Goal: Task Accomplishment & Management: Use online tool/utility

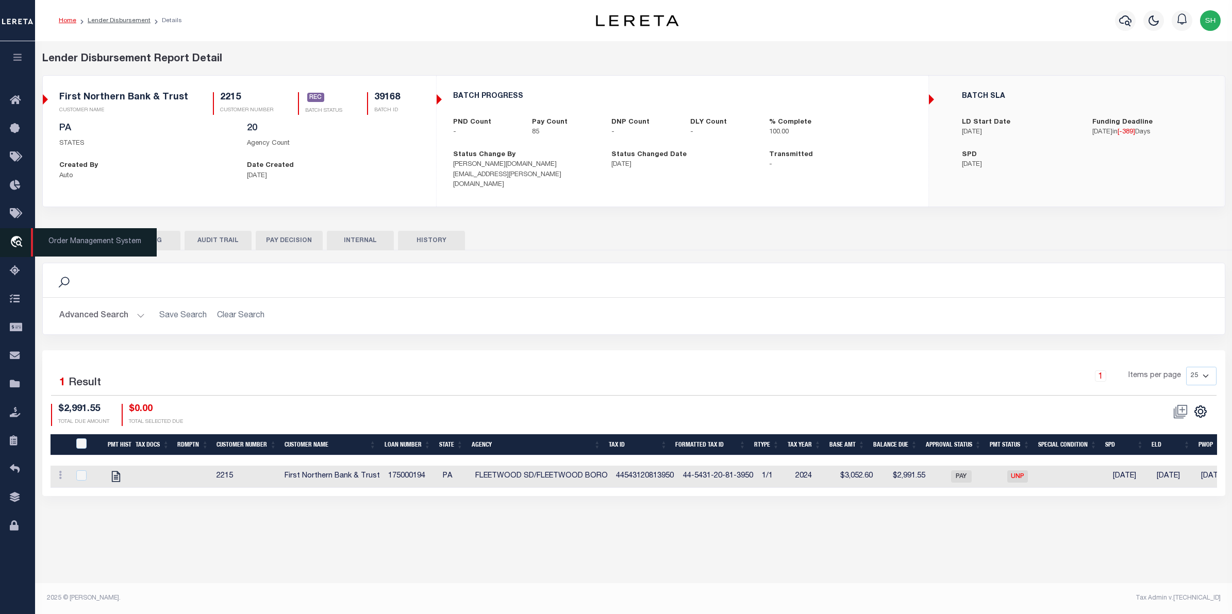
click at [15, 238] on icon "travel_explore" at bounding box center [18, 242] width 16 height 13
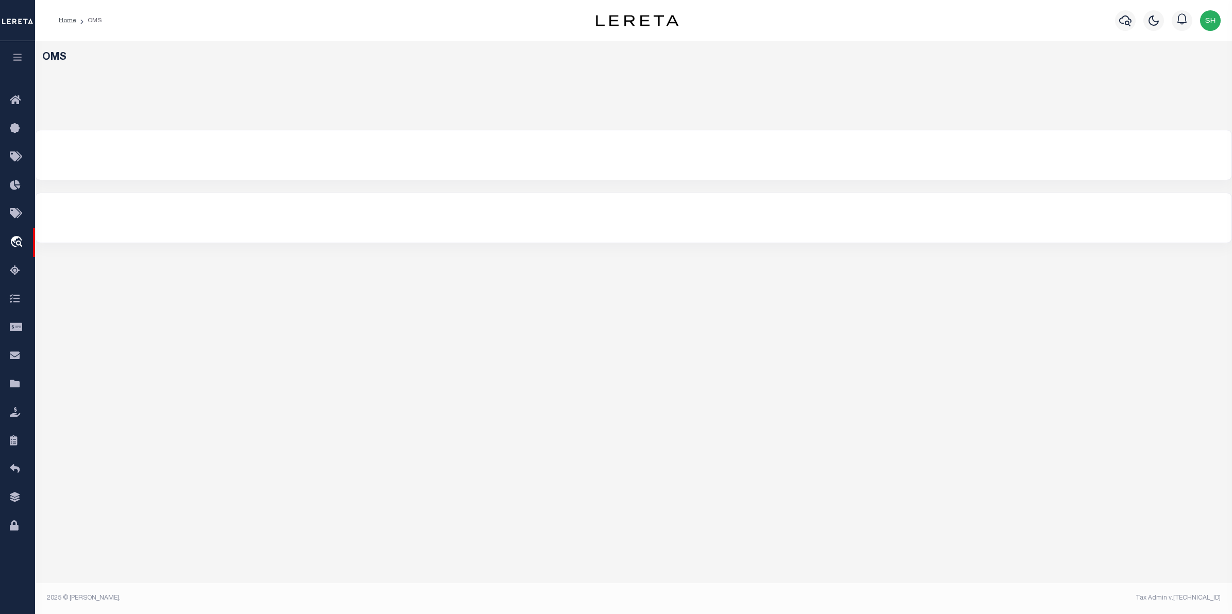
select select "200"
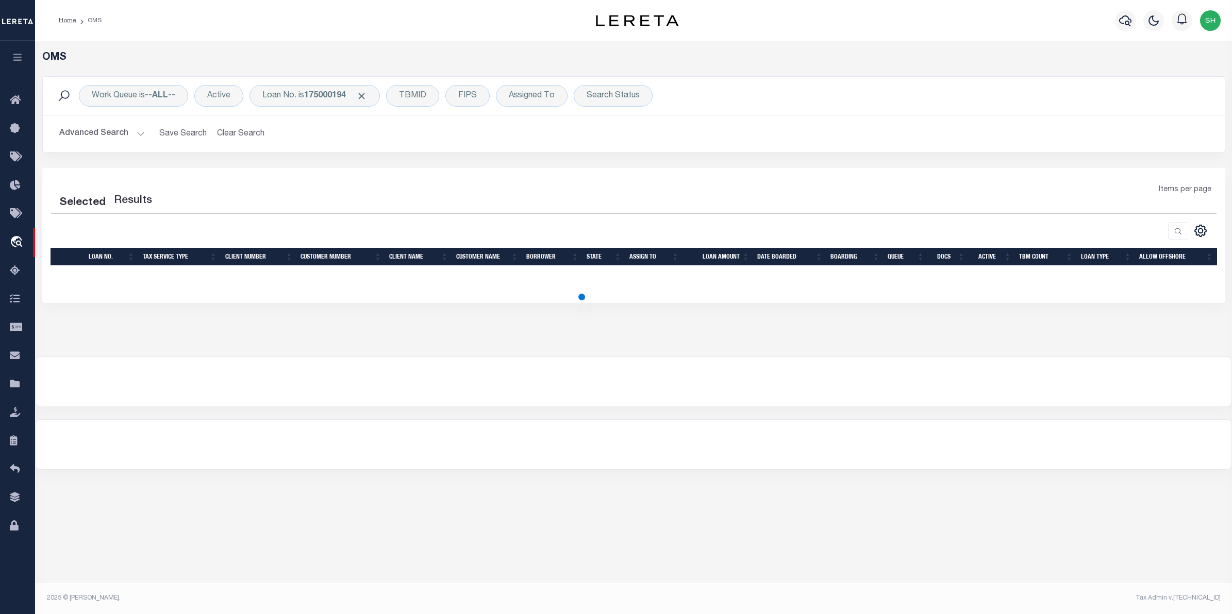
select select "200"
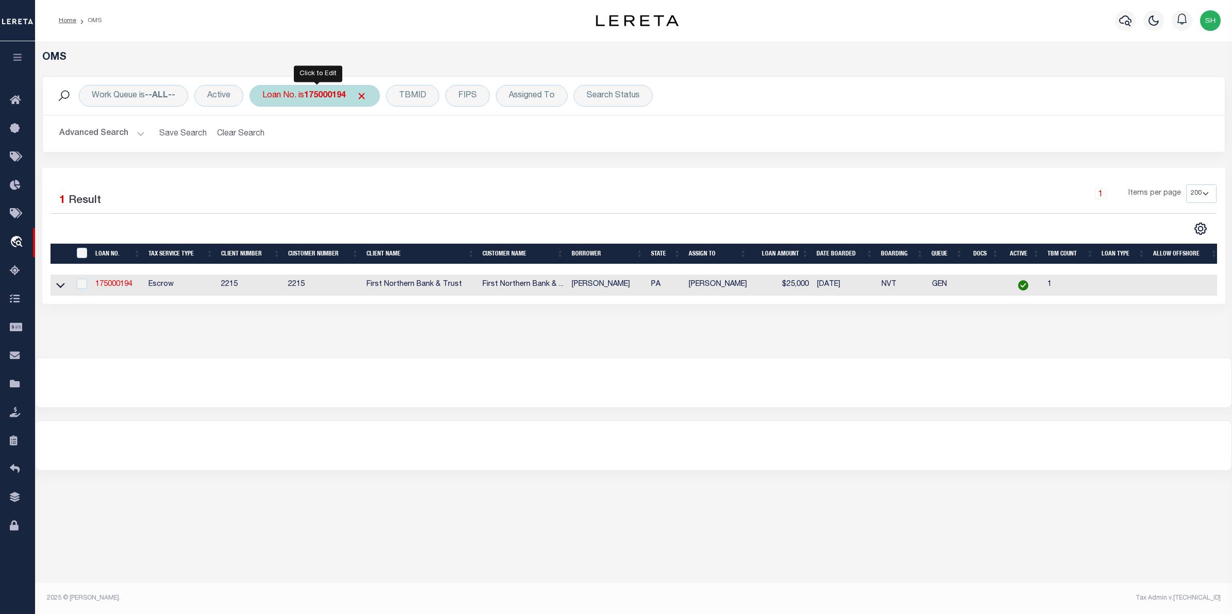
click at [320, 98] on b "175000194" at bounding box center [325, 96] width 42 height 8
type input "3602022198-00001"
click at [406, 171] on input "Apply" at bounding box center [399, 168] width 30 height 17
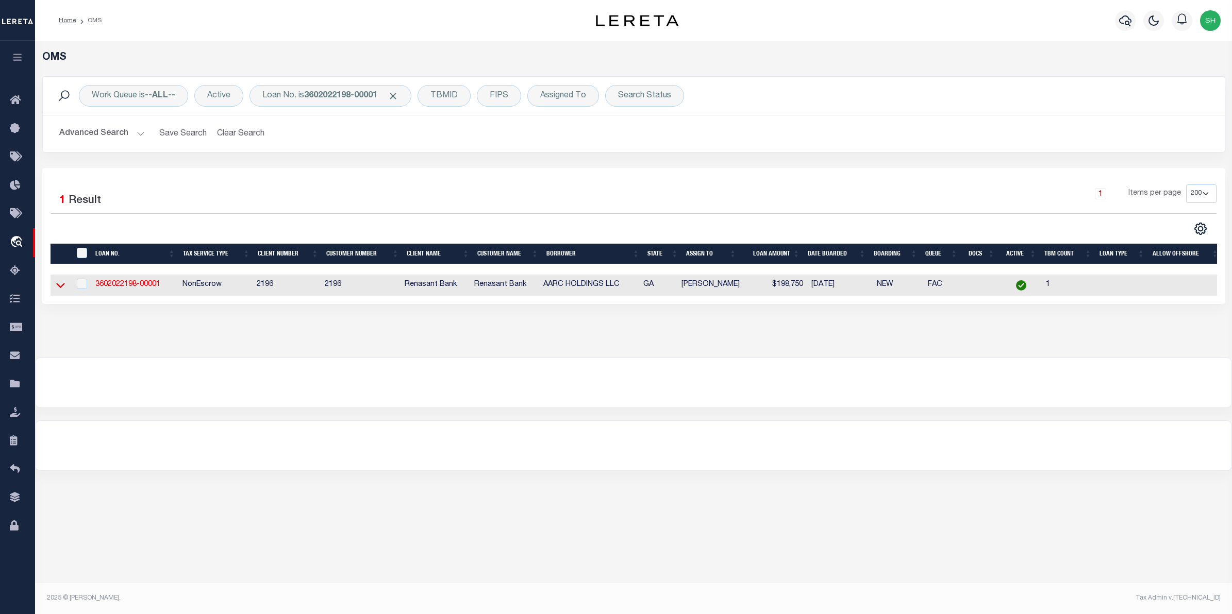
click at [61, 289] on icon at bounding box center [60, 285] width 9 height 5
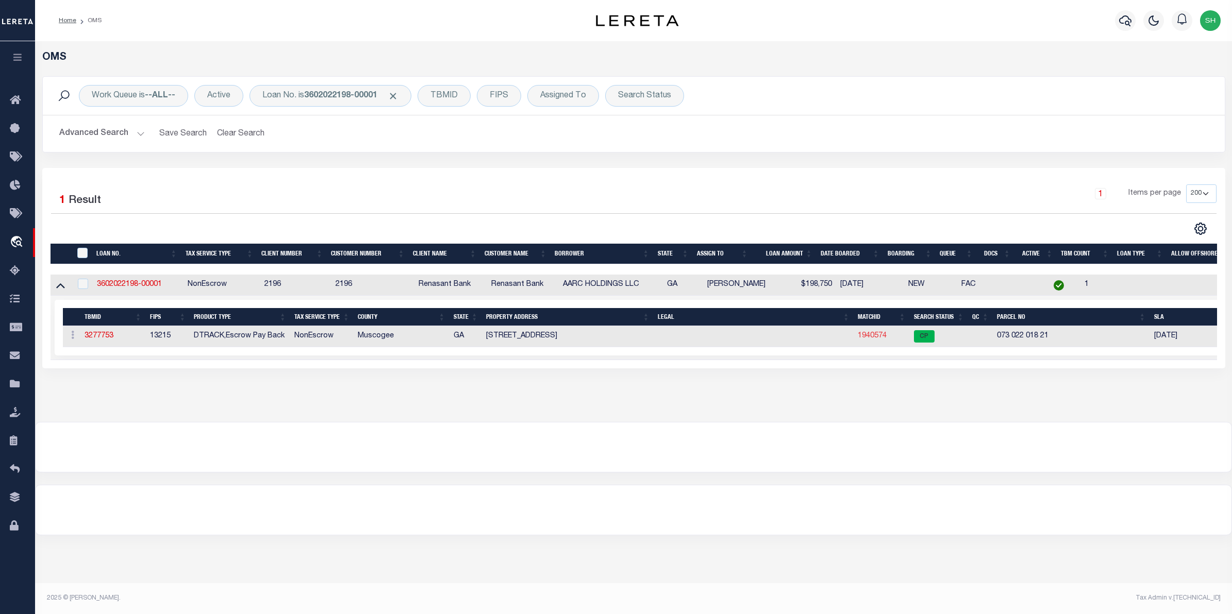
click at [872, 339] on link "1940574" at bounding box center [872, 335] width 29 height 7
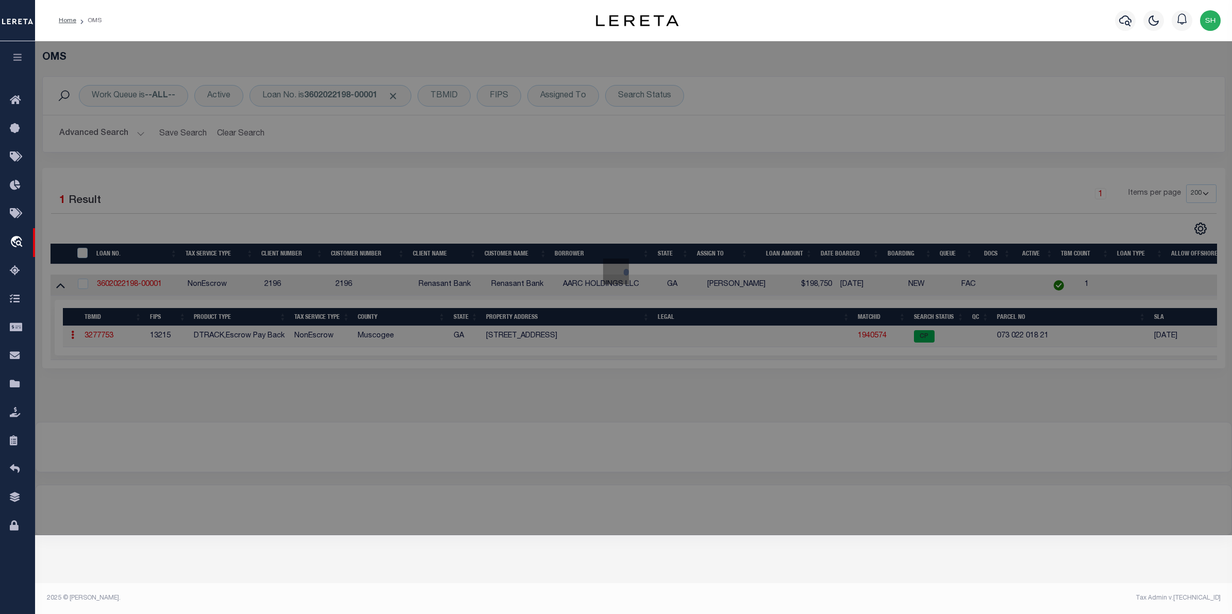
checkbox input "false"
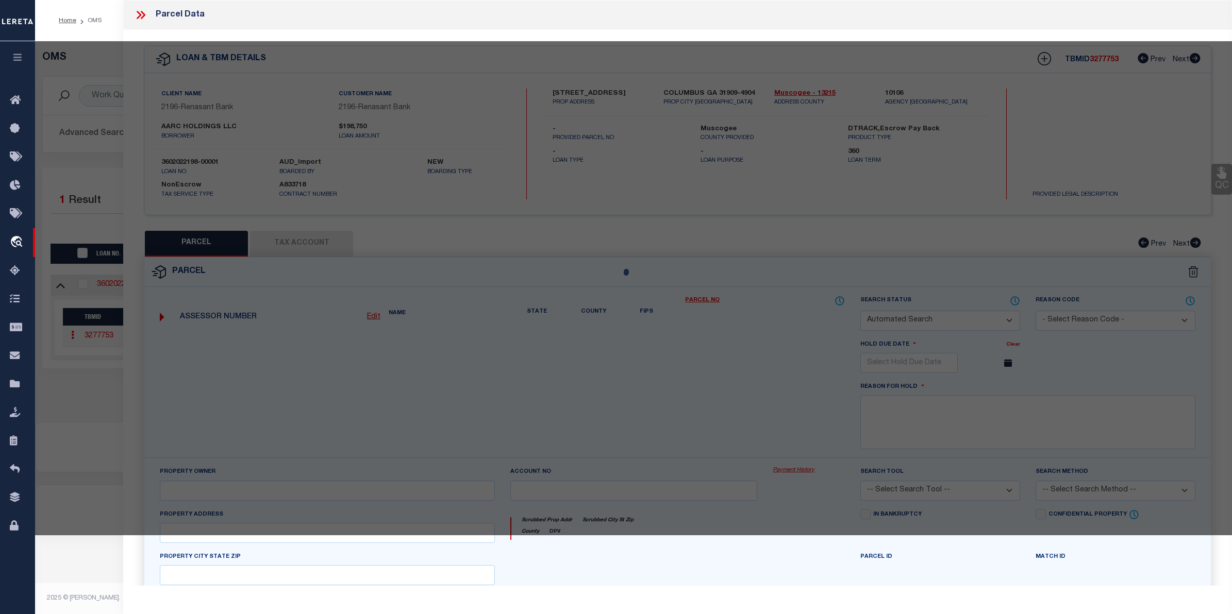
select select "CP"
type input "AARC HOLDINGS LLC"
select select
type input "8082 VETERANS PKY Unit 00021"
checkbox input "false"
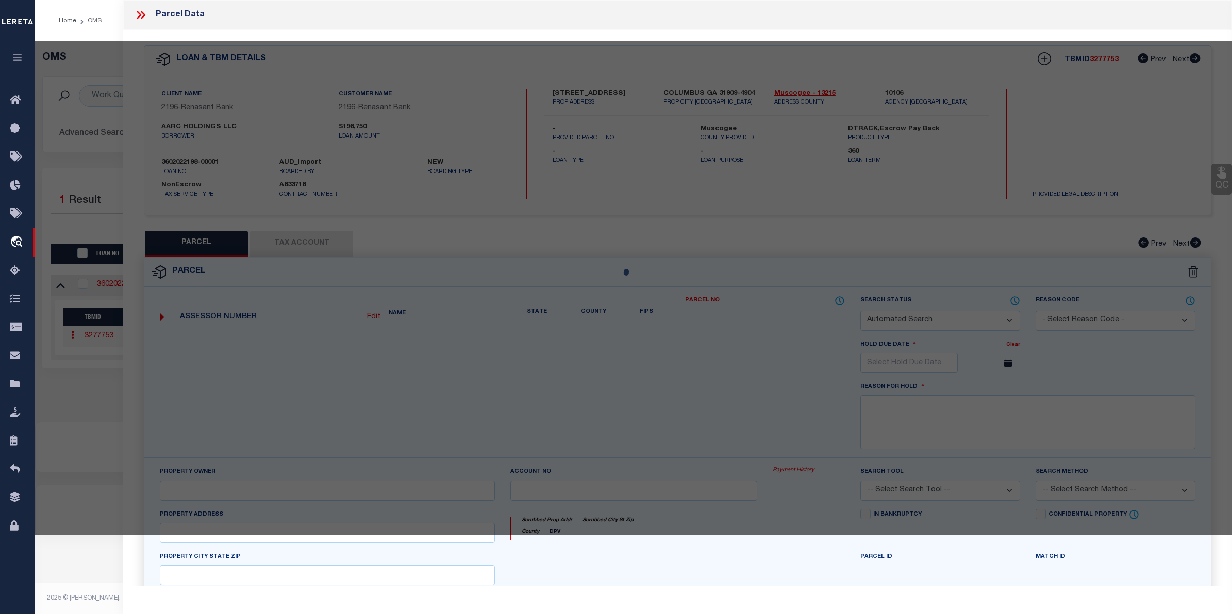
type input "COLUMBUS GA 31909-4904"
type textarea "UT 21 SPRINGCREEK VILLAGE CONDOMINUM"
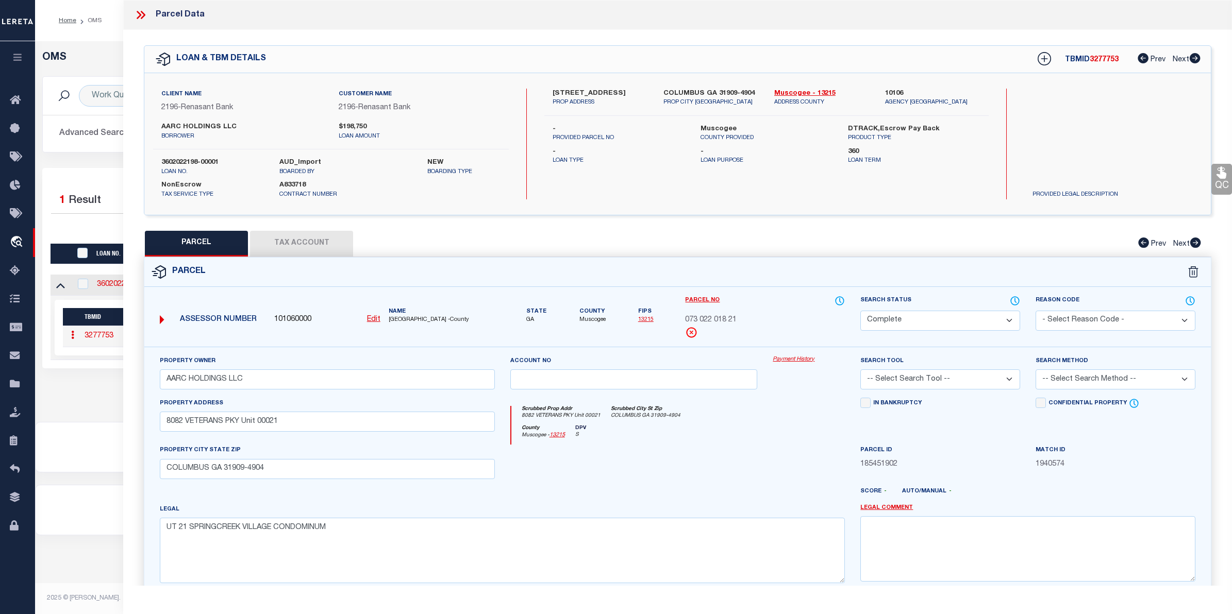
click at [804, 359] on link "Payment History" at bounding box center [809, 360] width 72 height 9
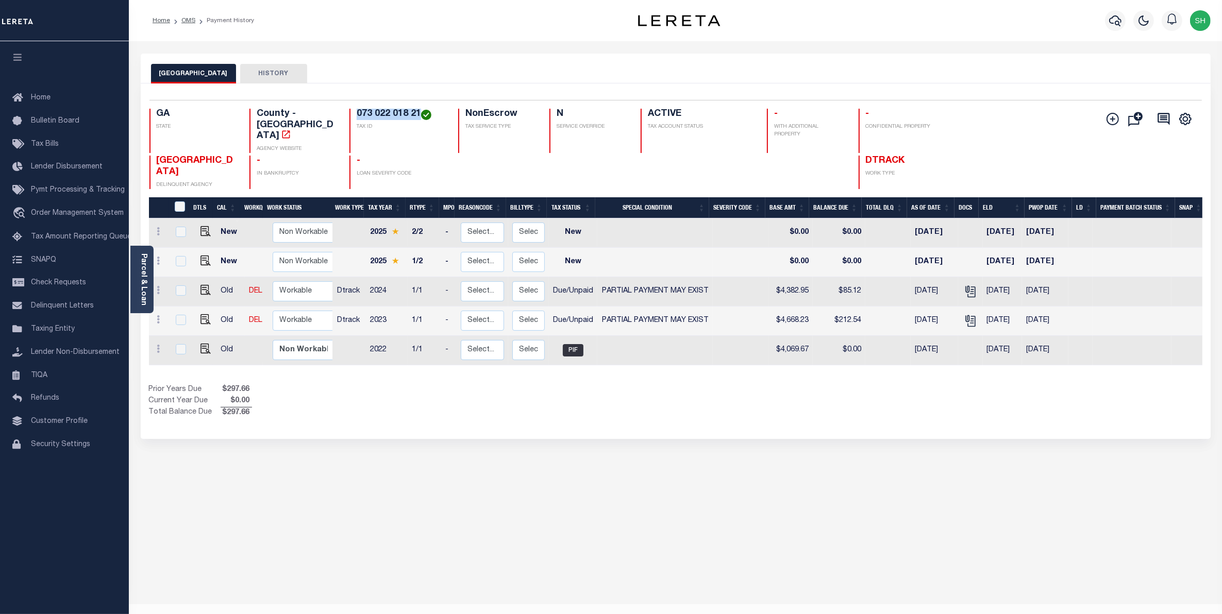
drag, startPoint x: 419, startPoint y: 115, endPoint x: 357, endPoint y: 109, distance: 62.6
click at [357, 109] on h4 "073 022 018 21" at bounding box center [401, 114] width 89 height 11
copy h4 "073 022 018 21"
click at [207, 314] on img "" at bounding box center [205, 319] width 10 height 10
checkbox input "true"
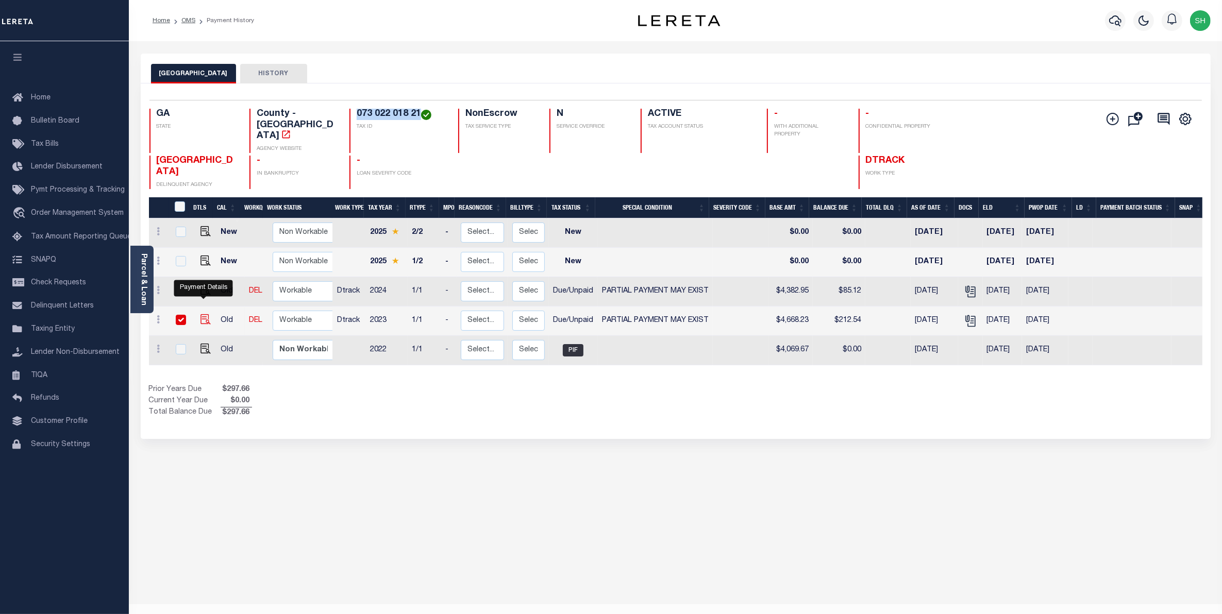
checkbox input "true"
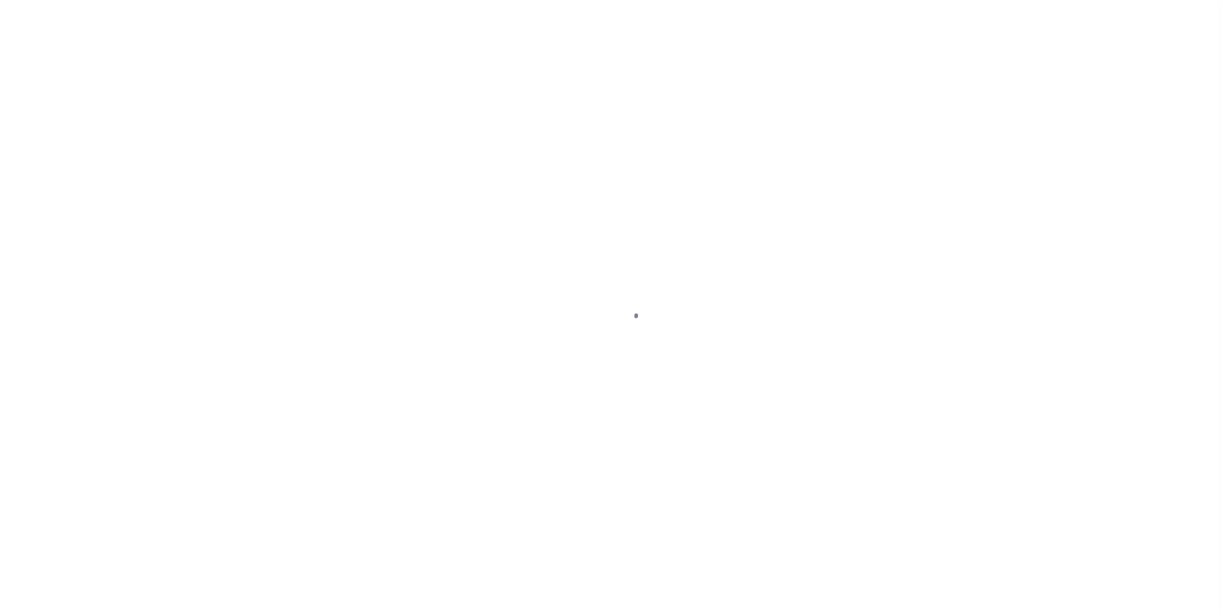
select select "DUE"
select select "15"
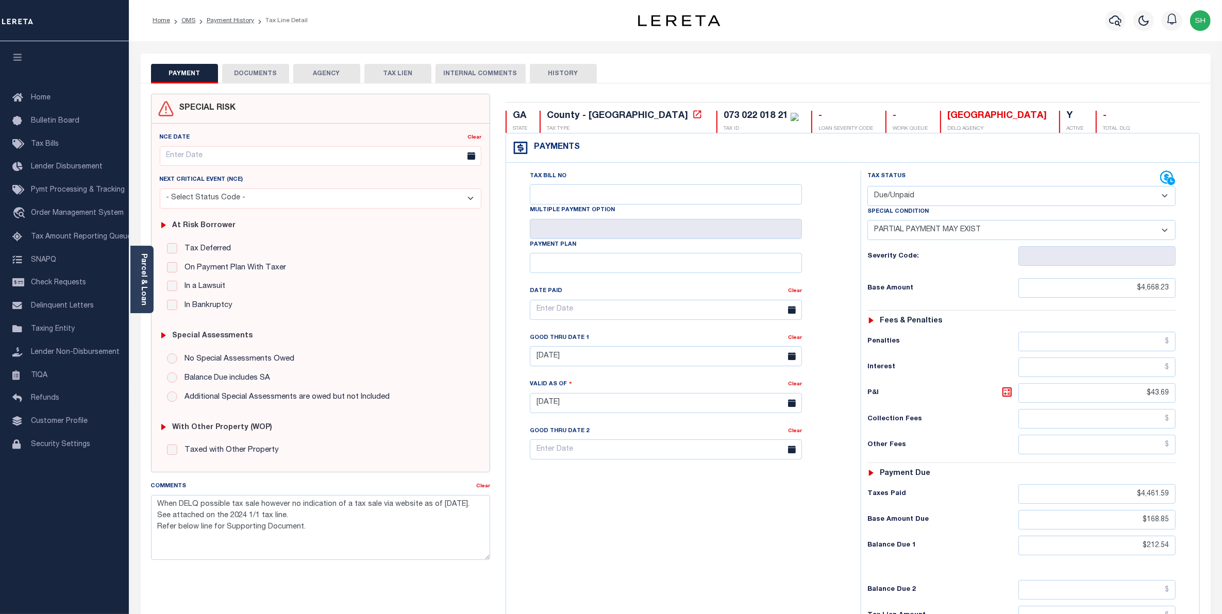
click at [266, 74] on button "DOCUMENTS" at bounding box center [255, 74] width 67 height 20
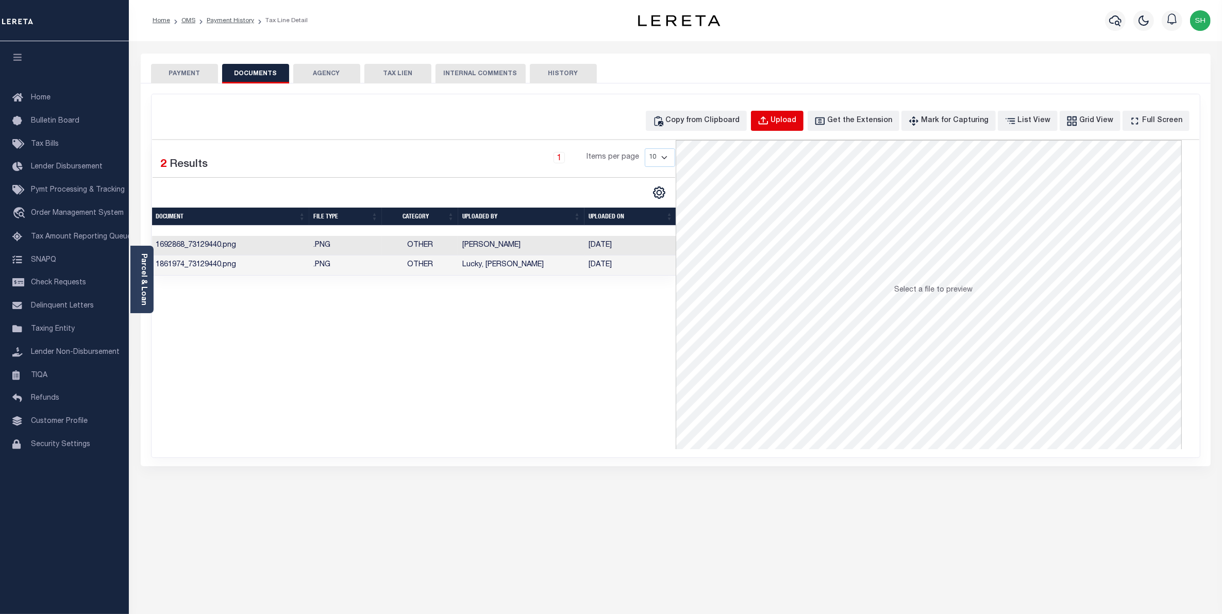
click at [799, 114] on button "Upload" at bounding box center [777, 121] width 53 height 20
select select "POP"
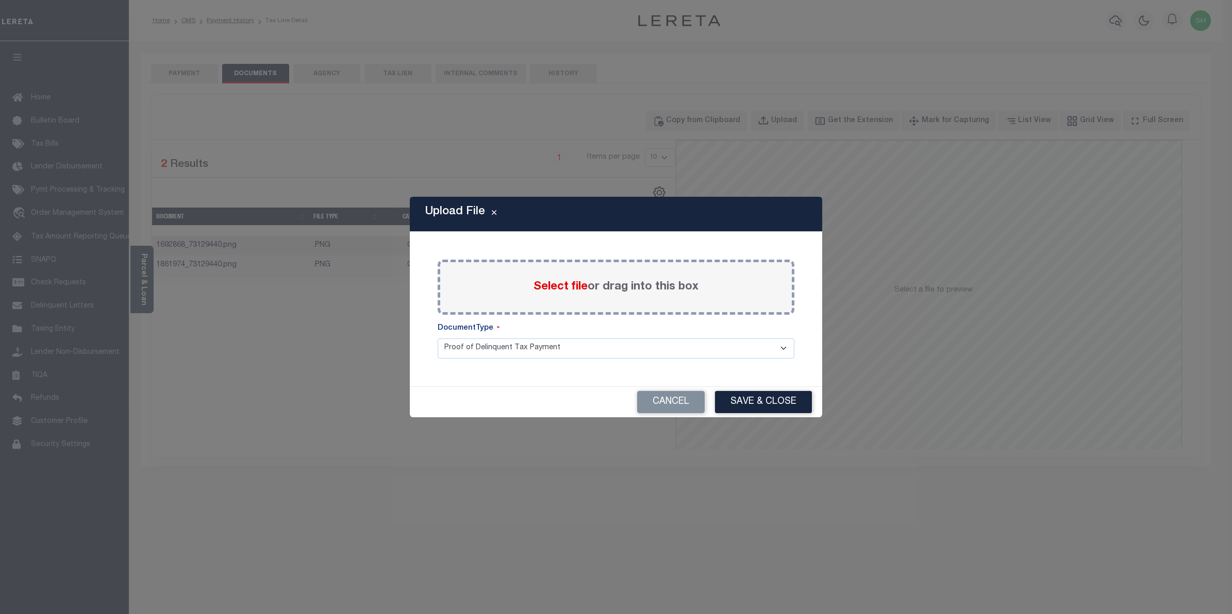
click at [560, 289] on span "Select file" at bounding box center [560, 286] width 54 height 11
click at [0, 0] on input "Select file or drag into this box" at bounding box center [0, 0] width 0 height 0
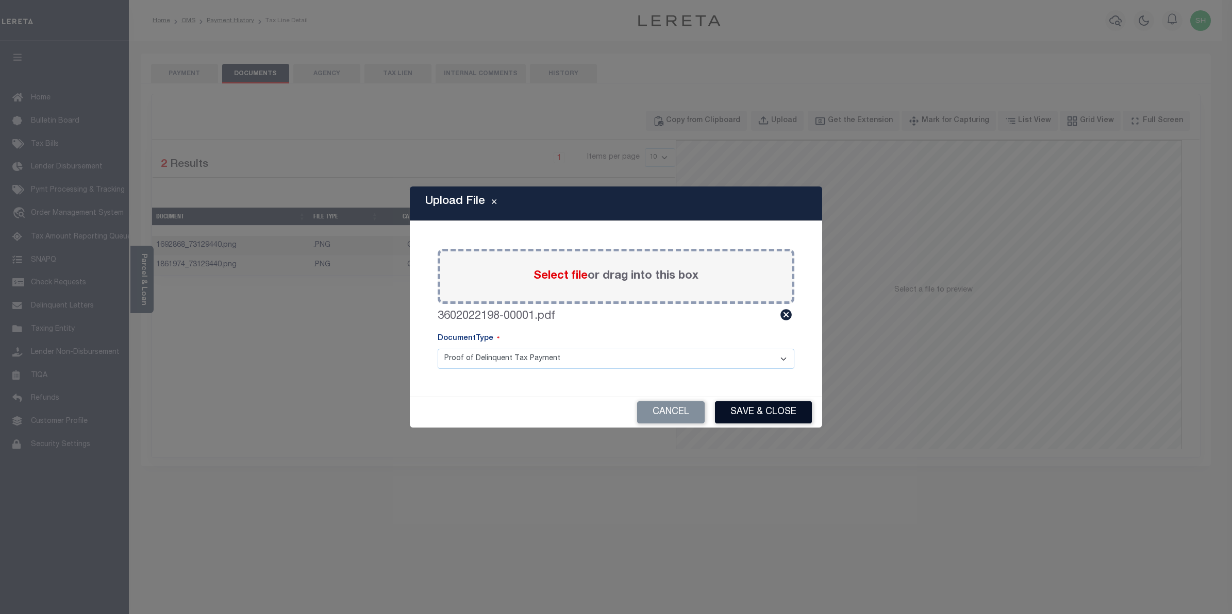
click at [741, 412] on button "Save & Close" at bounding box center [763, 412] width 97 height 22
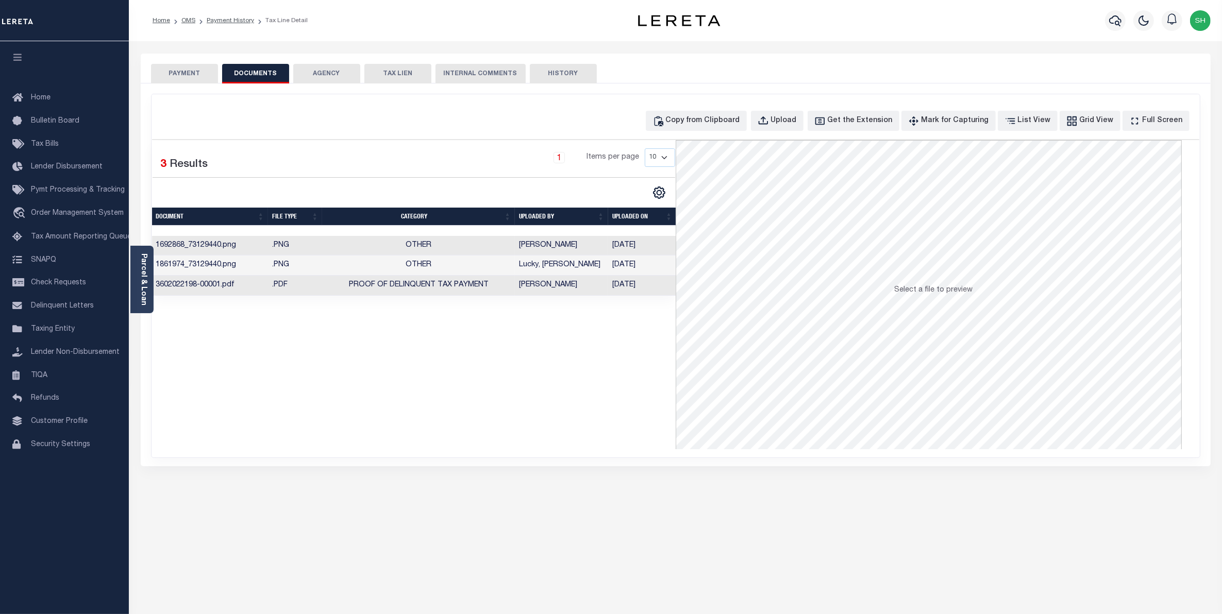
click at [198, 68] on button "PAYMENT" at bounding box center [184, 74] width 67 height 20
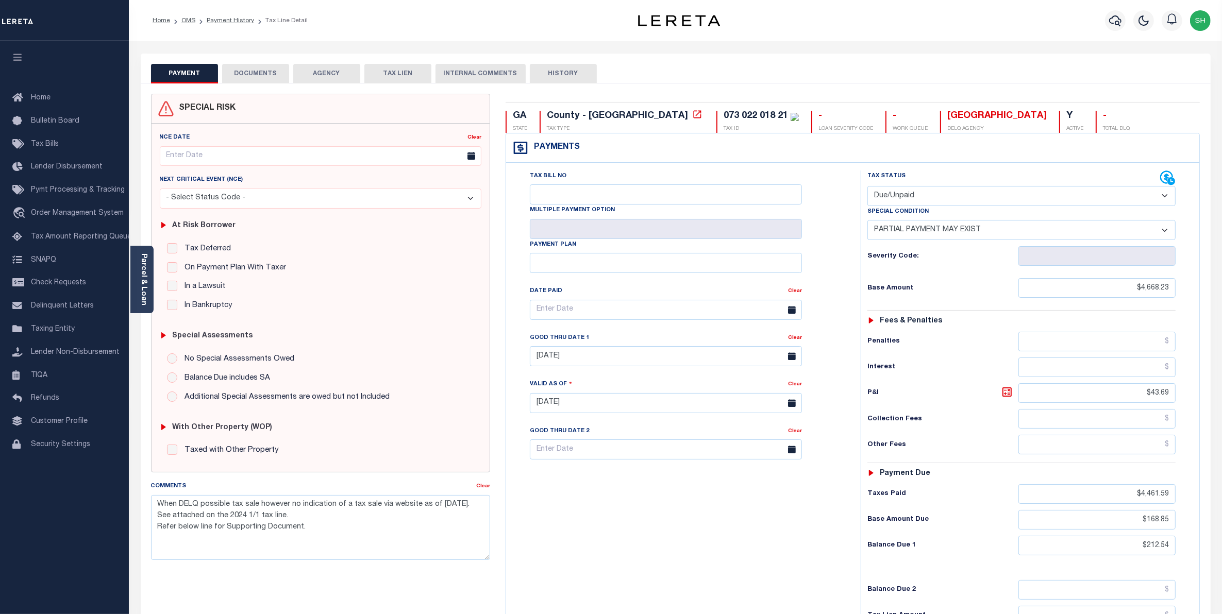
click at [1164, 197] on select "- Select Status Code - Open Due/Unpaid Paid Incomplete No Tax Due Internal Refu…" at bounding box center [1021, 196] width 309 height 20
select select "PYD"
click at [867, 187] on select "- Select Status Code - Open Due/Unpaid Paid Incomplete No Tax Due Internal Refu…" at bounding box center [1021, 196] width 309 height 20
select select "0"
type input "[DATE]"
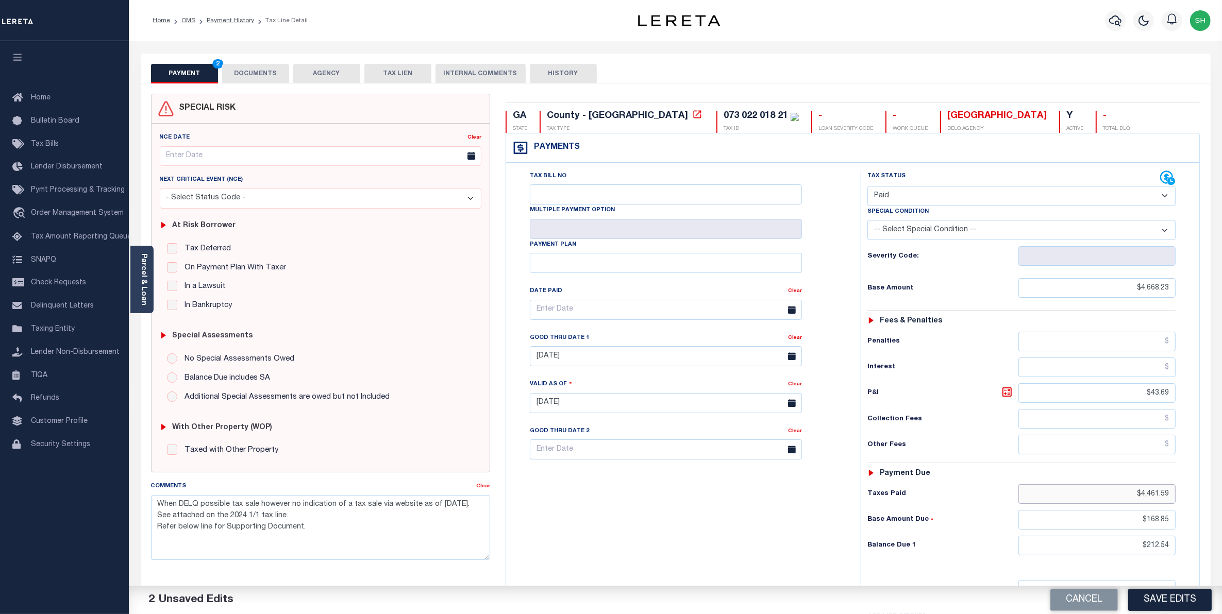
drag, startPoint x: 1123, startPoint y: 504, endPoint x: 1231, endPoint y: 495, distance: 108.6
click at [1222, 496] on html "Home OMS Payment History Tax Line Detail" at bounding box center [611, 378] width 1222 height 756
type input "$0.00"
type input "$0,168.85"
drag, startPoint x: 1129, startPoint y: 532, endPoint x: 1231, endPoint y: 504, distance: 105.4
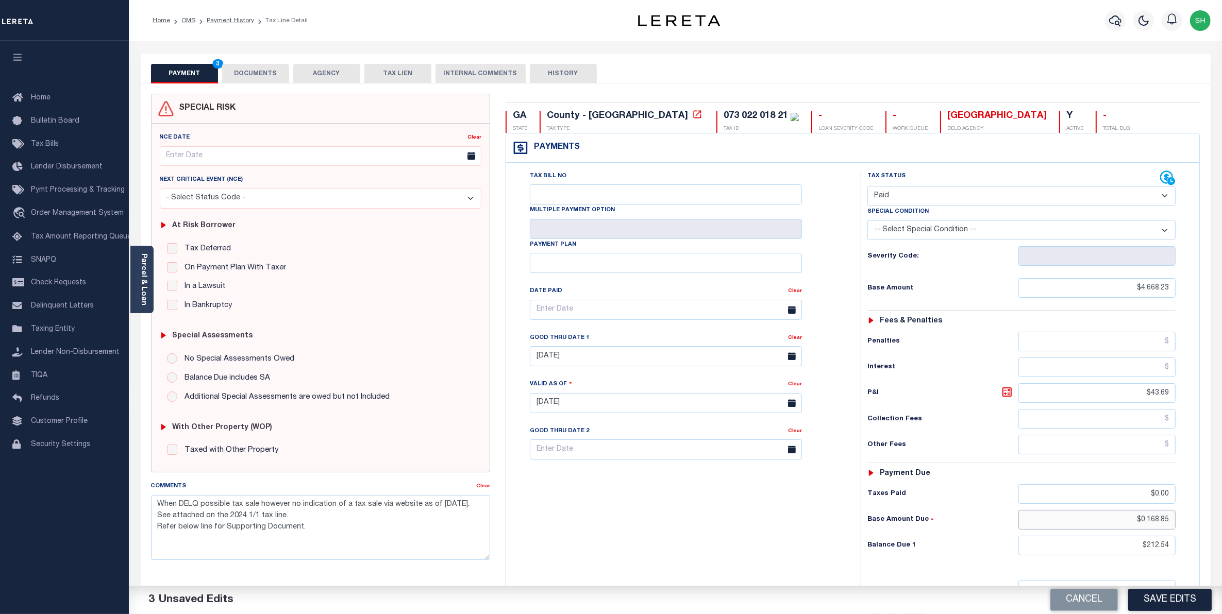
click at [1222, 504] on html "Home OMS Payment History Tax Line Detail" at bounding box center [611, 378] width 1222 height 756
drag, startPoint x: 1128, startPoint y: 549, endPoint x: 1231, endPoint y: 541, distance: 103.4
click at [1222, 541] on html "Home OMS Payment History Tax Line Detail" at bounding box center [611, 378] width 1222 height 756
type input "$0.00"
click at [1153, 597] on button "Save Edits" at bounding box center [1169, 600] width 83 height 22
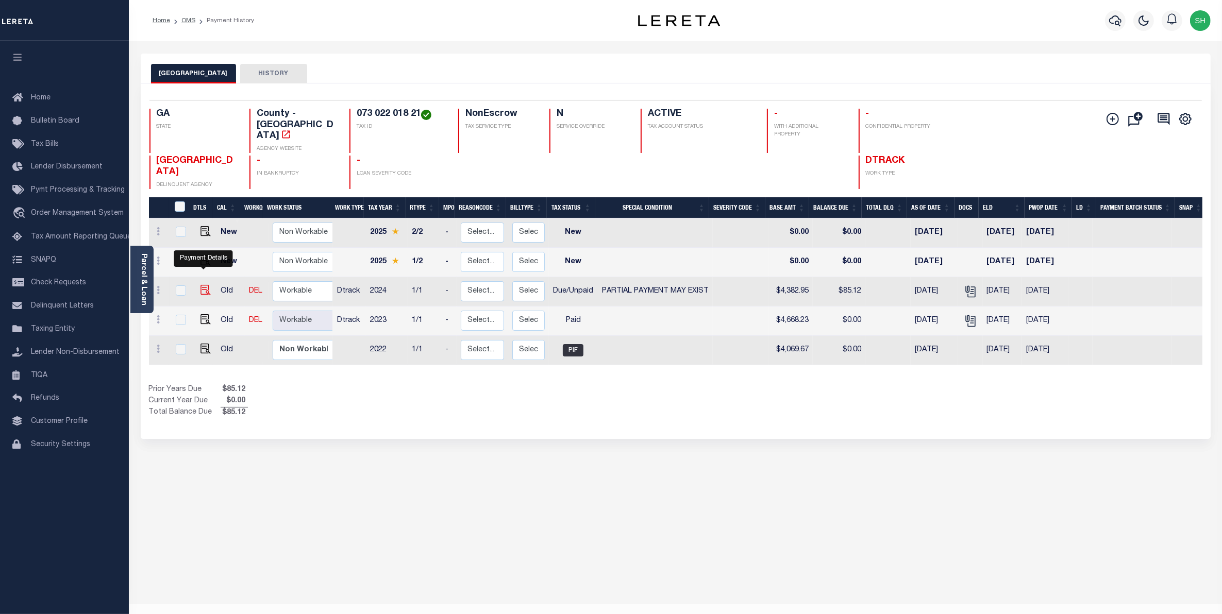
click at [207, 285] on img "" at bounding box center [205, 290] width 10 height 10
checkbox input "true"
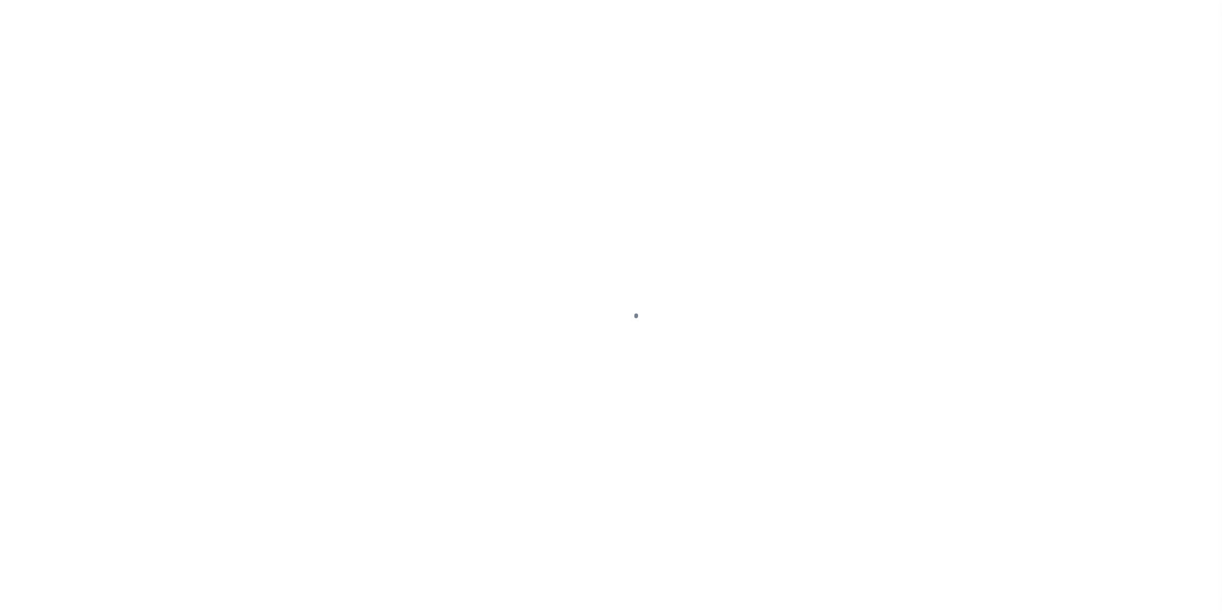
select select "DUE"
select select "15"
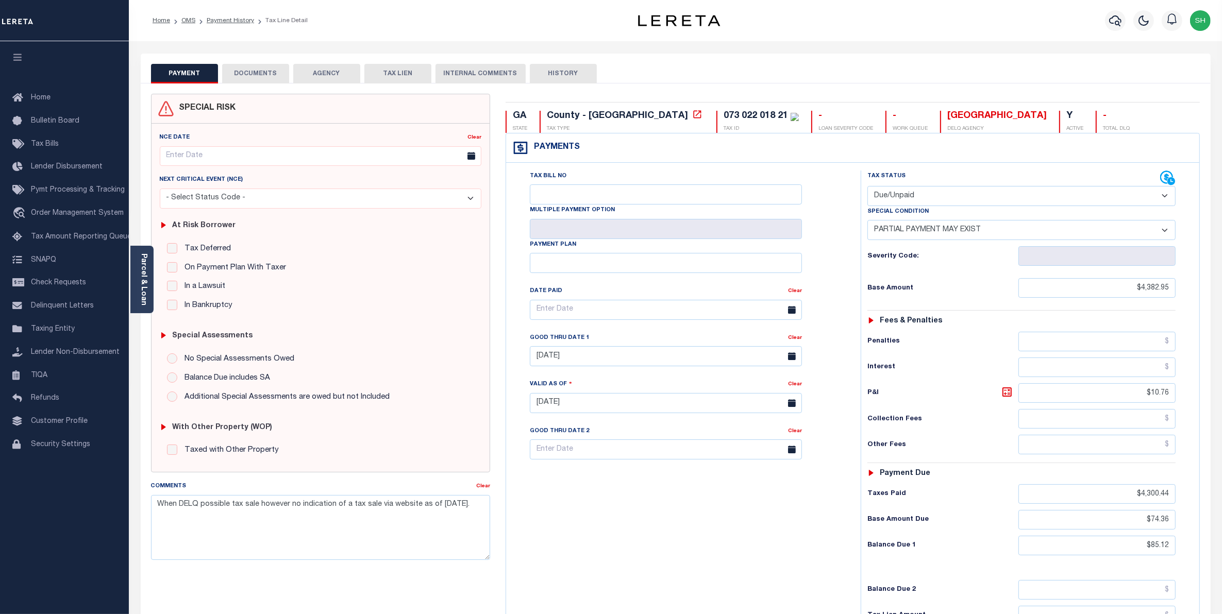
click at [264, 72] on button "DOCUMENTS" at bounding box center [255, 74] width 67 height 20
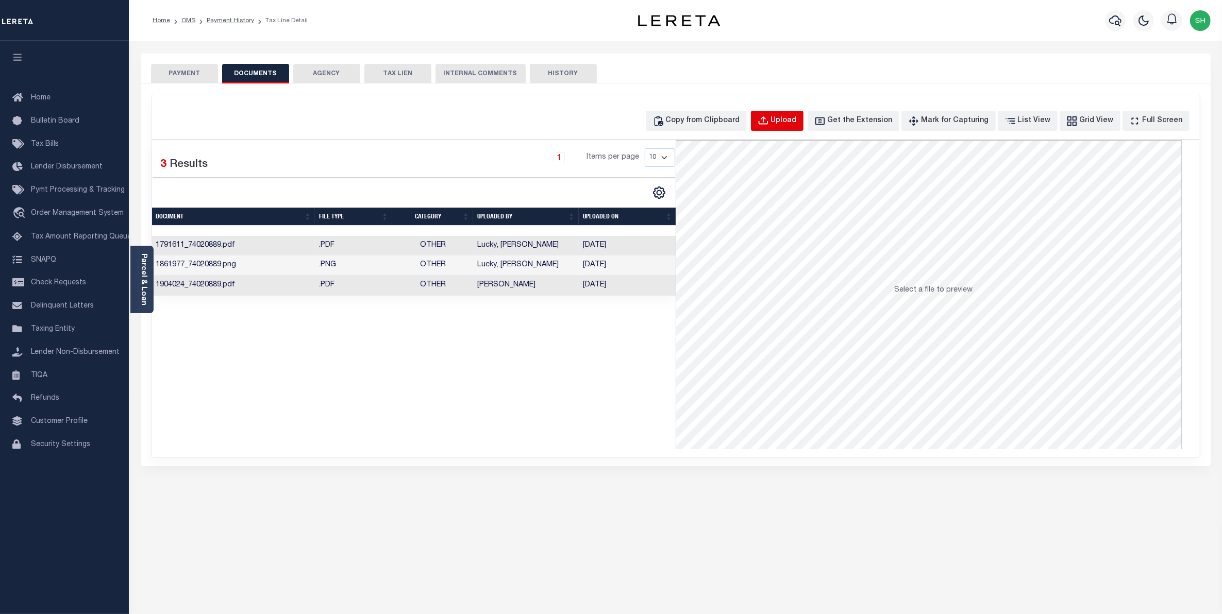
click at [797, 119] on div "Upload" at bounding box center [784, 120] width 26 height 11
select select "POP"
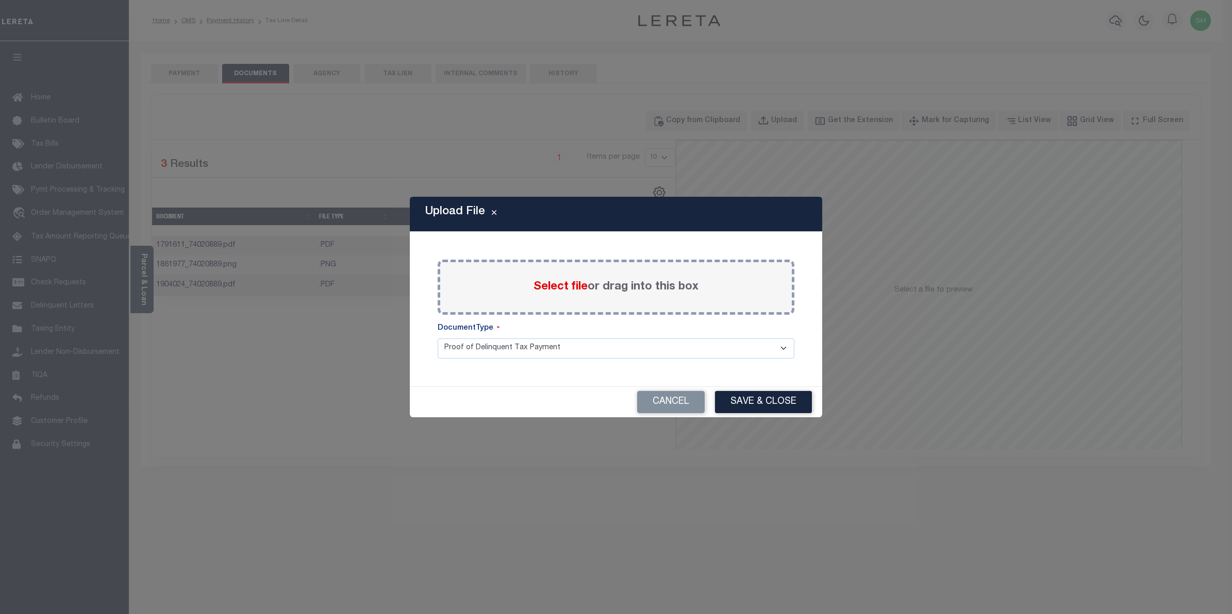
click at [571, 287] on span "Select file" at bounding box center [560, 286] width 54 height 11
click at [0, 0] on input "Select file or drag into this box" at bounding box center [0, 0] width 0 height 0
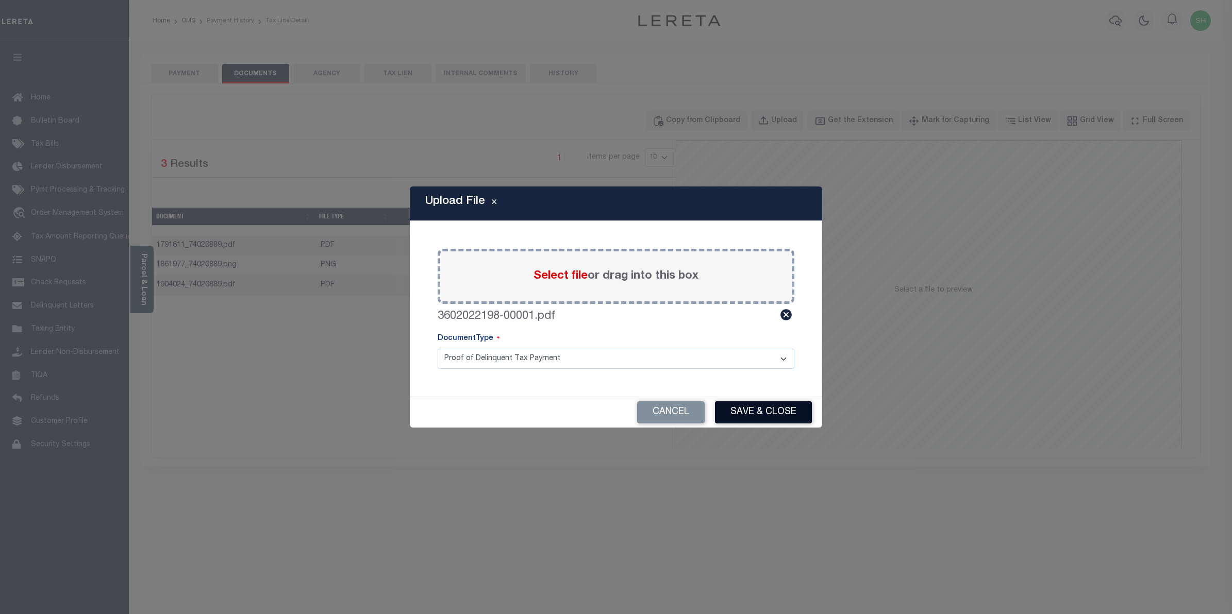
click at [802, 410] on button "Save & Close" at bounding box center [763, 412] width 97 height 22
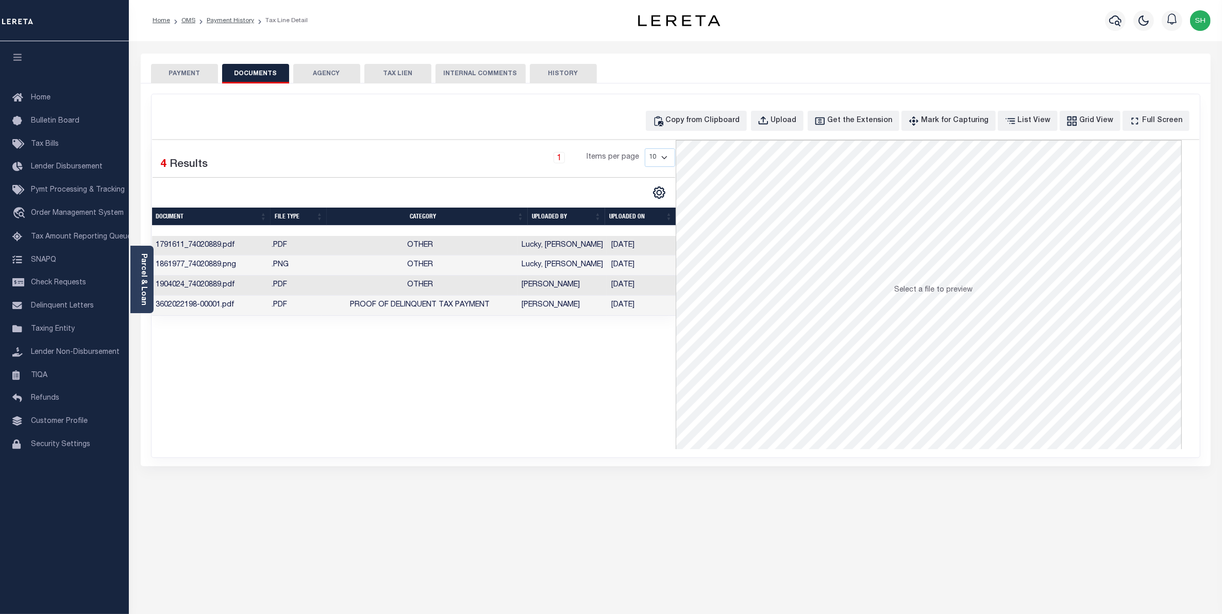
click at [186, 73] on button "PAYMENT" at bounding box center [184, 74] width 67 height 20
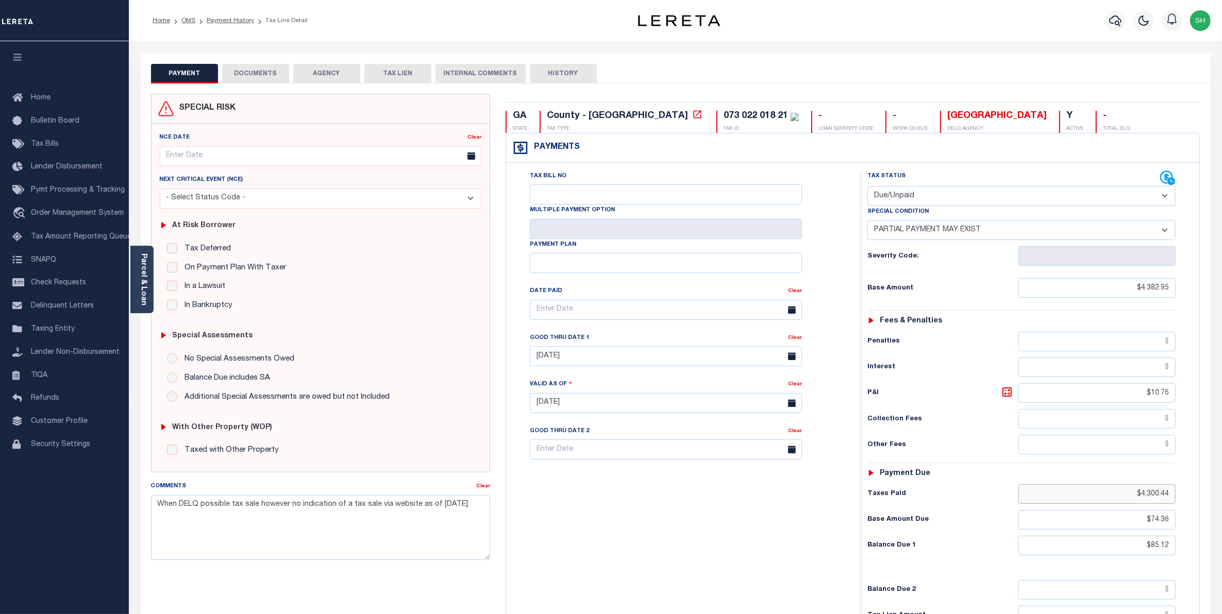
drag, startPoint x: 1127, startPoint y: 496, endPoint x: 1223, endPoint y: 489, distance: 96.1
click at [1222, 489] on html "Home OMS Payment History Tax Line Detail" at bounding box center [611, 378] width 1222 height 756
drag, startPoint x: 1134, startPoint y: 500, endPoint x: 1233, endPoint y: 488, distance: 100.2
click at [1222, 488] on html "Home OMS Payment History Tax Line Detail" at bounding box center [611, 378] width 1222 height 756
type input "09/08/2025"
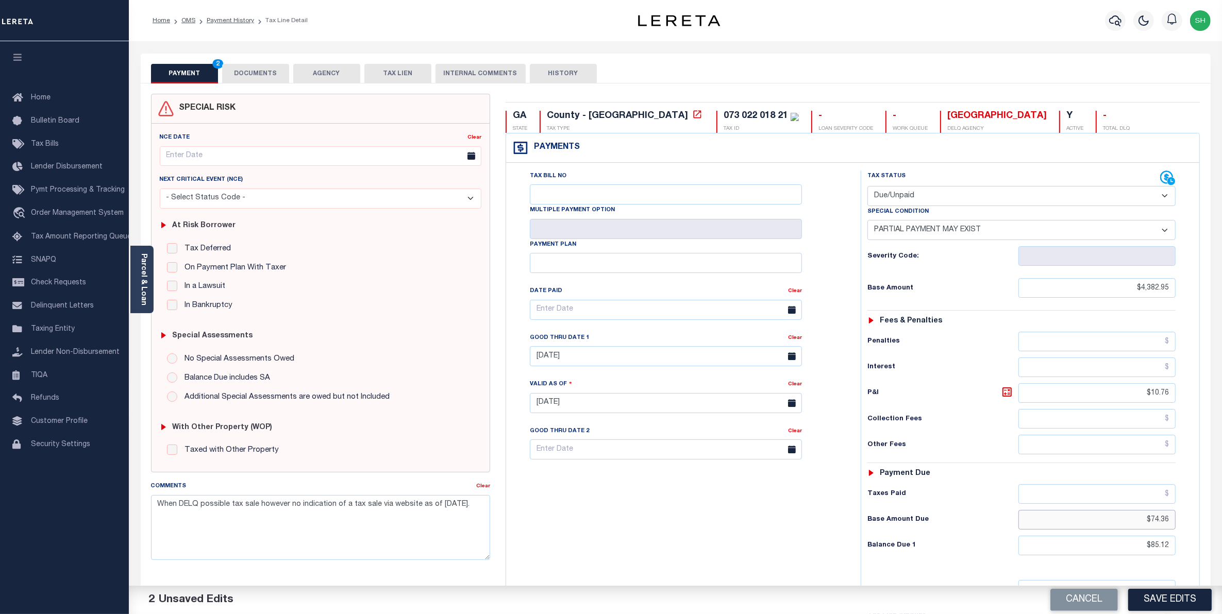
drag, startPoint x: 1123, startPoint y: 523, endPoint x: 1231, endPoint y: 506, distance: 109.6
click at [1222, 506] on html "Home OMS Payment History Tax Line Detail" at bounding box center [611, 378] width 1222 height 756
drag, startPoint x: 1135, startPoint y: 549, endPoint x: 1233, endPoint y: 544, distance: 98.6
click at [1222, 544] on html "Home OMS Payment History Tax Line Detail" at bounding box center [611, 378] width 1222 height 756
type input "$0.00"
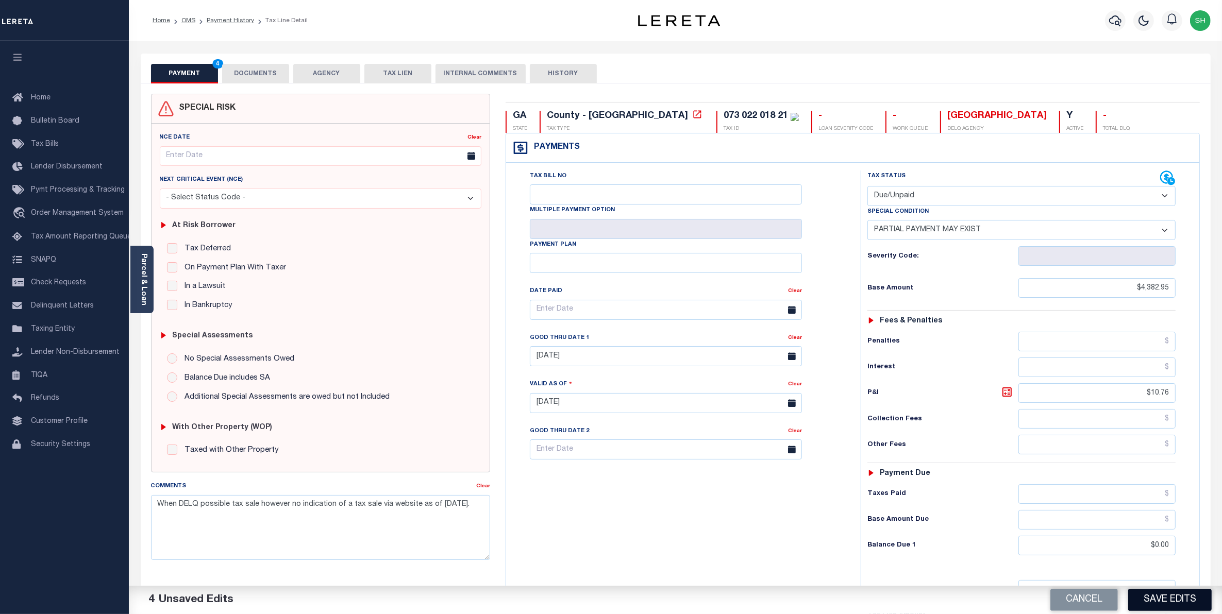
click at [1144, 597] on button "Save Edits" at bounding box center [1169, 600] width 83 height 22
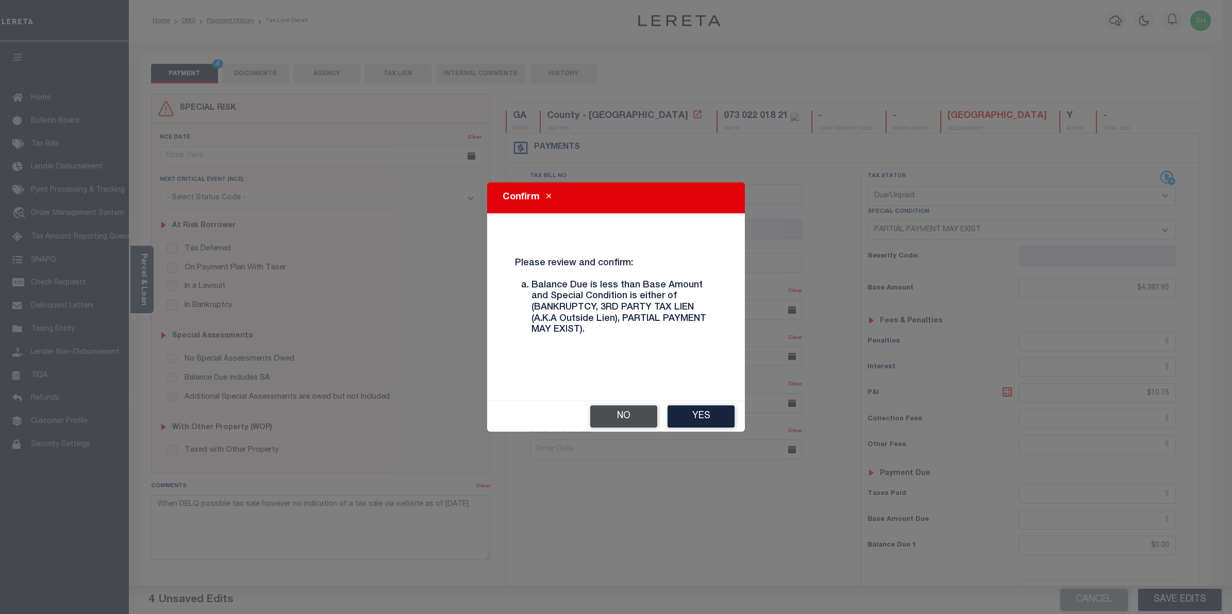
click at [634, 419] on button "No" at bounding box center [623, 417] width 67 height 22
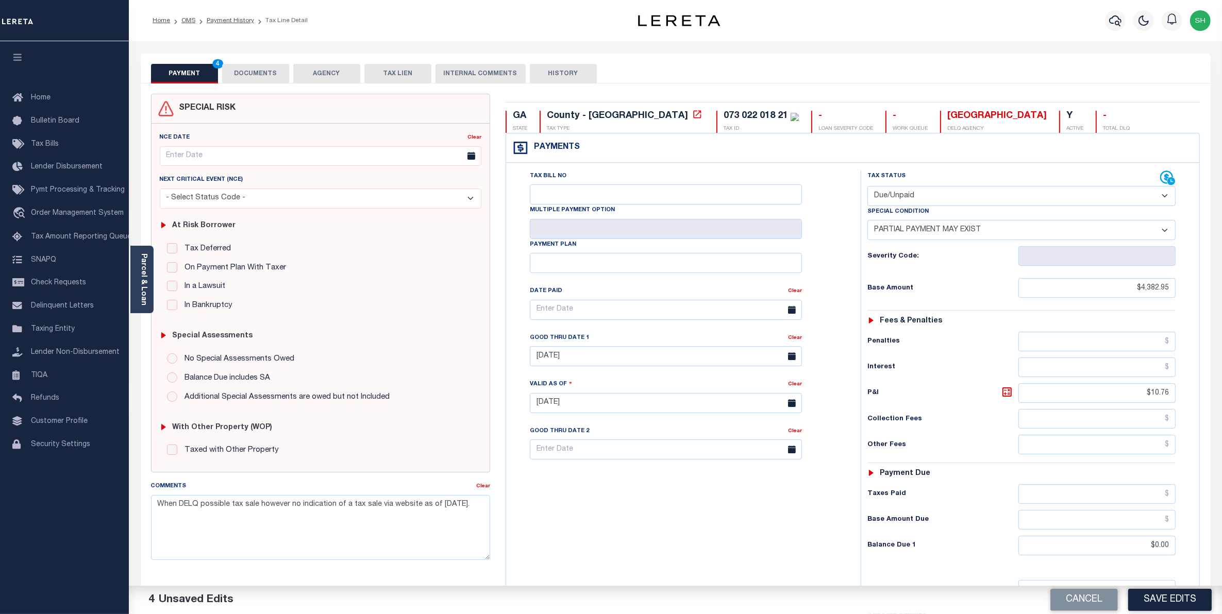
click at [1168, 196] on select "- Select Status Code - Open Due/Unpaid Paid Incomplete No Tax Due Internal Refu…" at bounding box center [1021, 196] width 309 height 20
select select "PYD"
click at [867, 187] on select "- Select Status Code - Open Due/Unpaid Paid Incomplete No Tax Due Internal Refu…" at bounding box center [1021, 196] width 309 height 20
select select "0"
click at [1155, 594] on button "Save Edits" at bounding box center [1169, 600] width 83 height 22
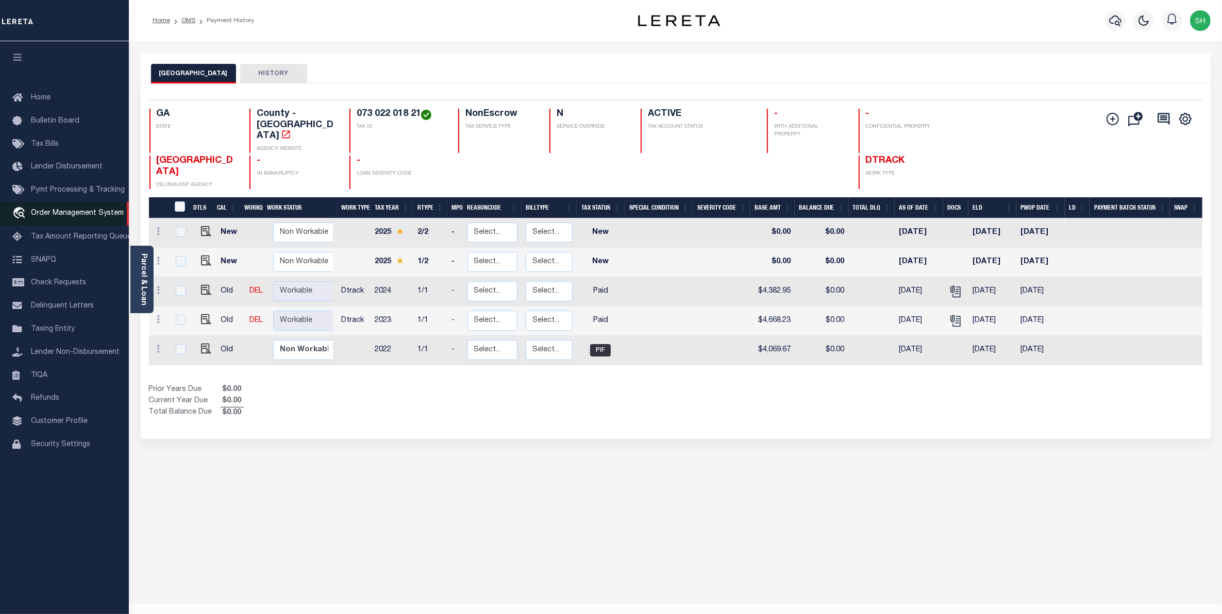
click at [64, 220] on link "travel_explore Order Management System" at bounding box center [64, 214] width 129 height 24
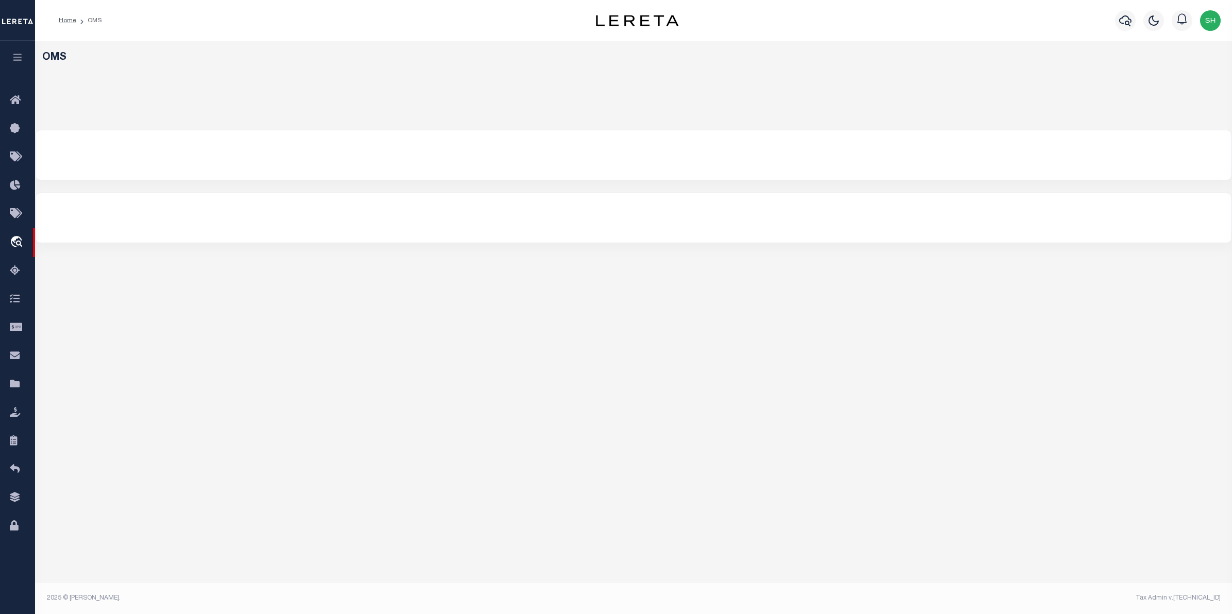
select select "200"
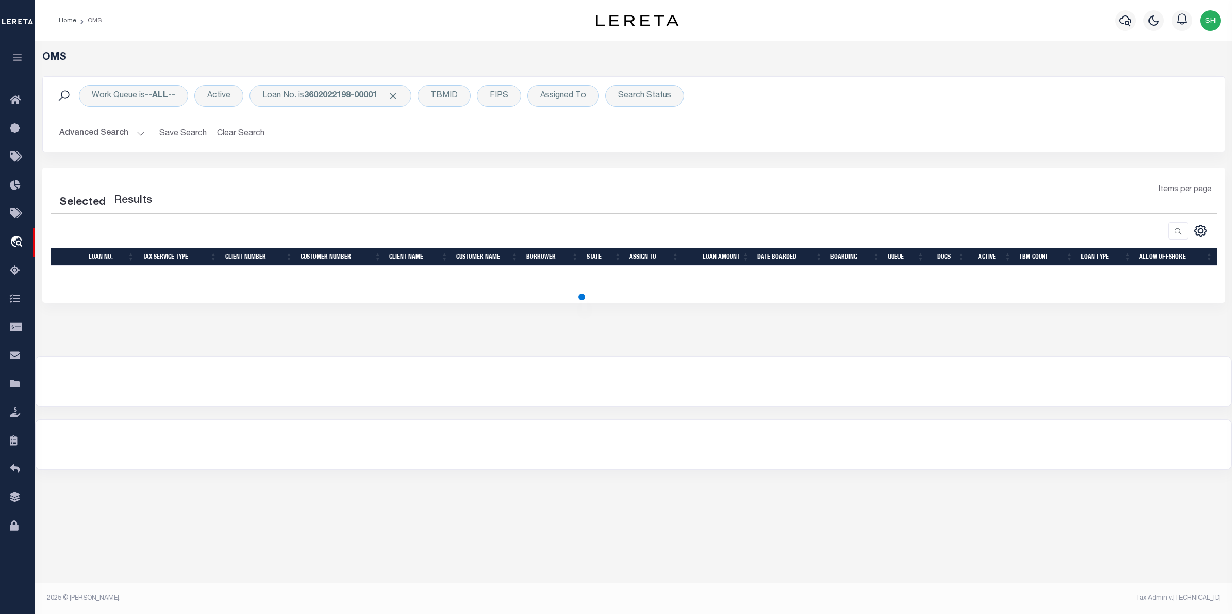
select select "200"
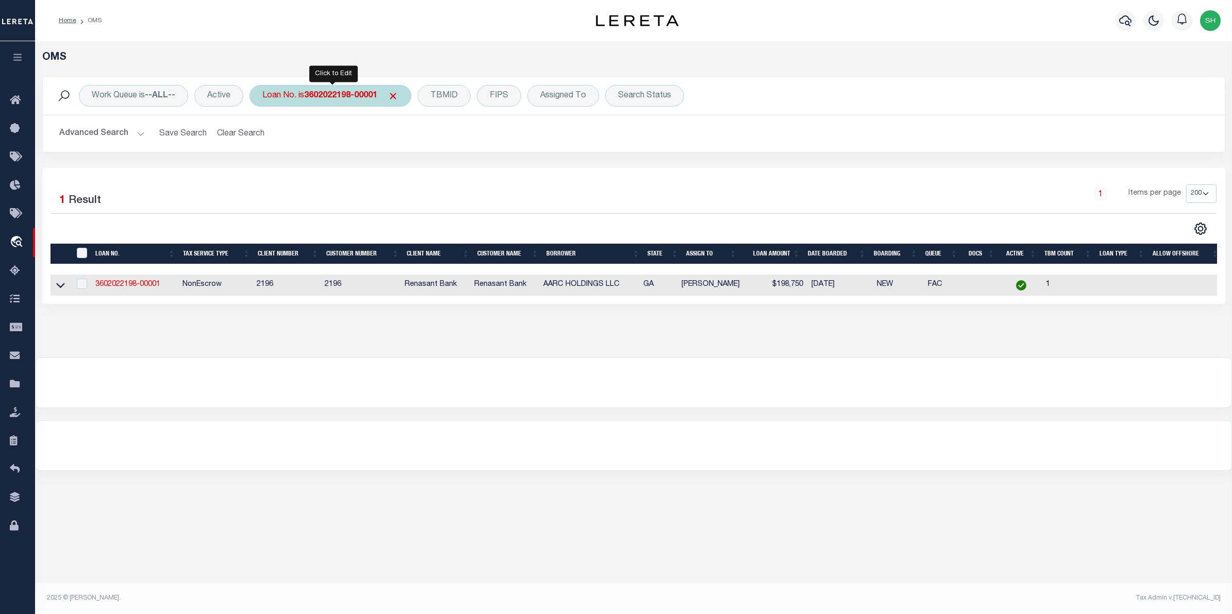
click at [356, 100] on b "3602022198-00001" at bounding box center [340, 96] width 73 height 8
type input "115270"
click at [405, 169] on input "Apply" at bounding box center [399, 168] width 30 height 17
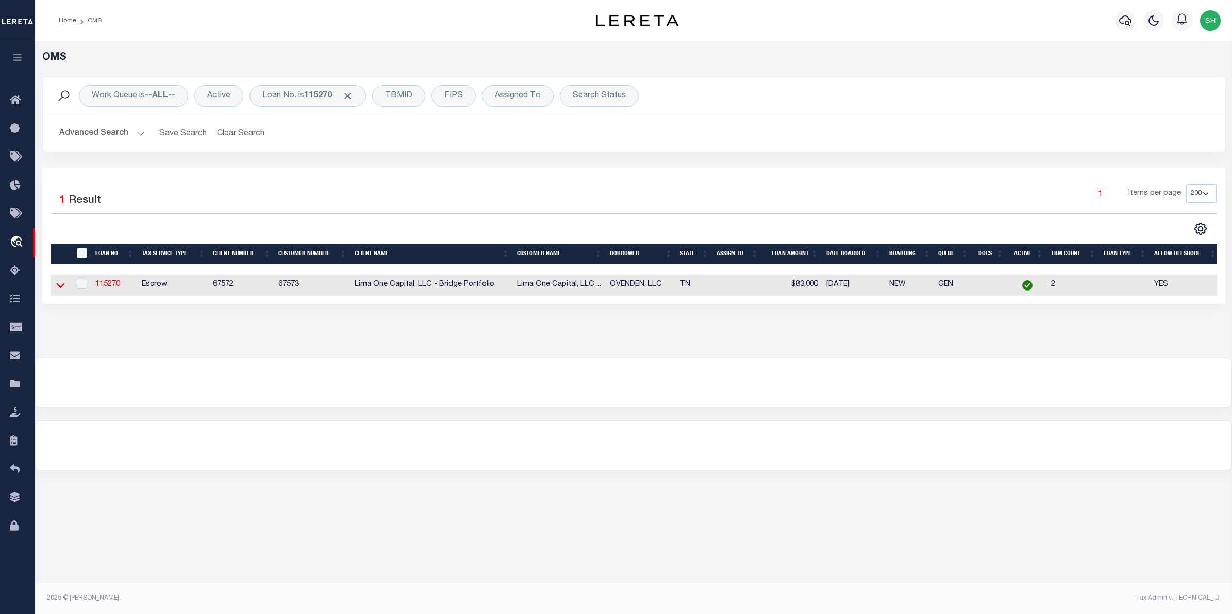
click at [60, 288] on icon at bounding box center [60, 285] width 9 height 11
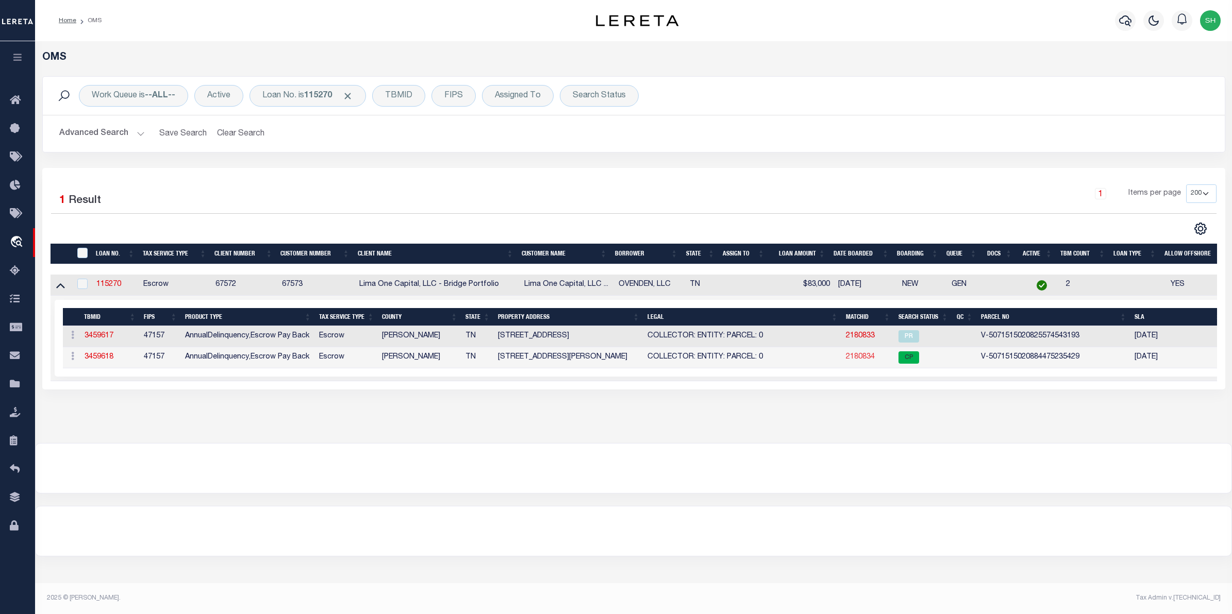
click at [850, 361] on link "2180834" at bounding box center [860, 357] width 29 height 7
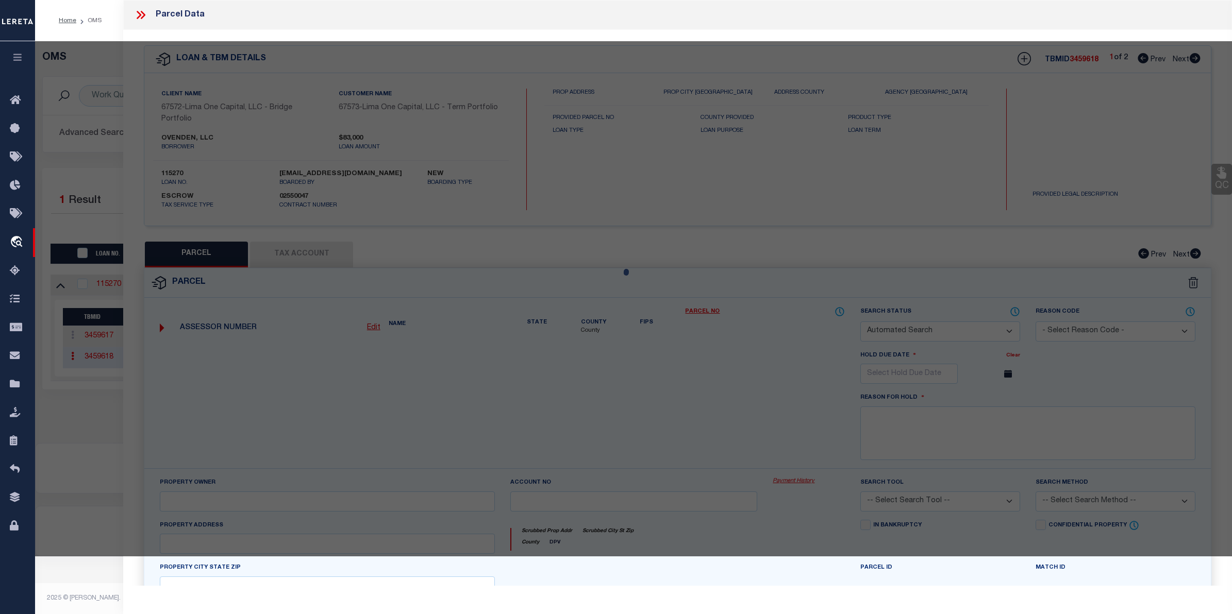
checkbox input "false"
select select "CP"
select select "AGW"
select select
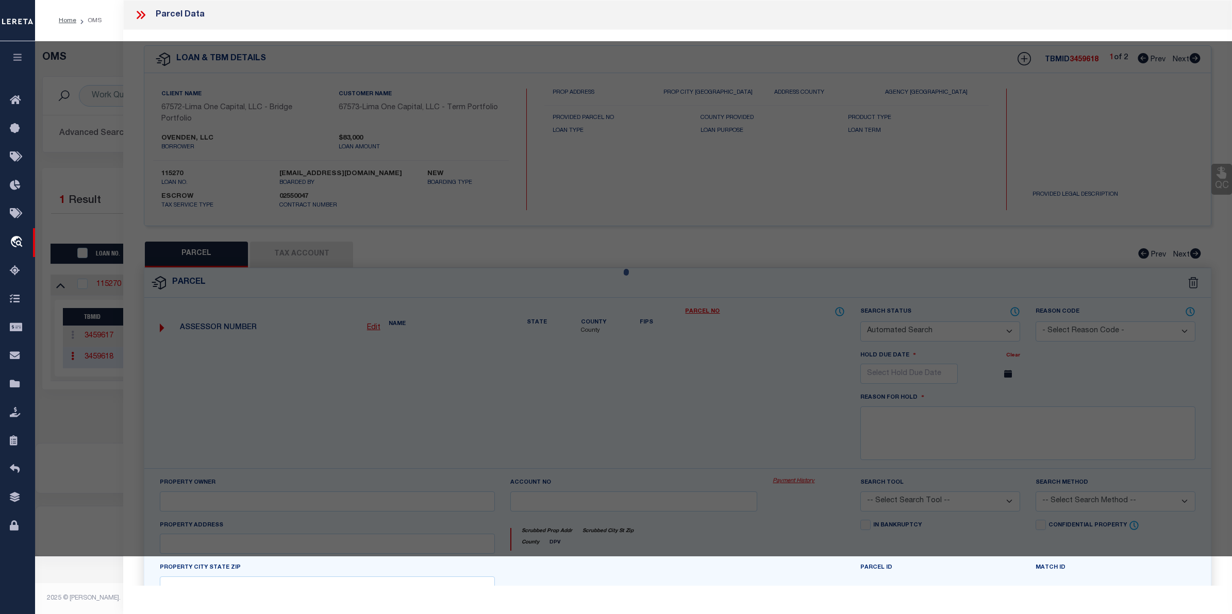
type input "[STREET_ADDRESS][PERSON_NAME]"
checkbox input "false"
type input "MEMPHIS TN 38127"
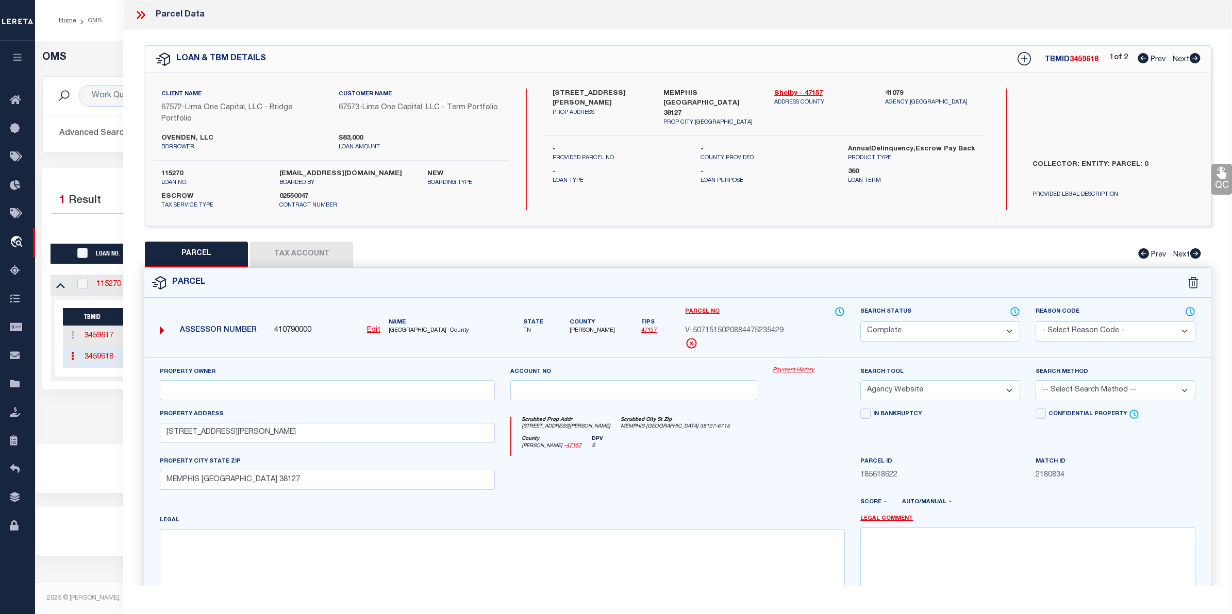
click at [808, 367] on link "Payment History" at bounding box center [809, 370] width 72 height 9
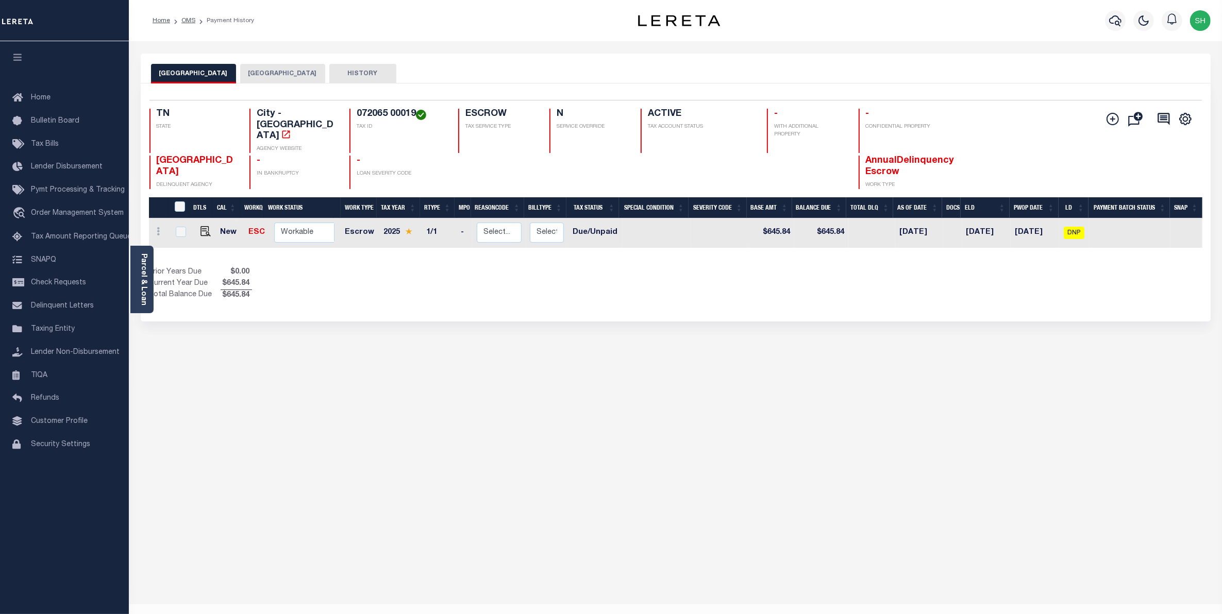
click at [271, 71] on button "[GEOGRAPHIC_DATA]" at bounding box center [282, 74] width 85 height 20
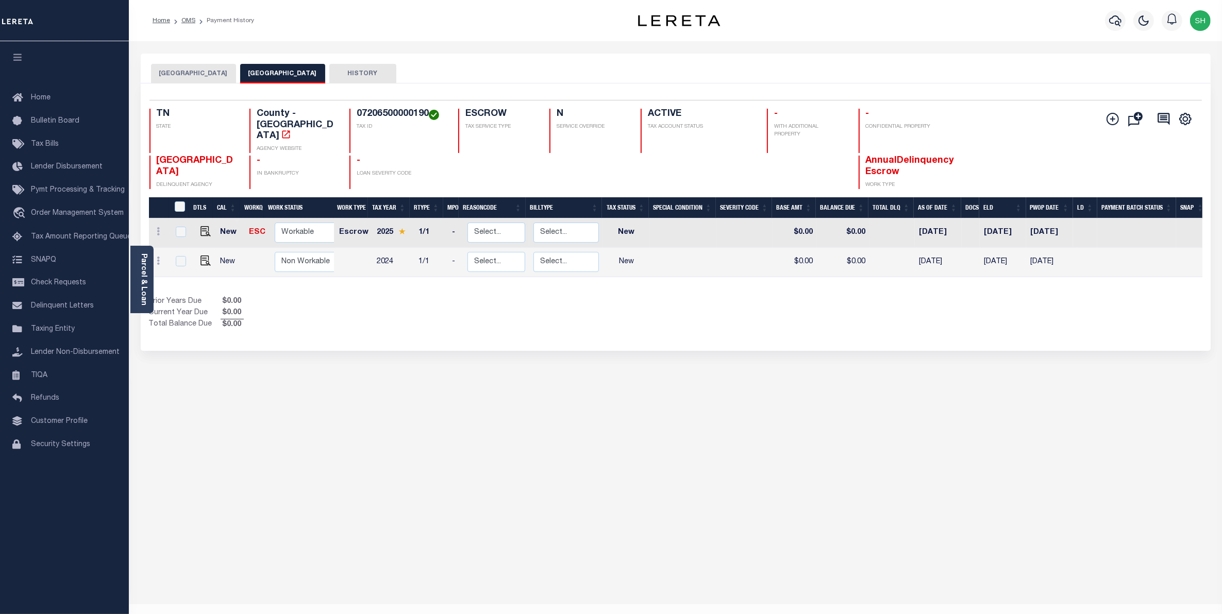
click at [178, 71] on button "[GEOGRAPHIC_DATA]" at bounding box center [193, 74] width 85 height 20
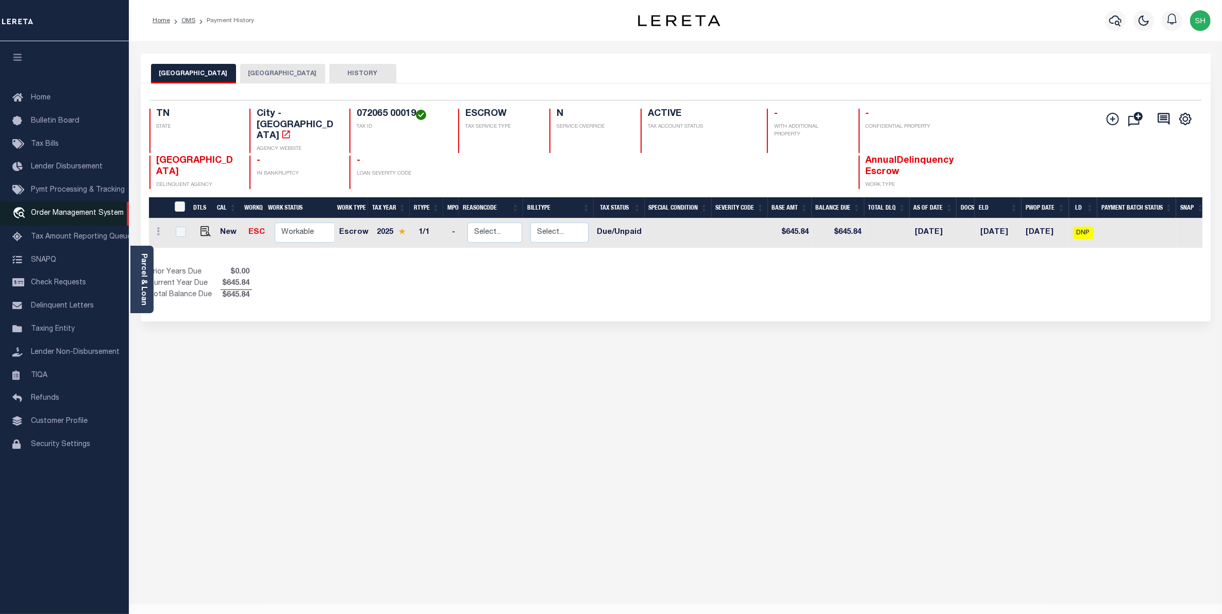
click at [50, 209] on link "travel_explore Order Management System" at bounding box center [64, 214] width 129 height 24
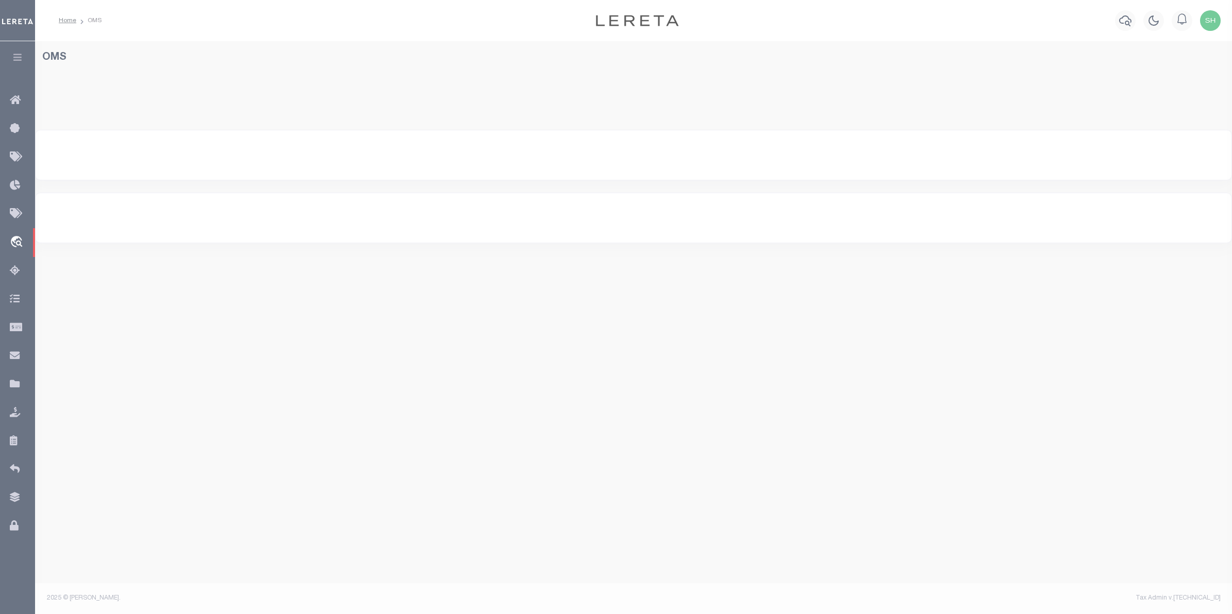
select select "200"
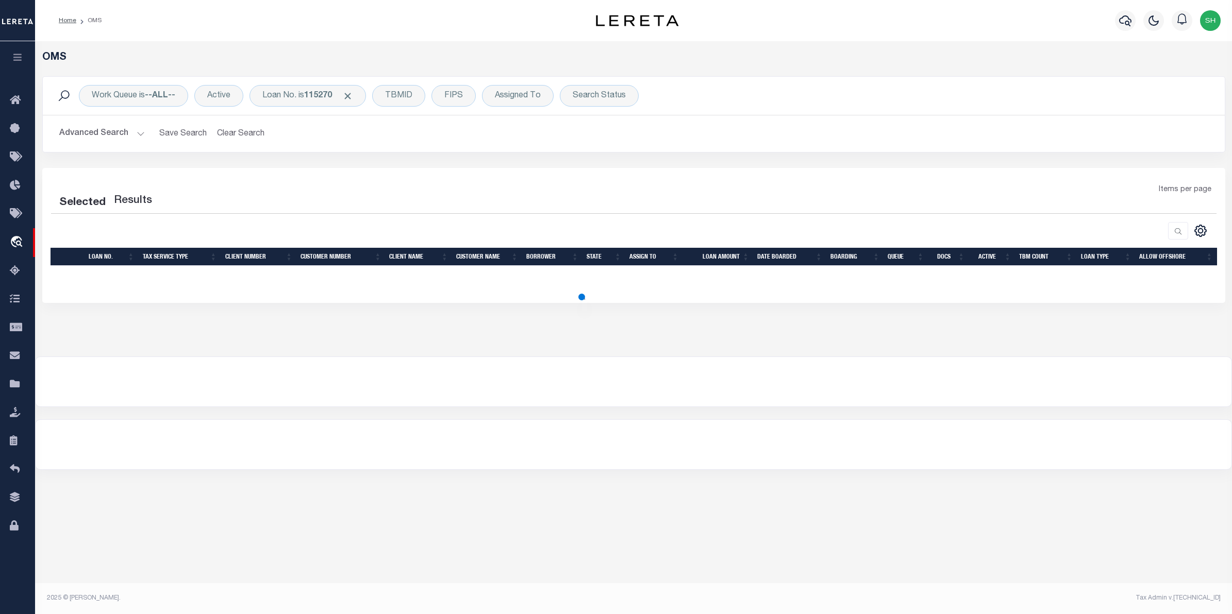
select select "200"
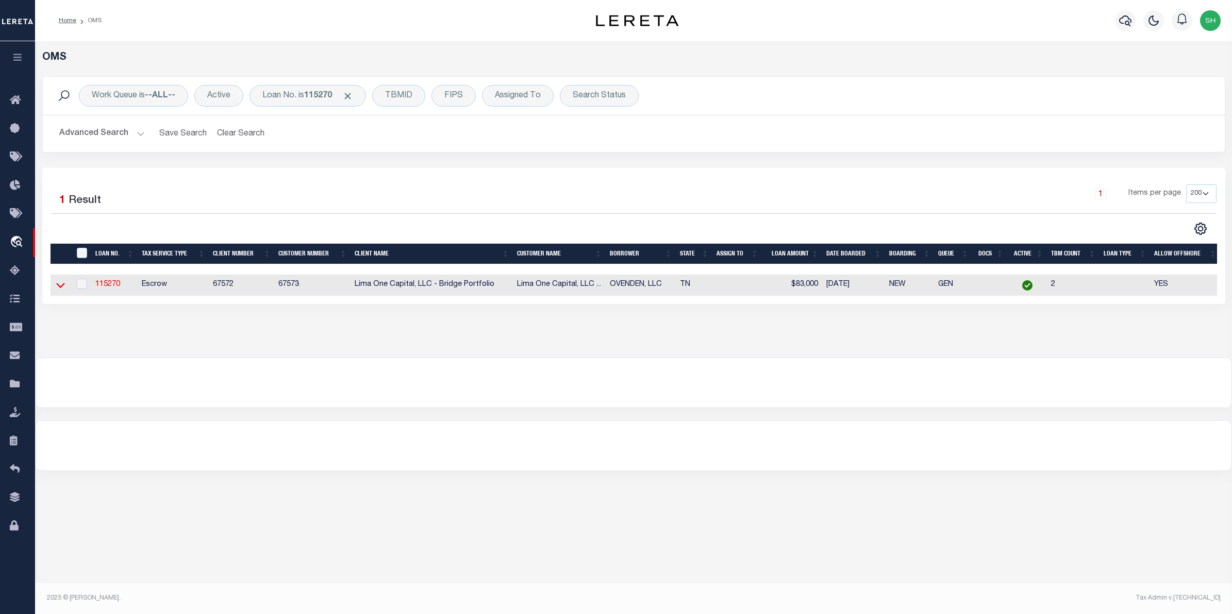
click at [60, 287] on icon at bounding box center [60, 285] width 9 height 11
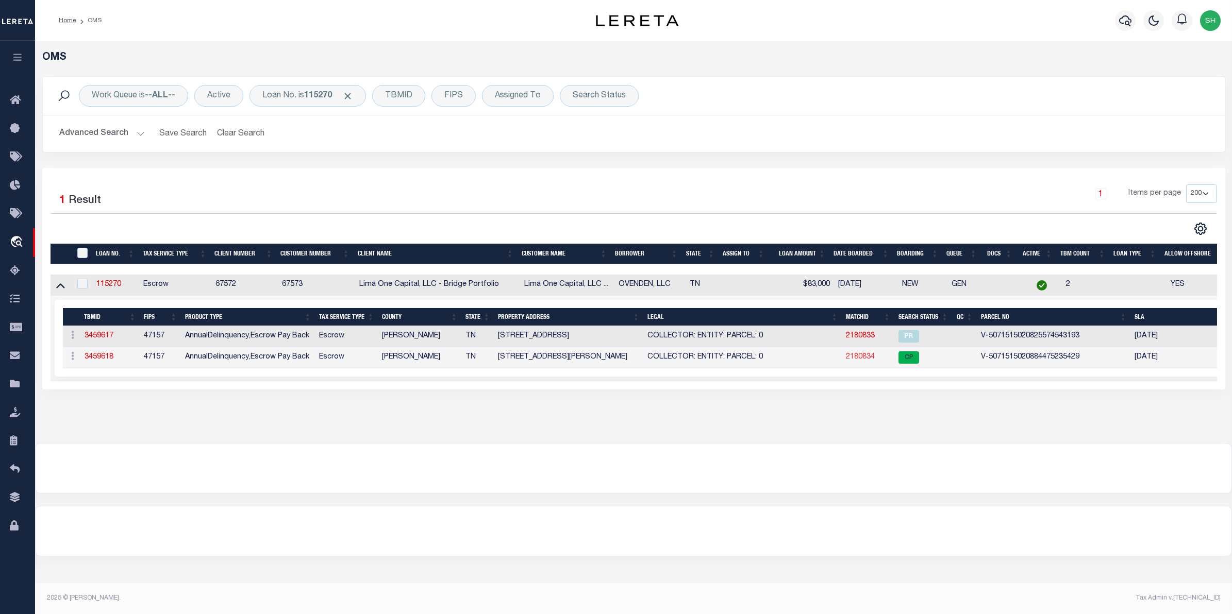
click at [853, 361] on link "2180834" at bounding box center [860, 357] width 29 height 7
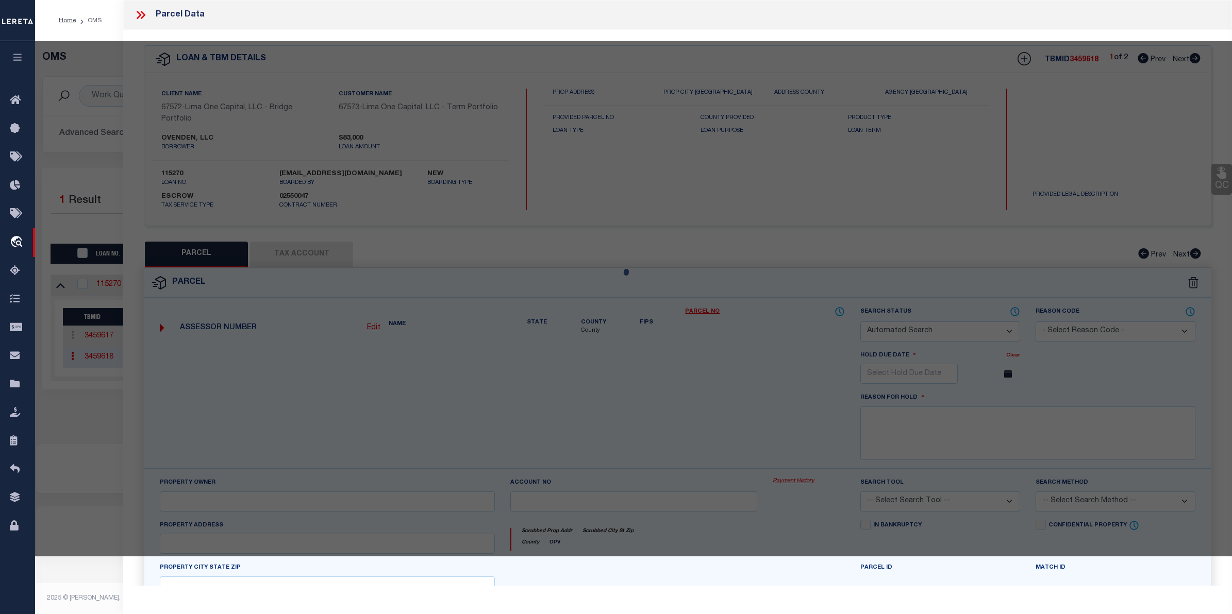
checkbox input "false"
select select "CP"
select select "AGW"
select select
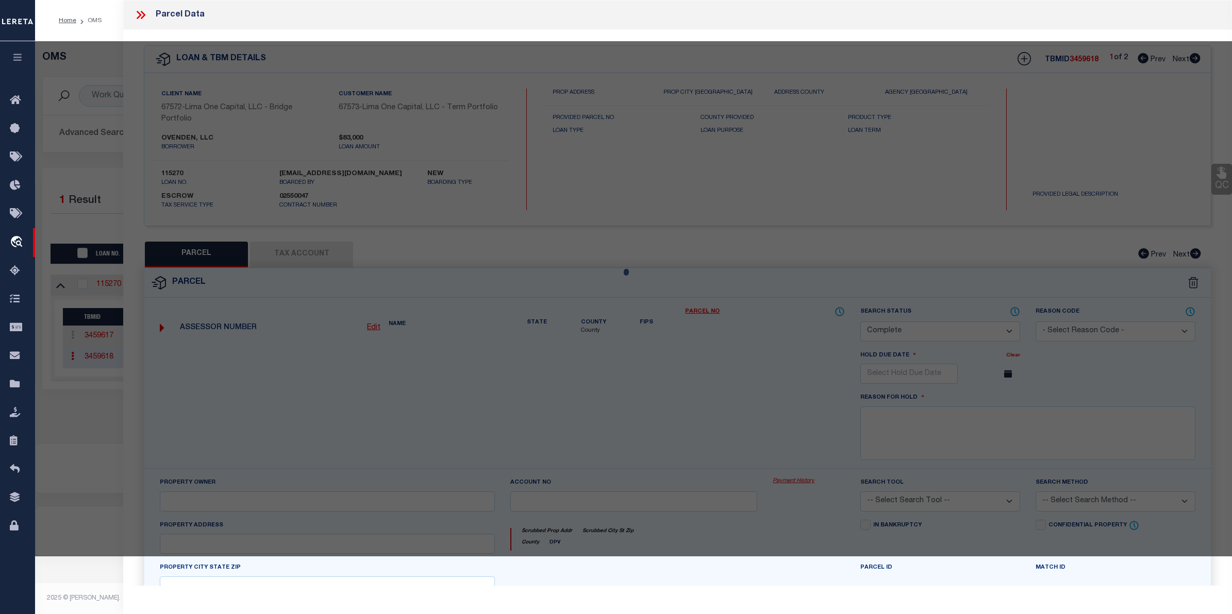
type input "2463 BREWSTER AVENUE"
checkbox input "false"
type input "MEMPHIS TN 38127"
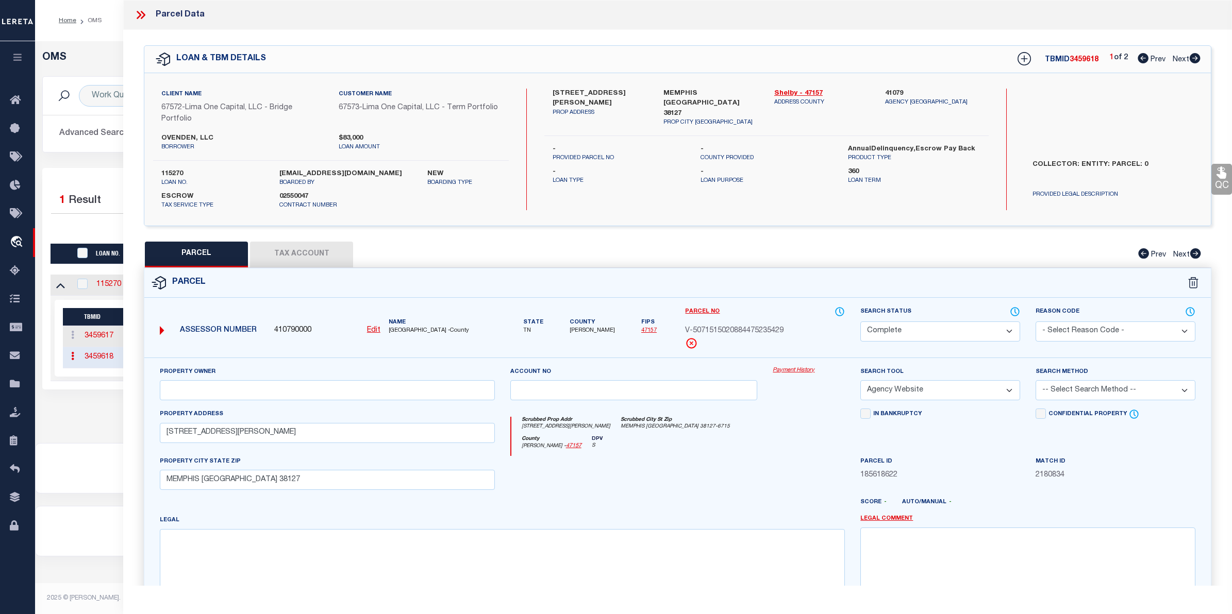
click at [795, 371] on link "Payment History" at bounding box center [809, 370] width 72 height 9
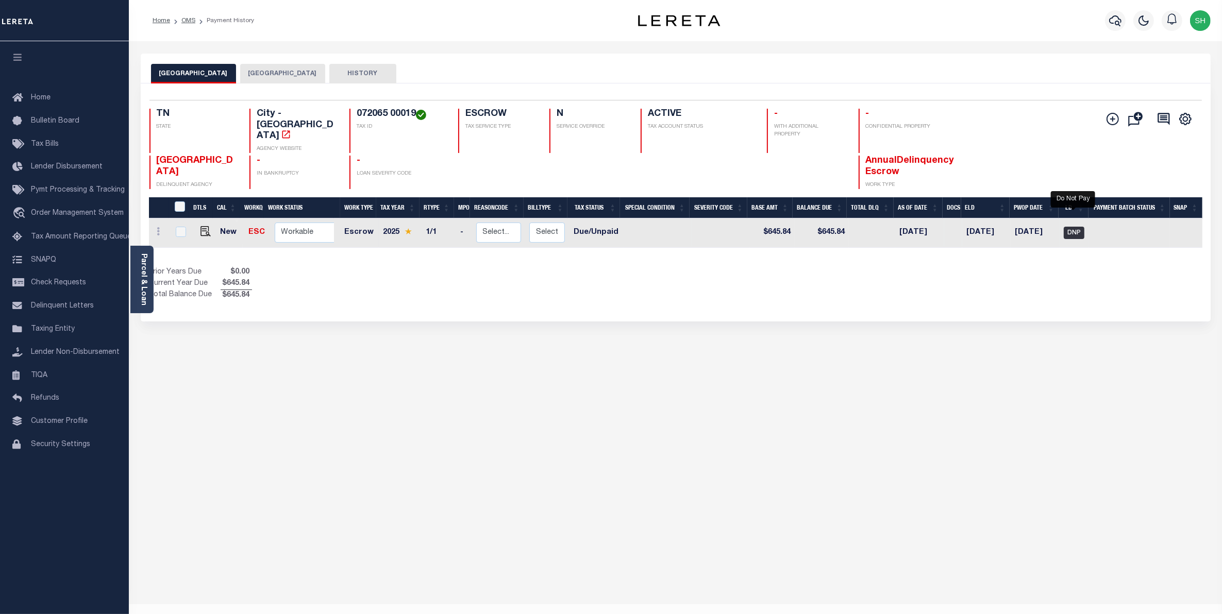
click at [1078, 227] on span "DNP" at bounding box center [1074, 233] width 21 height 12
checkbox input "true"
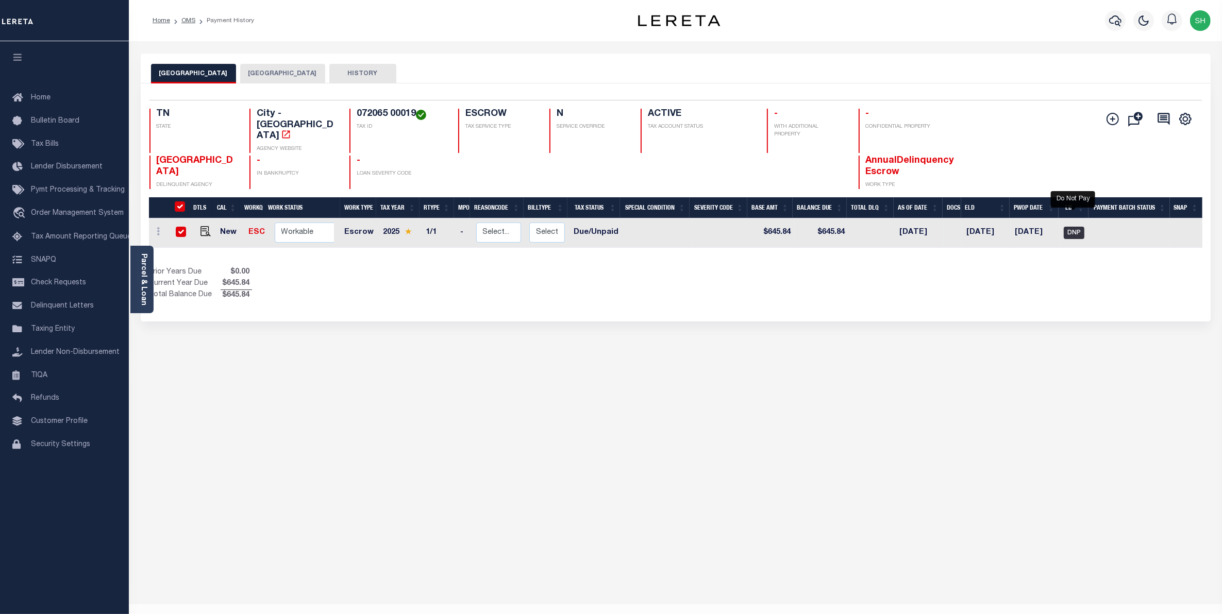
checkbox input "true"
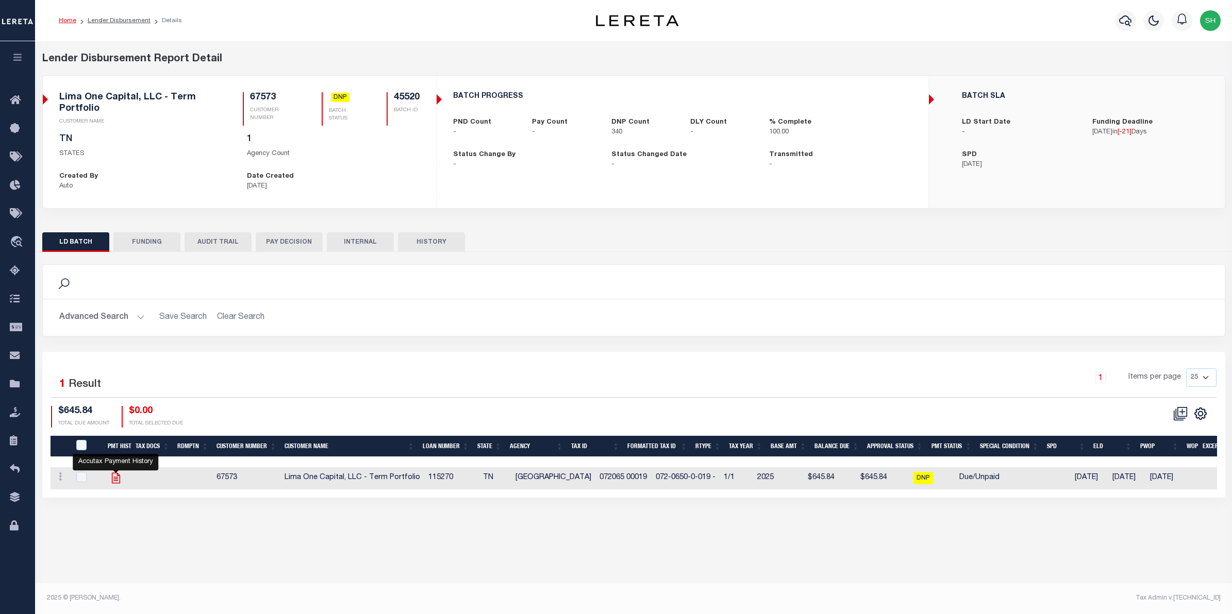
click at [116, 478] on icon "" at bounding box center [115, 478] width 13 height 13
checkbox input "true"
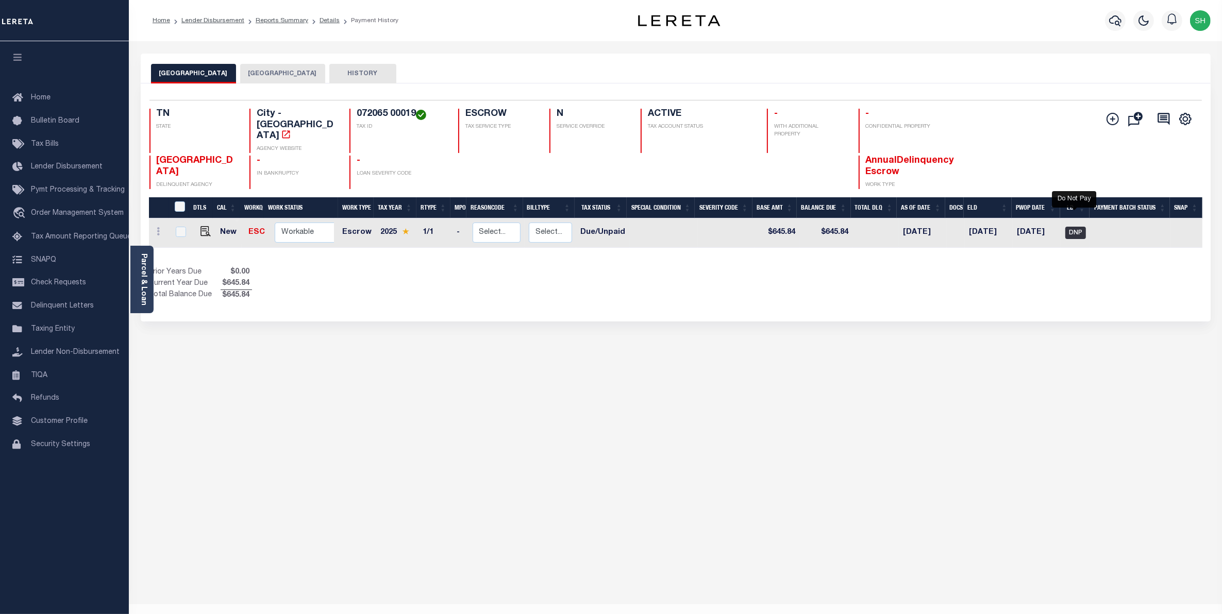
click at [1074, 227] on span "DNP" at bounding box center [1075, 233] width 21 height 12
checkbox input "true"
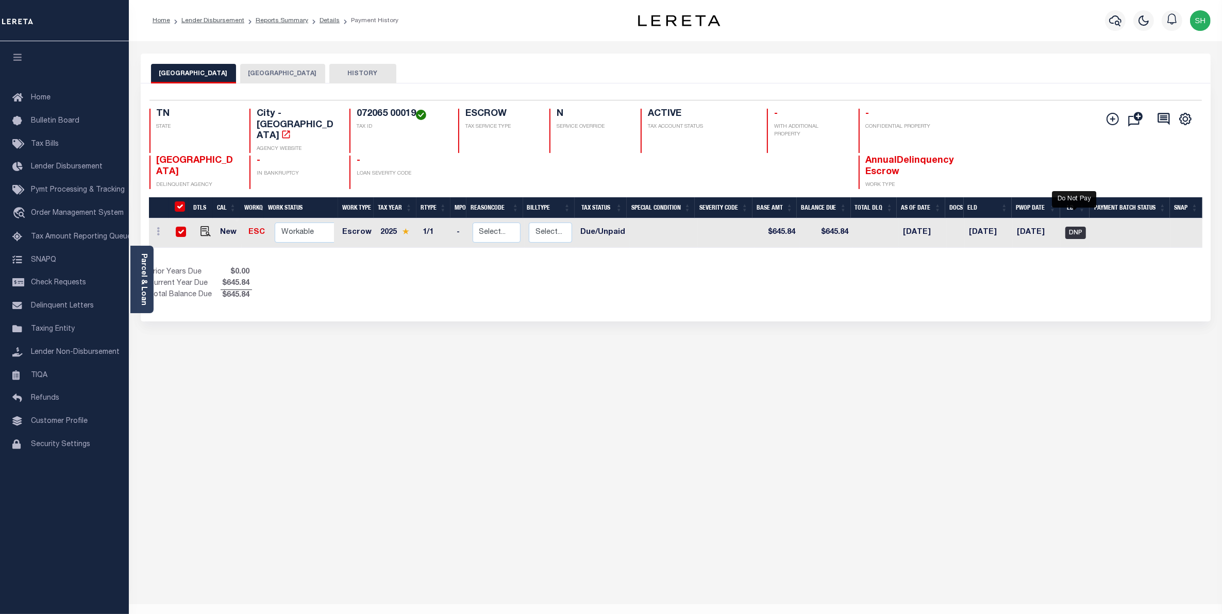
checkbox input "true"
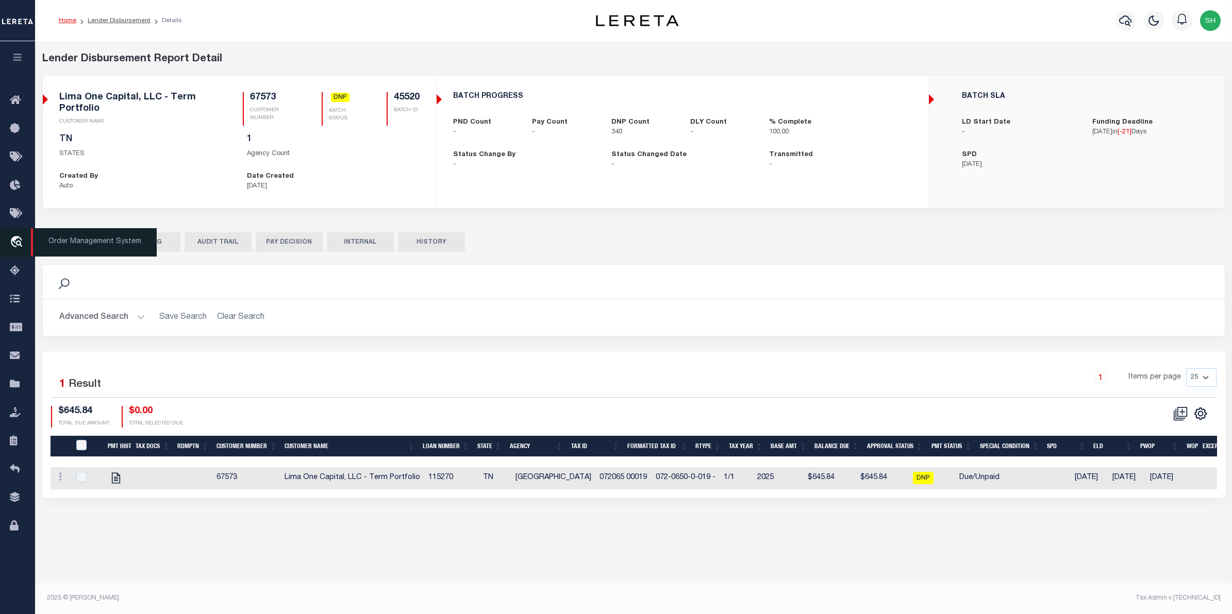
click at [18, 243] on icon "travel_explore" at bounding box center [18, 242] width 16 height 13
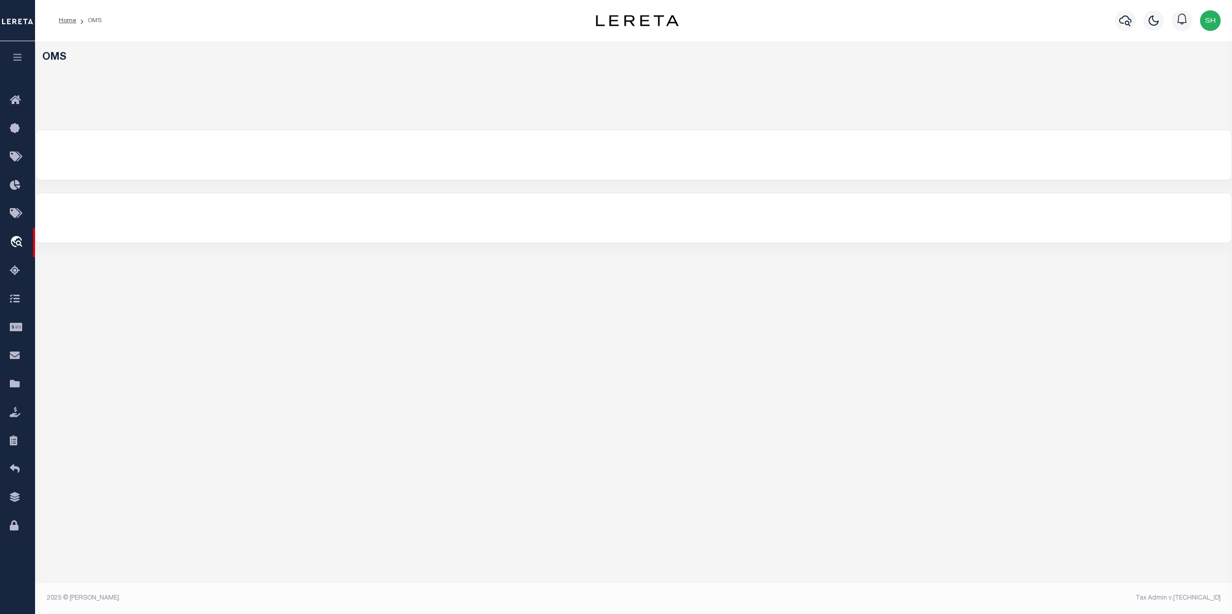
select select "200"
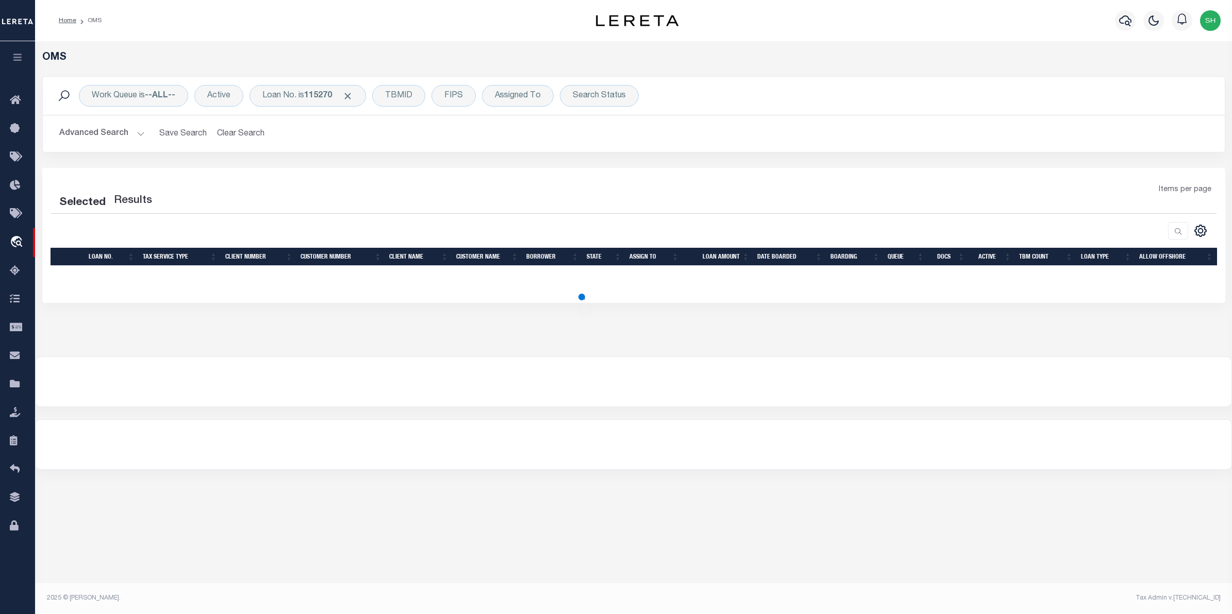
select select "200"
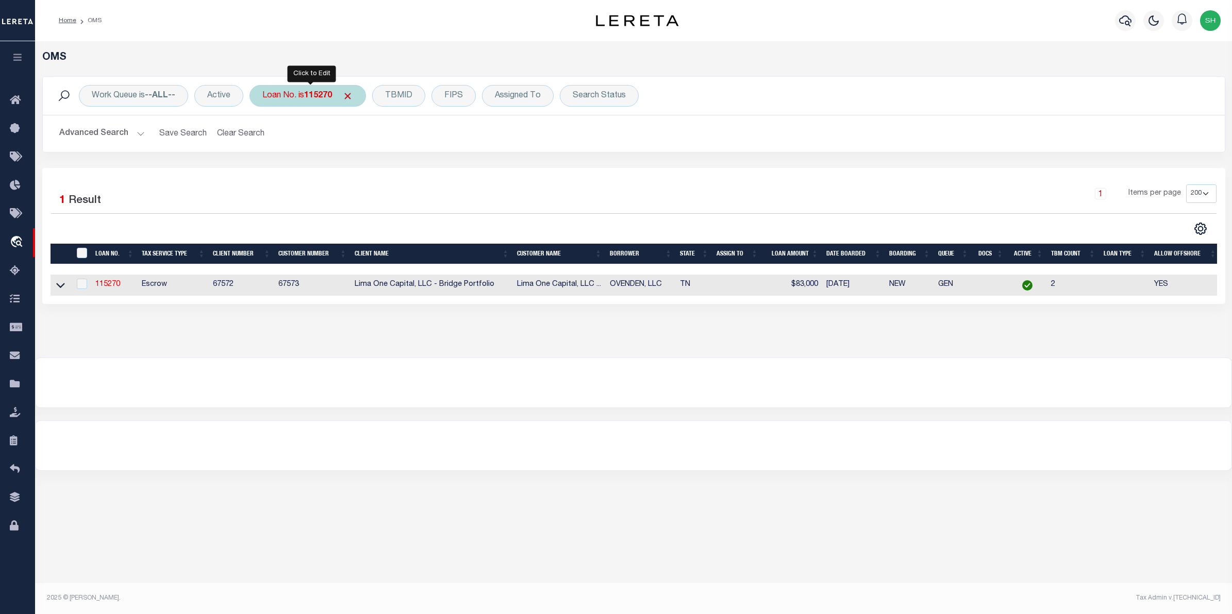
click at [293, 91] on div "Loan No. is 115270" at bounding box center [307, 96] width 116 height 22
type input "117567"
click at [392, 174] on input "Apply" at bounding box center [399, 168] width 30 height 17
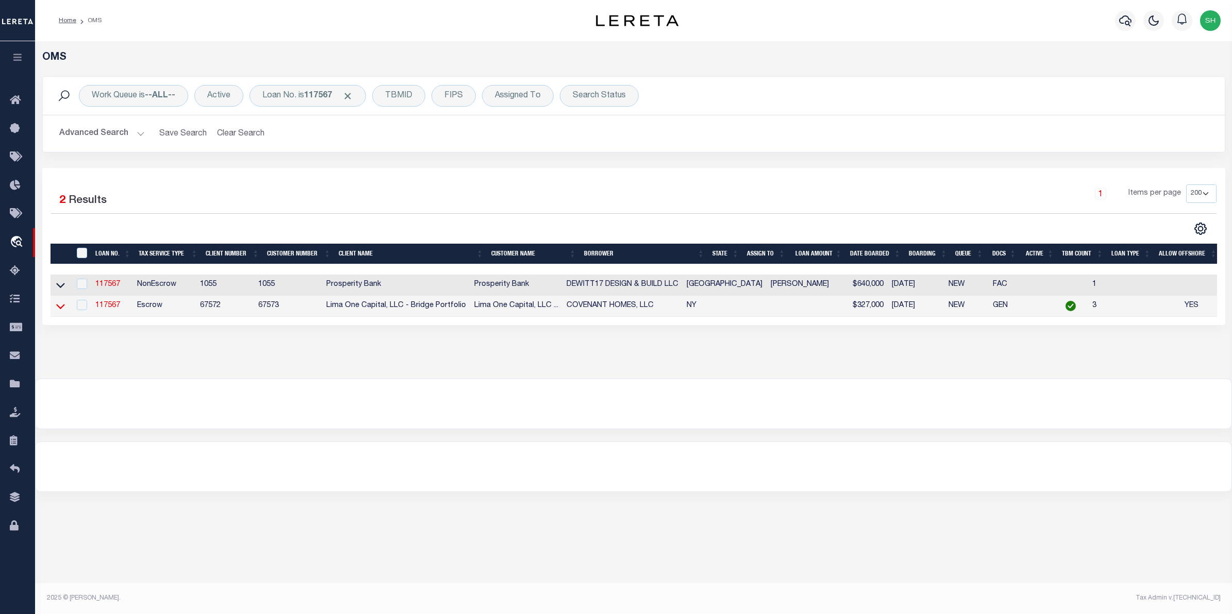
click at [60, 310] on icon at bounding box center [60, 306] width 9 height 11
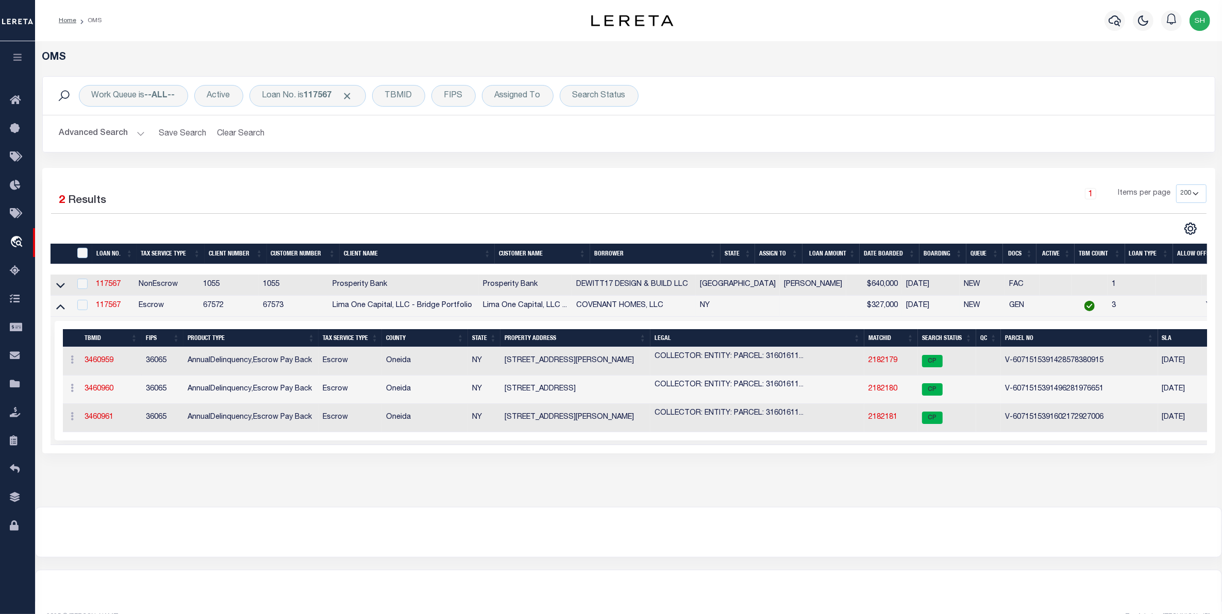
click at [63, 310] on icon at bounding box center [60, 306] width 9 height 11
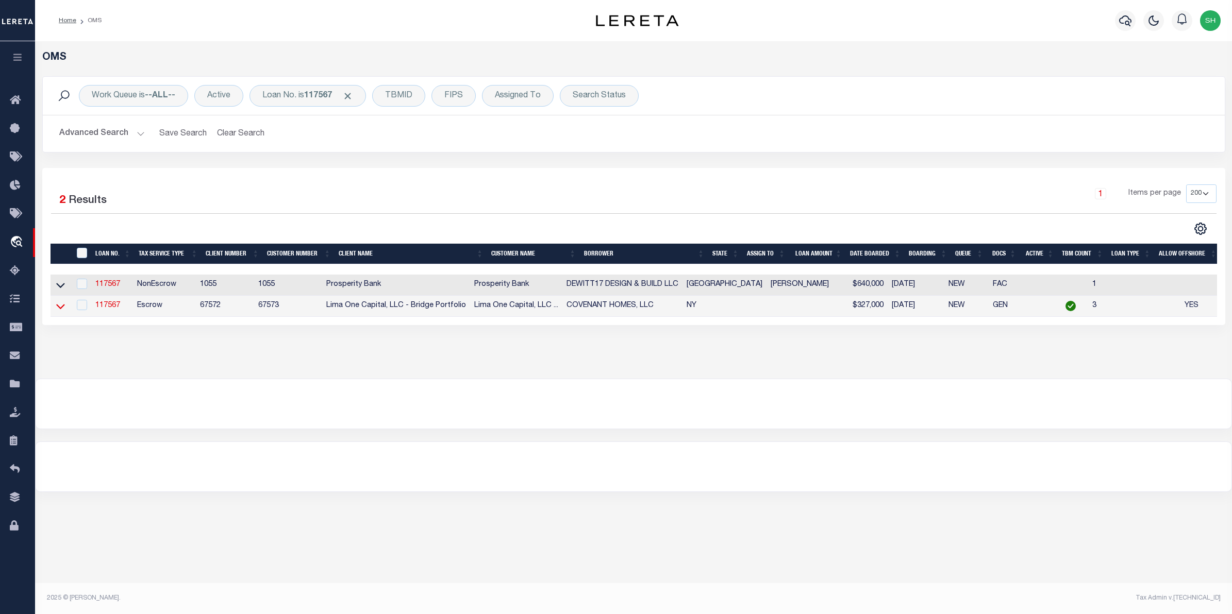
click at [60, 309] on icon at bounding box center [60, 306] width 9 height 11
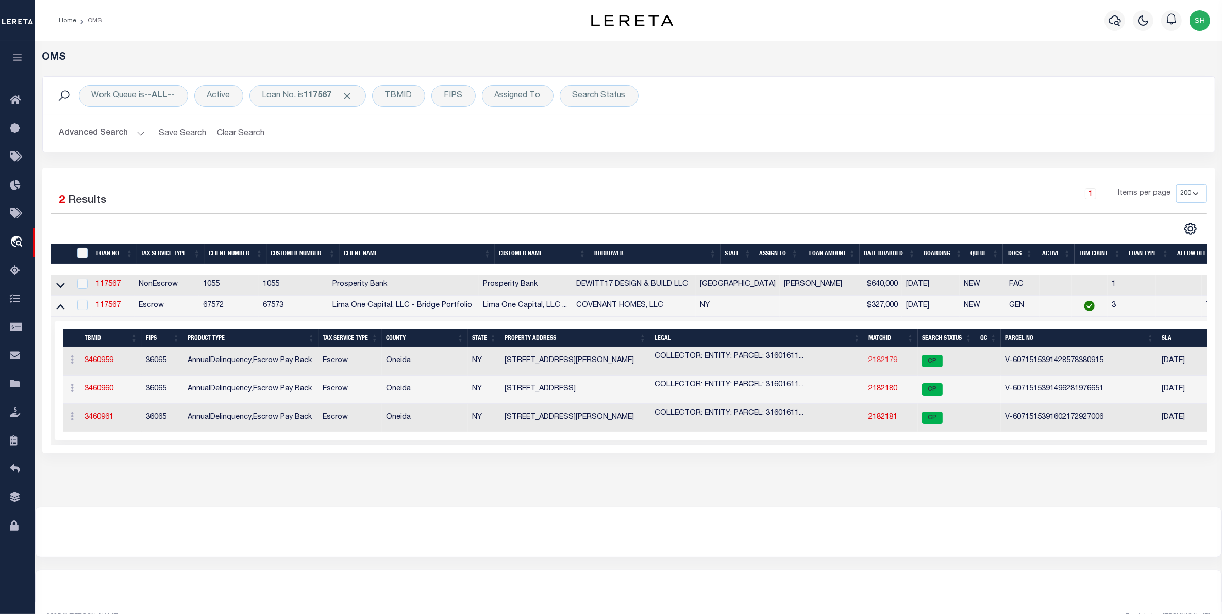
click at [879, 363] on link "2182179" at bounding box center [882, 360] width 29 height 7
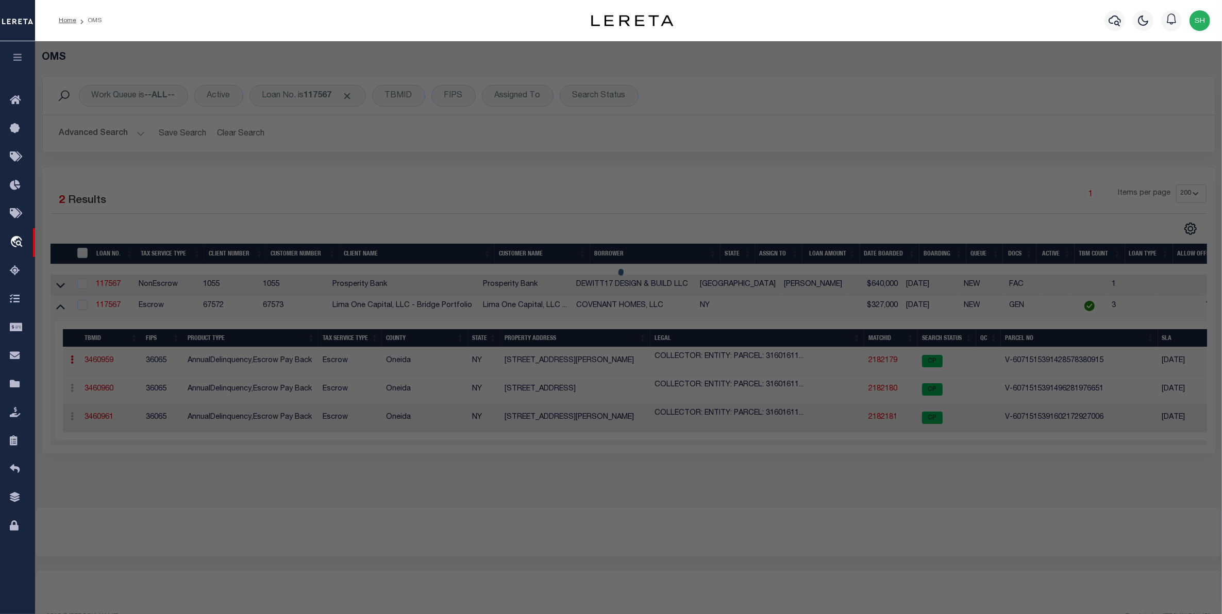
checkbox input "false"
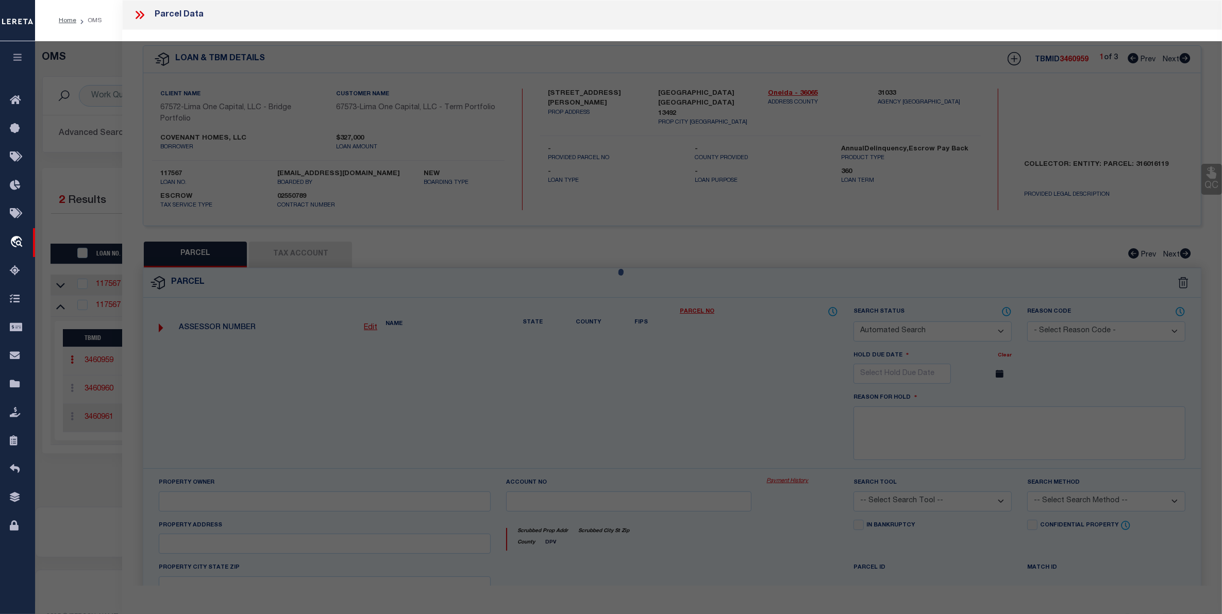
select select "CP"
select select "AGW"
select select
type input "8609 AITKEN AVENUE"
checkbox input "false"
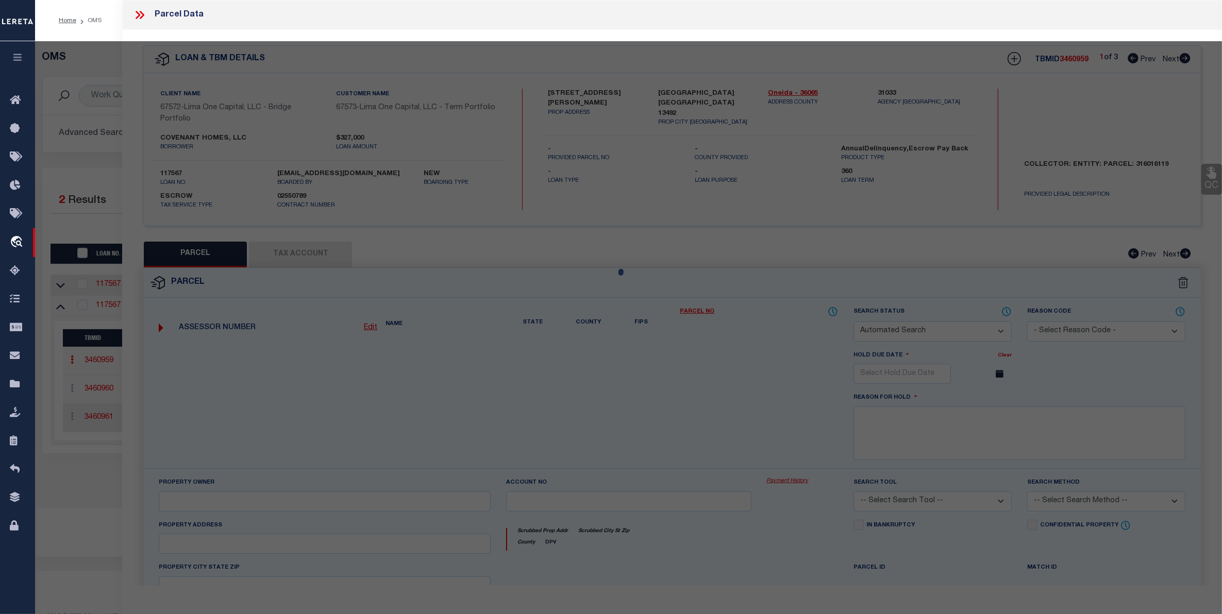
type input "WHITESBORO NY 13492"
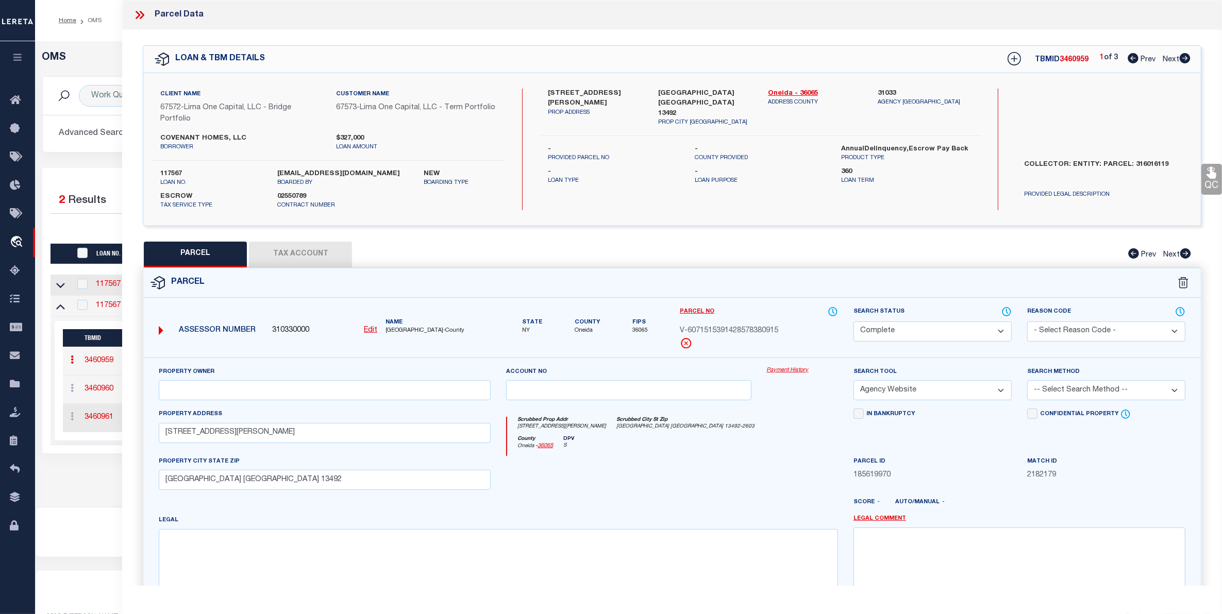
click at [789, 370] on link "Payment History" at bounding box center [802, 370] width 71 height 9
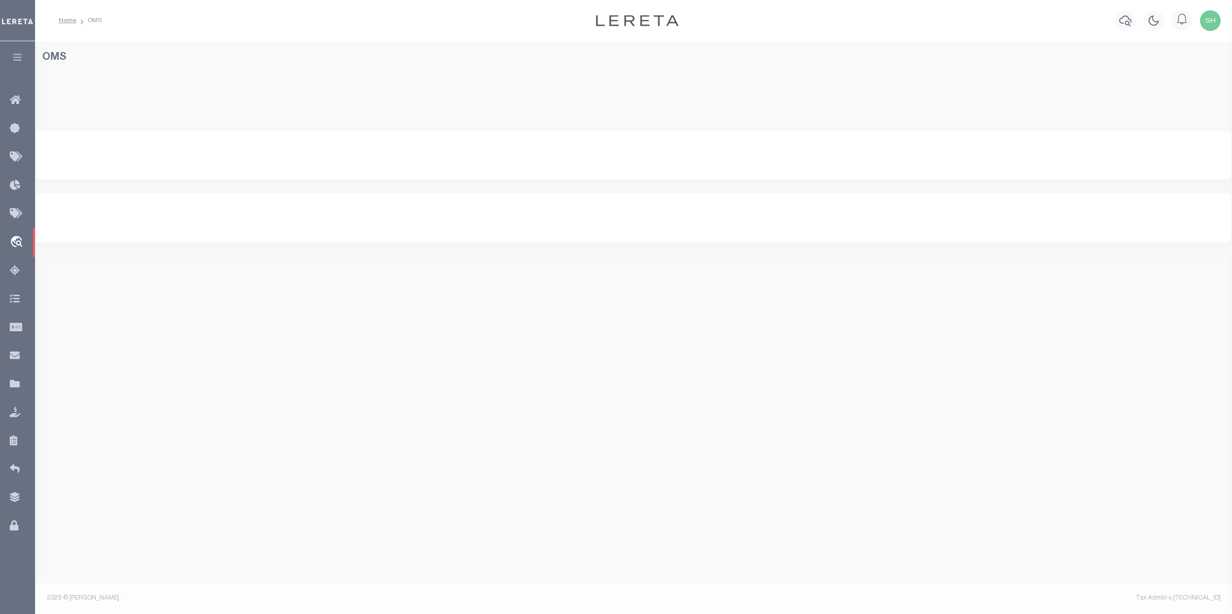
select select "200"
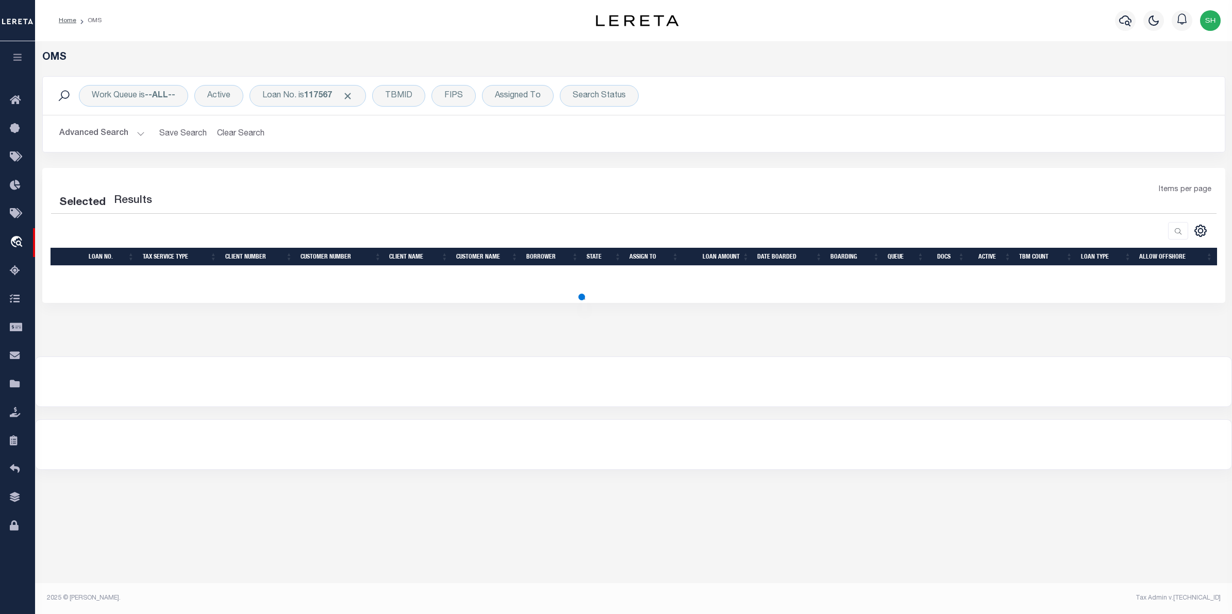
select select "200"
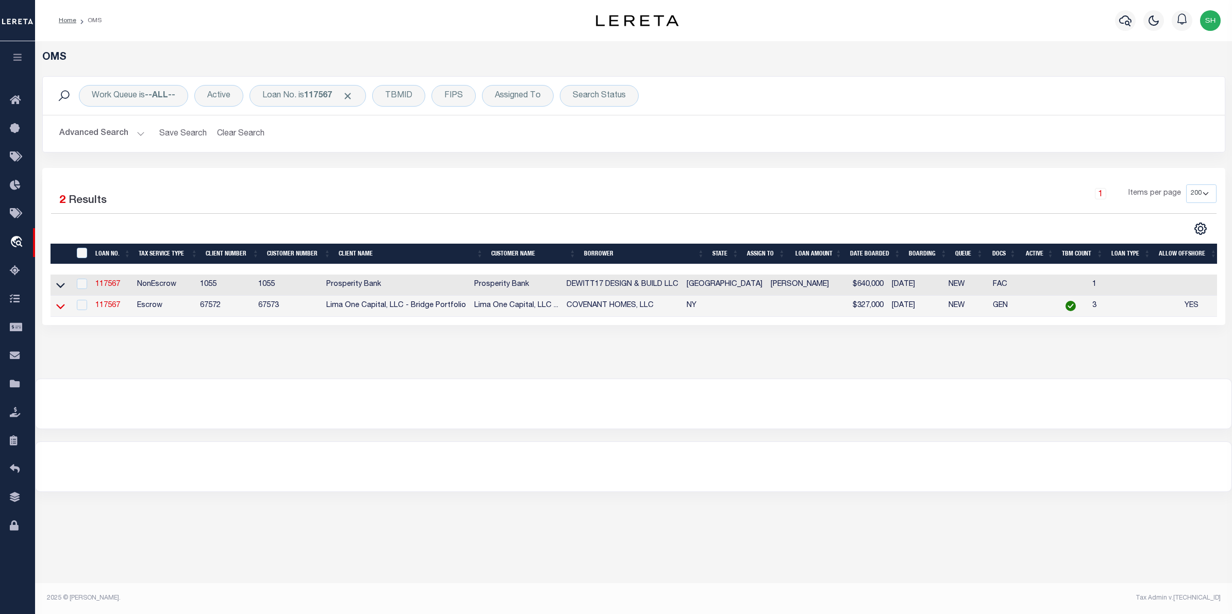
click at [60, 308] on icon at bounding box center [60, 306] width 9 height 11
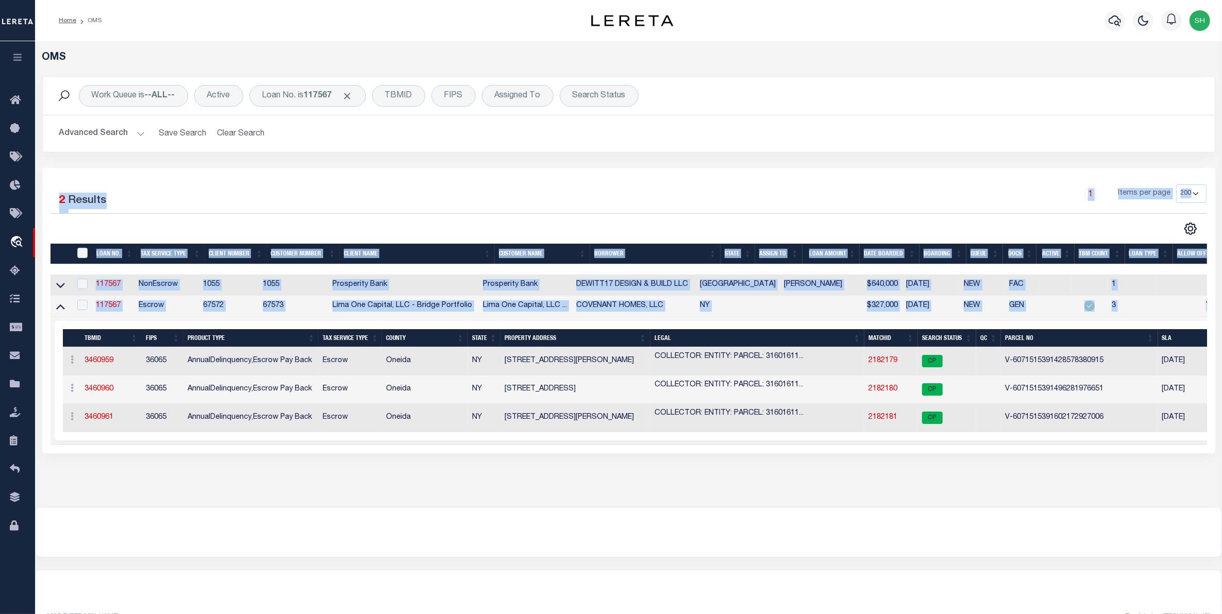
drag, startPoint x: 42, startPoint y: 183, endPoint x: 1220, endPoint y: 303, distance: 1184.8
click at [1220, 303] on div "Selected 2 Results 1 Items per page 10 25 50 100 200" at bounding box center [629, 311] width 1189 height 286
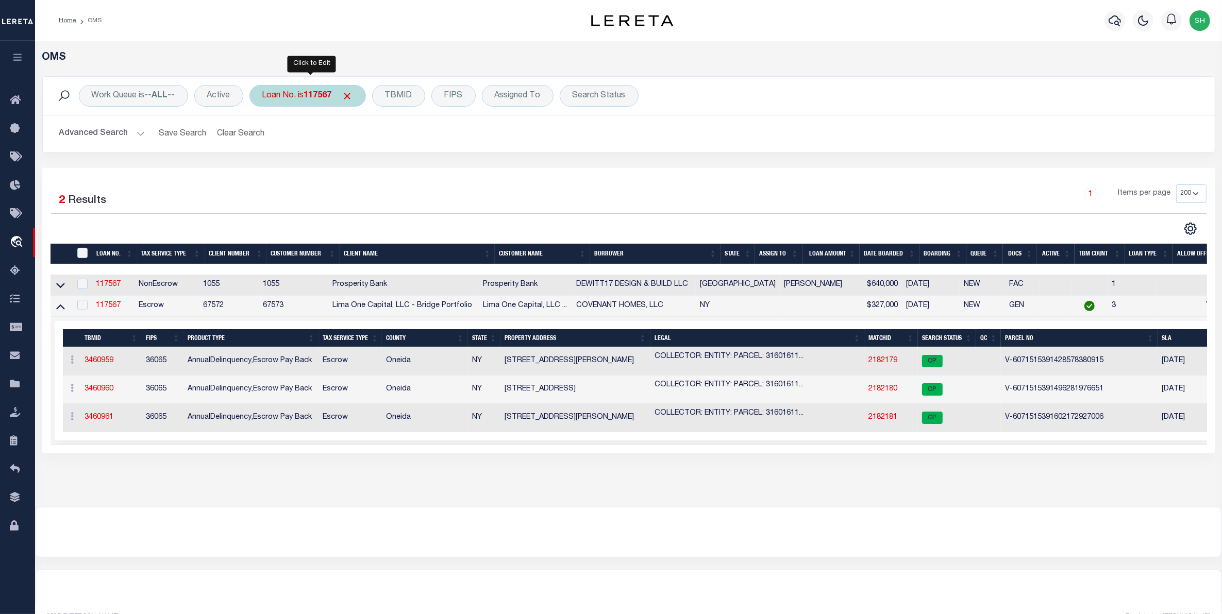
click at [306, 94] on div "Loan No. is 117567" at bounding box center [307, 96] width 116 height 22
type input "6171871"
click at [410, 173] on input "Apply" at bounding box center [399, 168] width 30 height 17
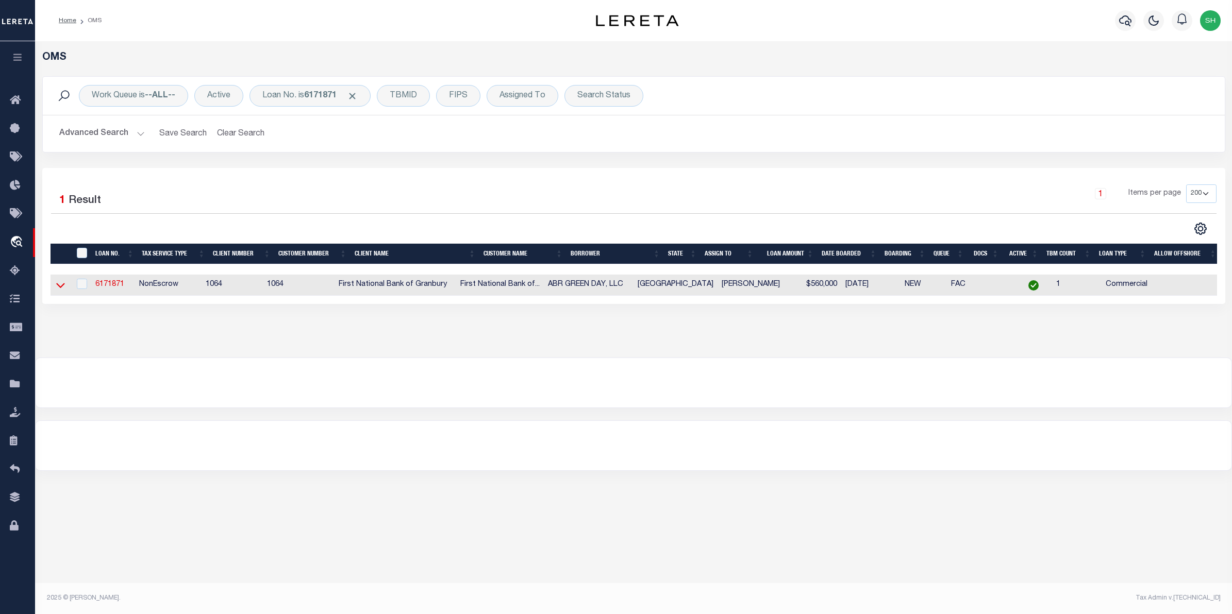
click at [60, 287] on icon at bounding box center [60, 285] width 9 height 11
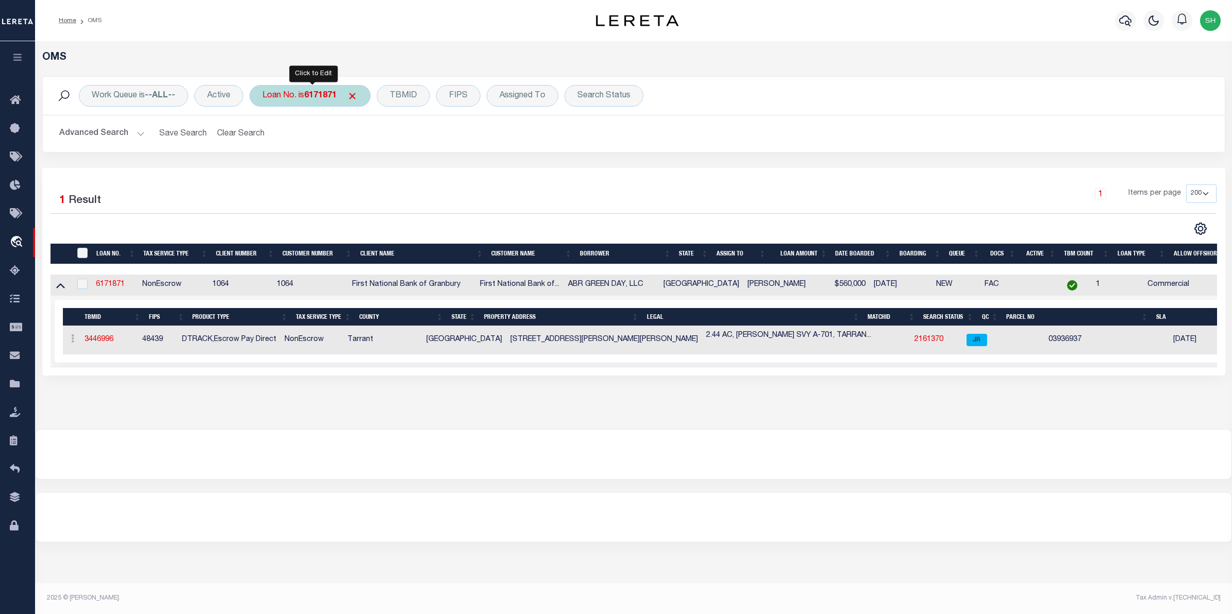
click at [326, 94] on b "6171871" at bounding box center [320, 96] width 32 height 8
type input "113698"
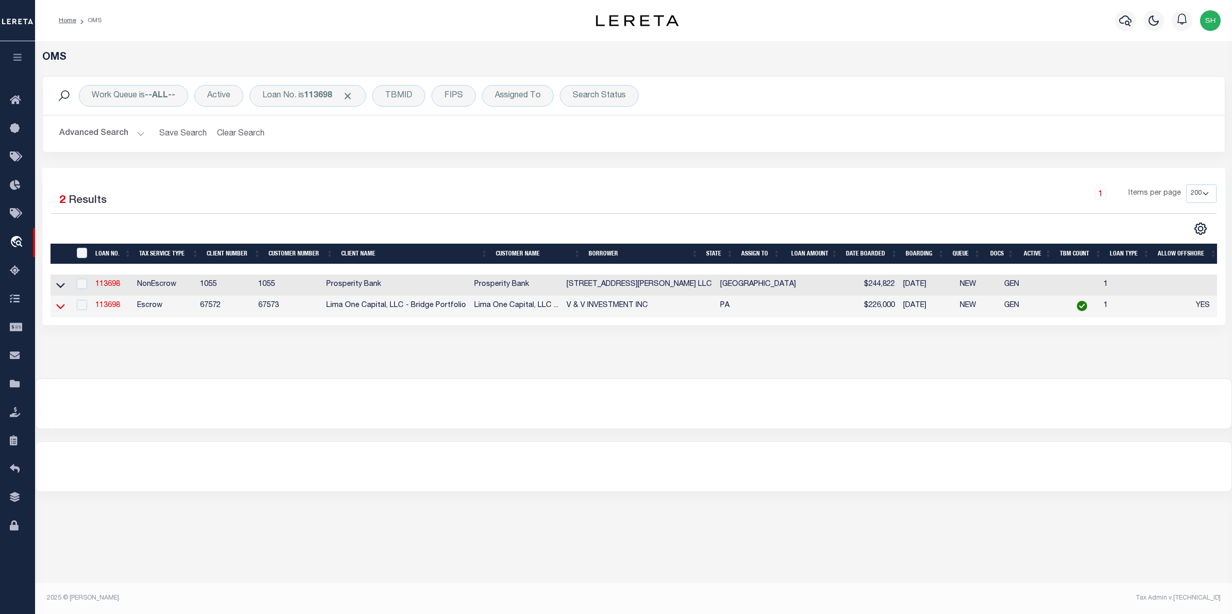
click at [57, 311] on icon at bounding box center [60, 306] width 9 height 11
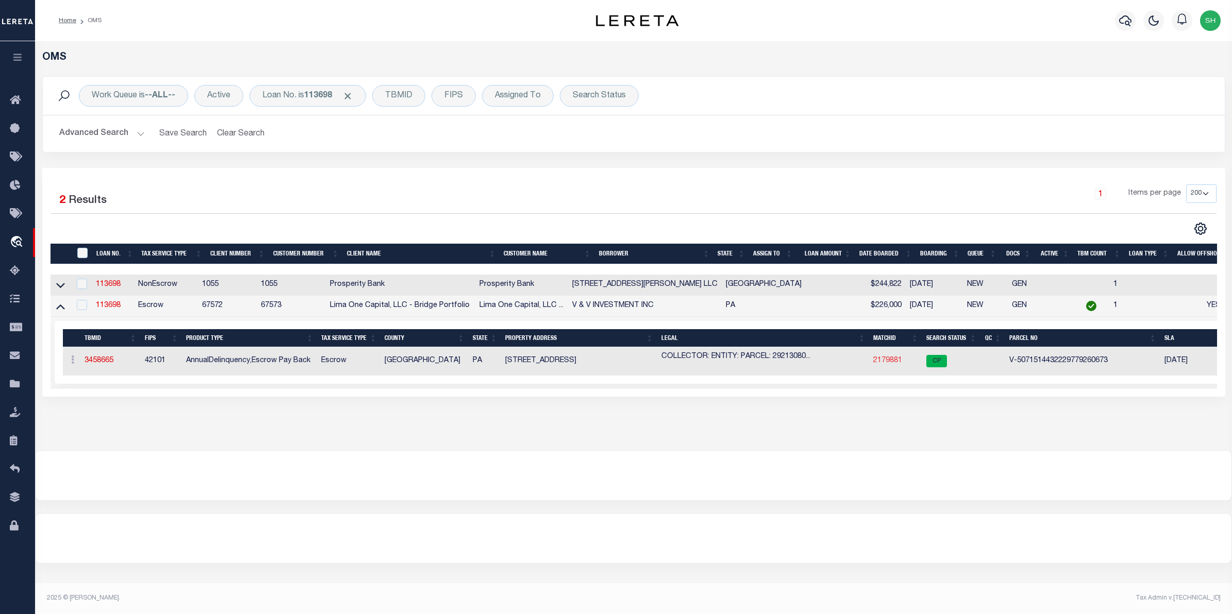
click at [882, 364] on link "2179881" at bounding box center [887, 360] width 29 height 7
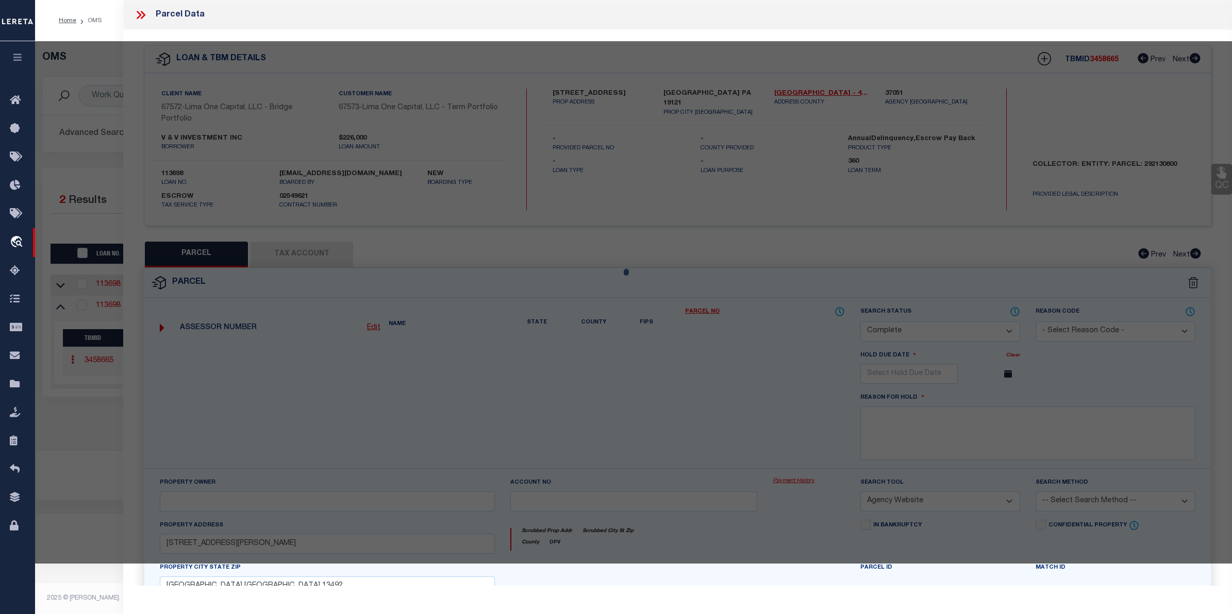
select select "AS"
select select
checkbox input "false"
select select "CP"
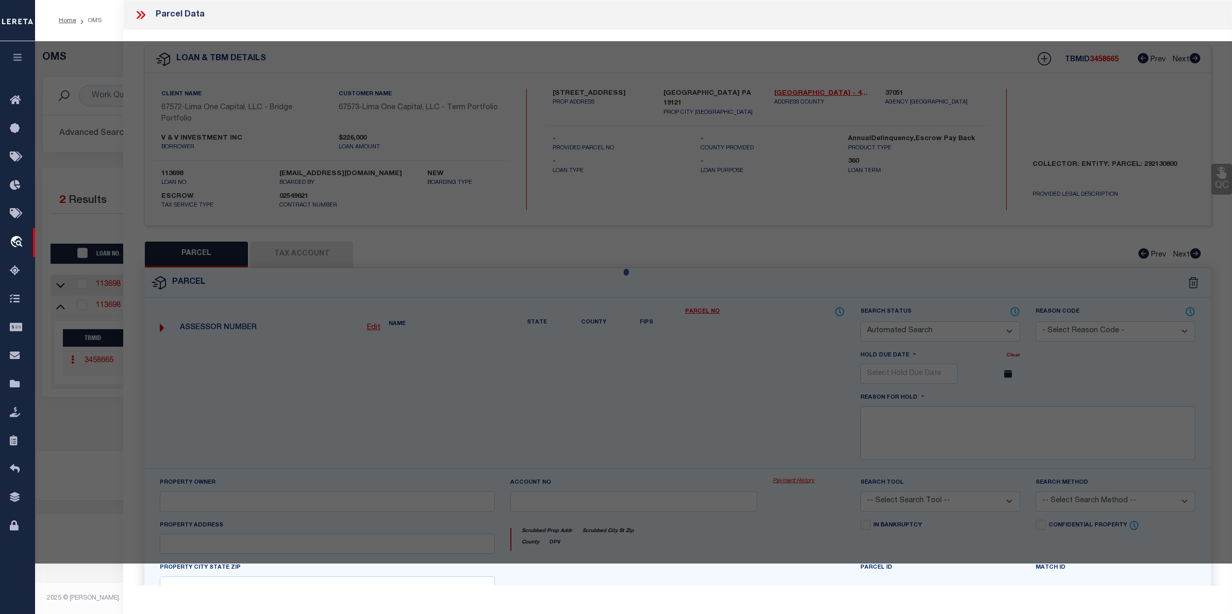
type input "1343 NORTH DOVER STREET"
checkbox input "false"
type input "PHILADELPHIA PA 19121"
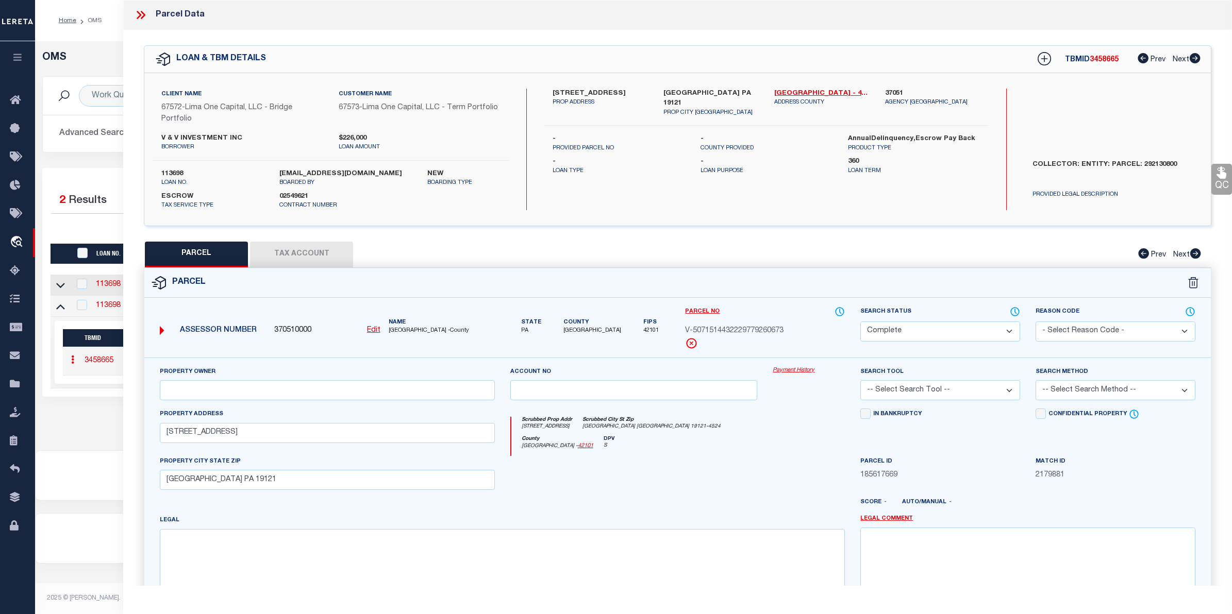
click at [801, 372] on link "Payment History" at bounding box center [809, 370] width 72 height 9
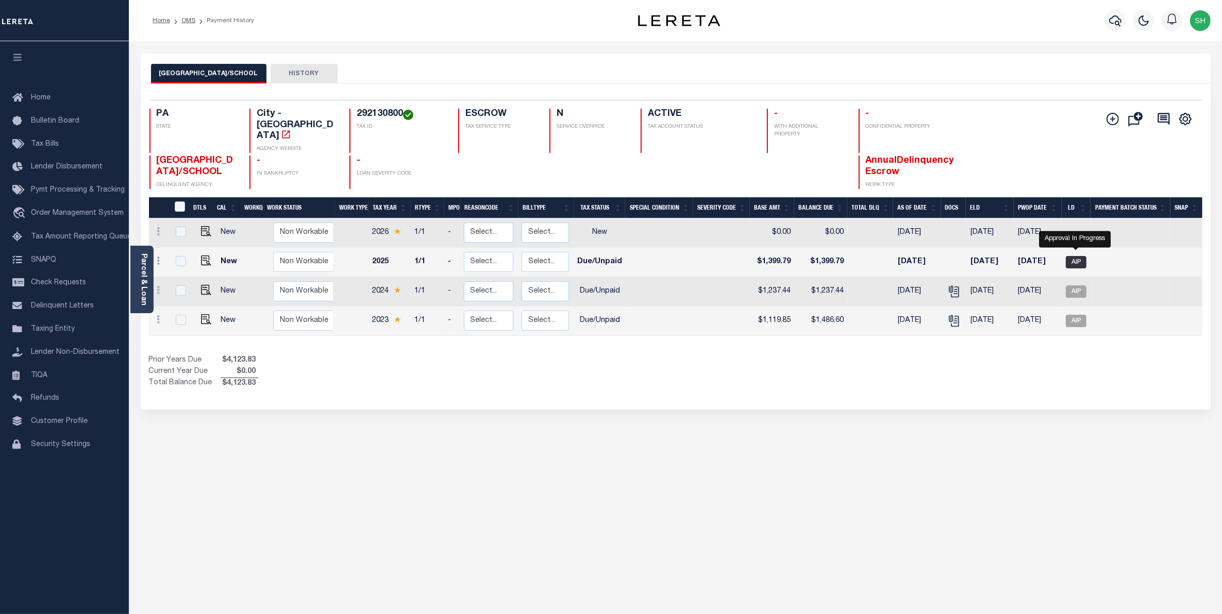
click at [1067, 256] on span "AIP" at bounding box center [1076, 262] width 21 height 12
checkbox input "true"
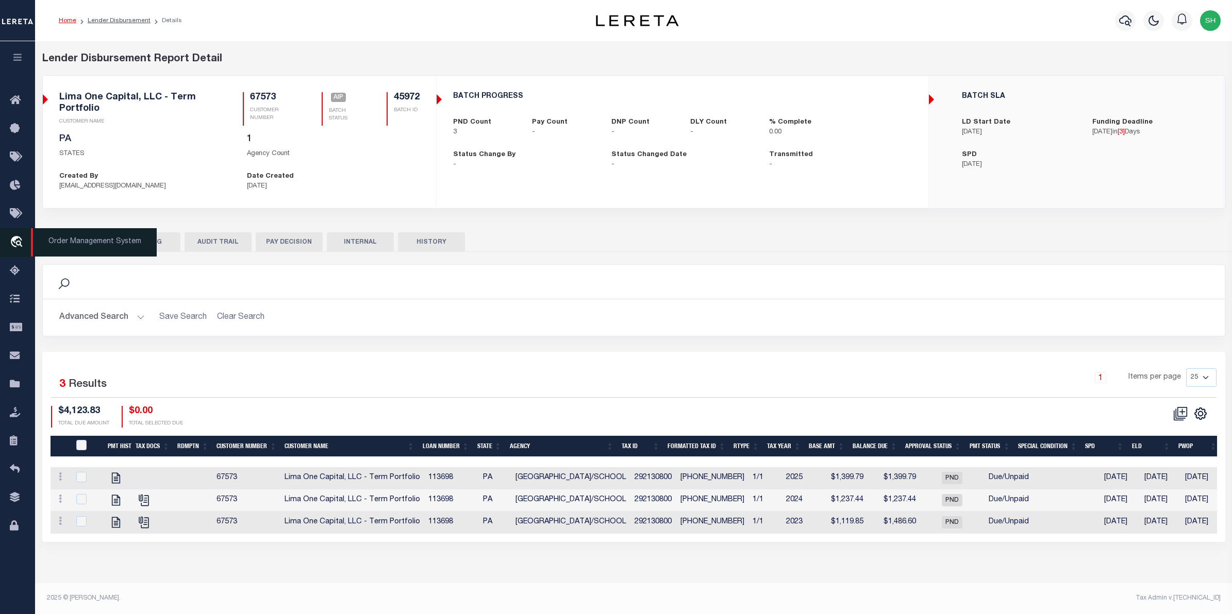
click at [15, 244] on icon "travel_explore" at bounding box center [18, 242] width 16 height 13
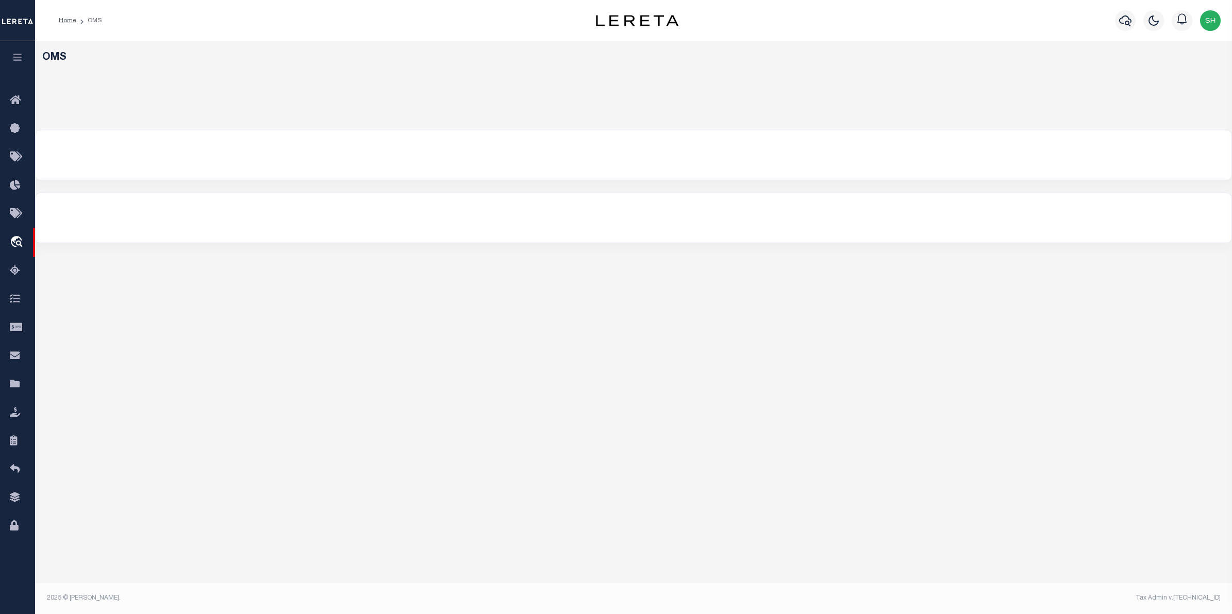
select select "200"
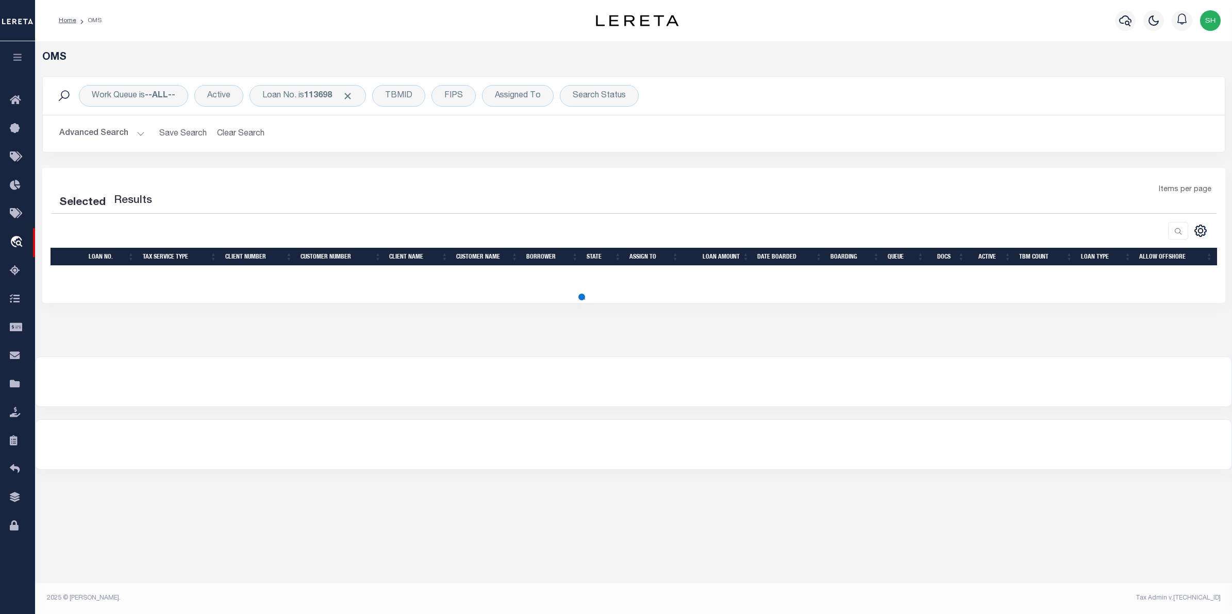
select select "200"
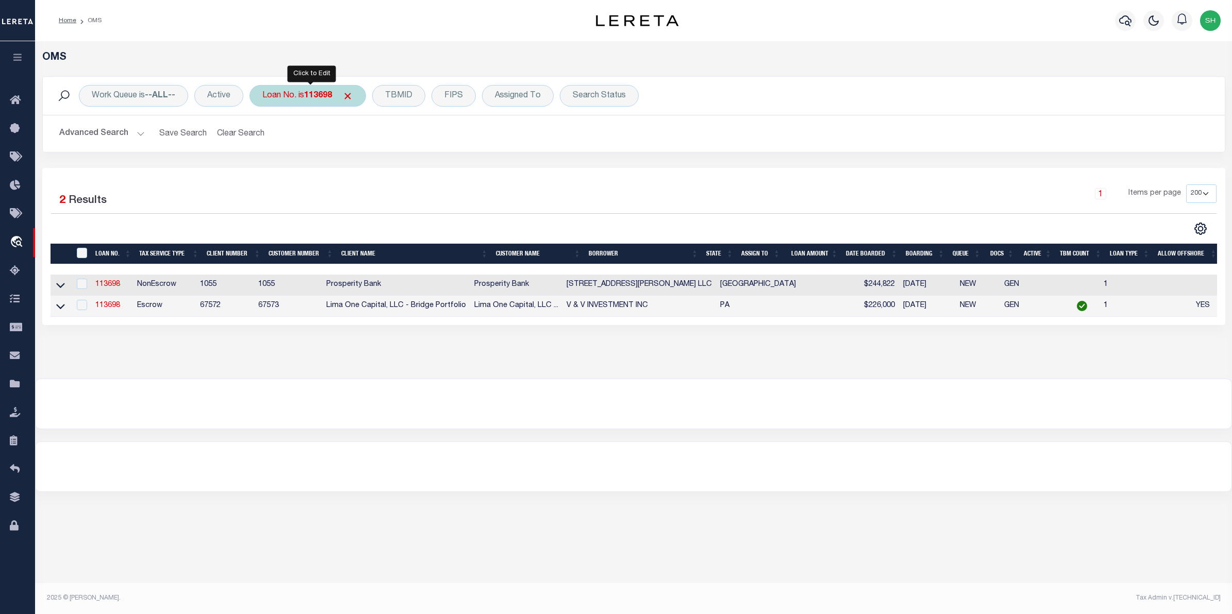
click at [332, 97] on b "113698" at bounding box center [318, 96] width 28 height 8
type input "47979"
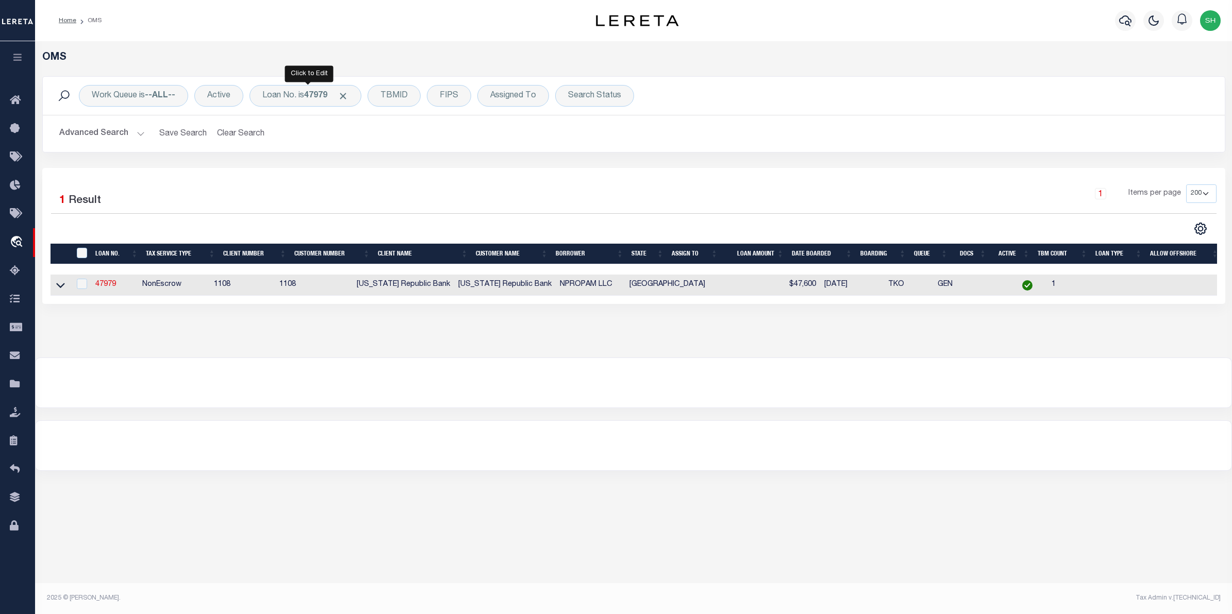
click at [334, 97] on div "Loan No. is 47979" at bounding box center [305, 96] width 112 height 22
type input "10032"
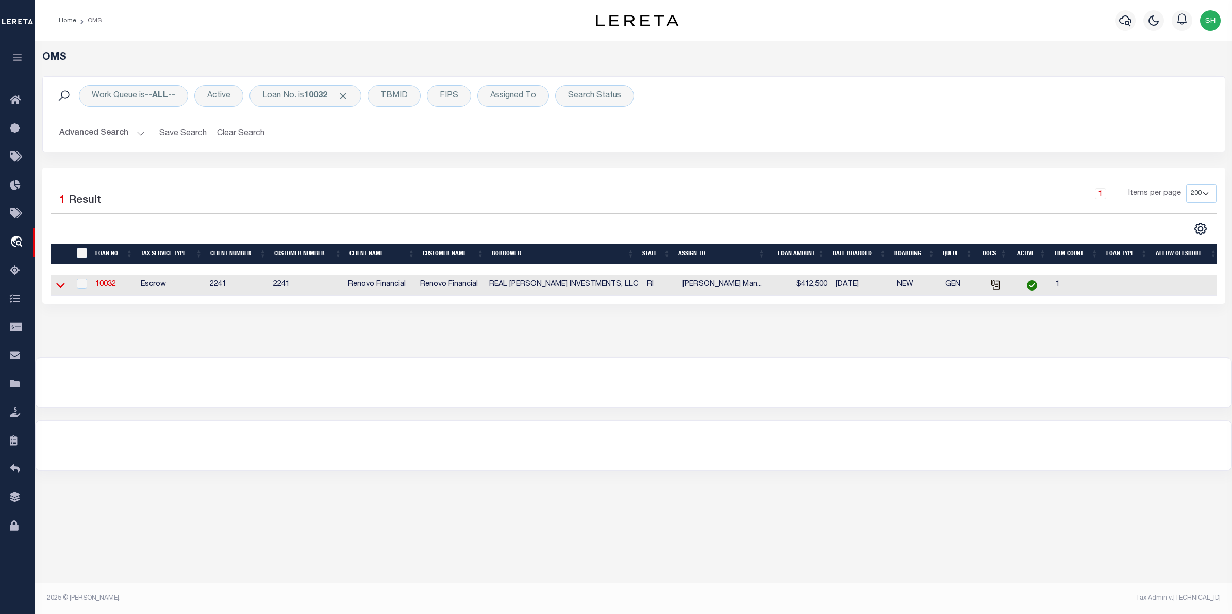
click at [63, 289] on icon at bounding box center [60, 285] width 9 height 11
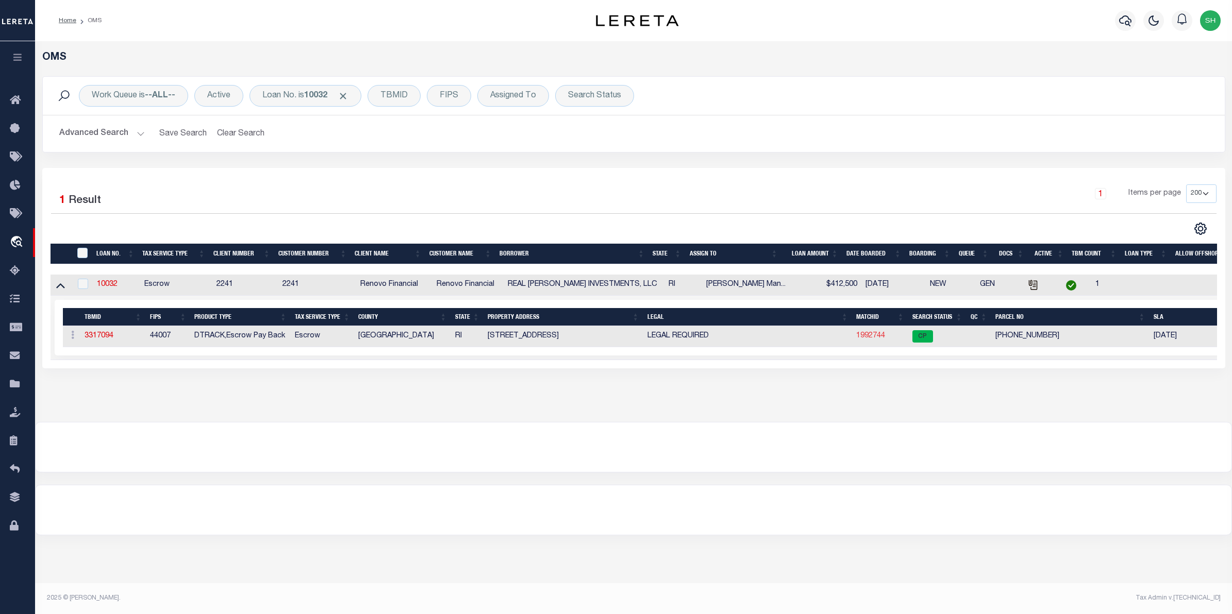
click at [872, 336] on link "1992744" at bounding box center [870, 335] width 29 height 7
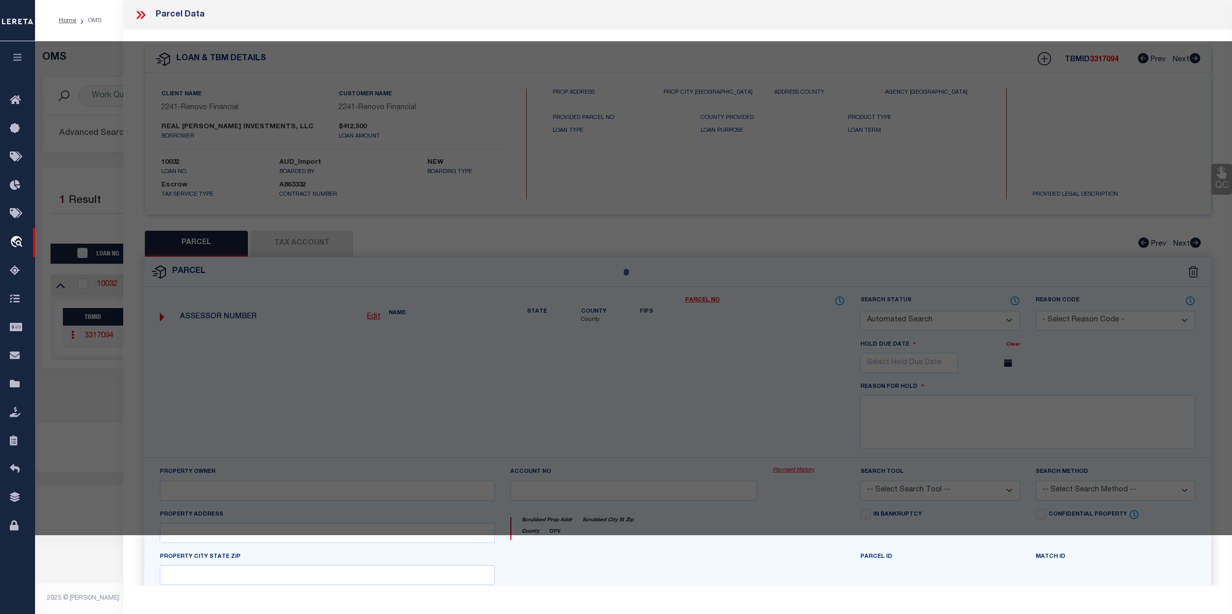
checkbox input "false"
select select "CP"
type input "Real Vasquez Investments LLC"
select select "AGW"
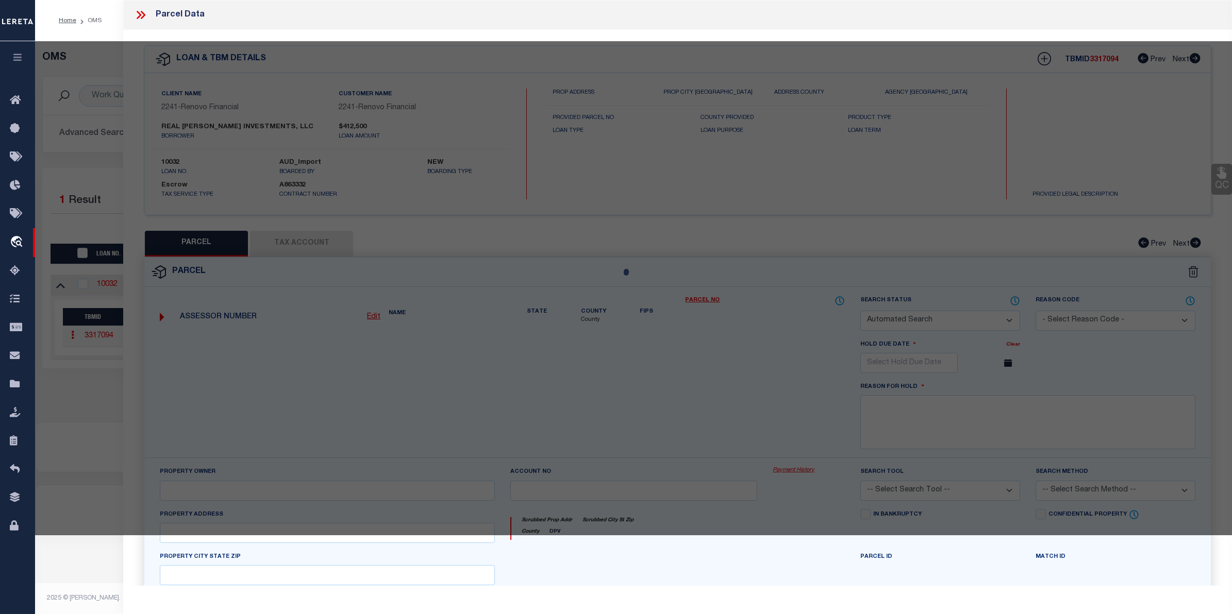
select select
type input "[STREET_ADDRESS]"
checkbox input "false"
type input "[GEOGRAPHIC_DATA], RI 02907"
type textarea "3,453 SF"
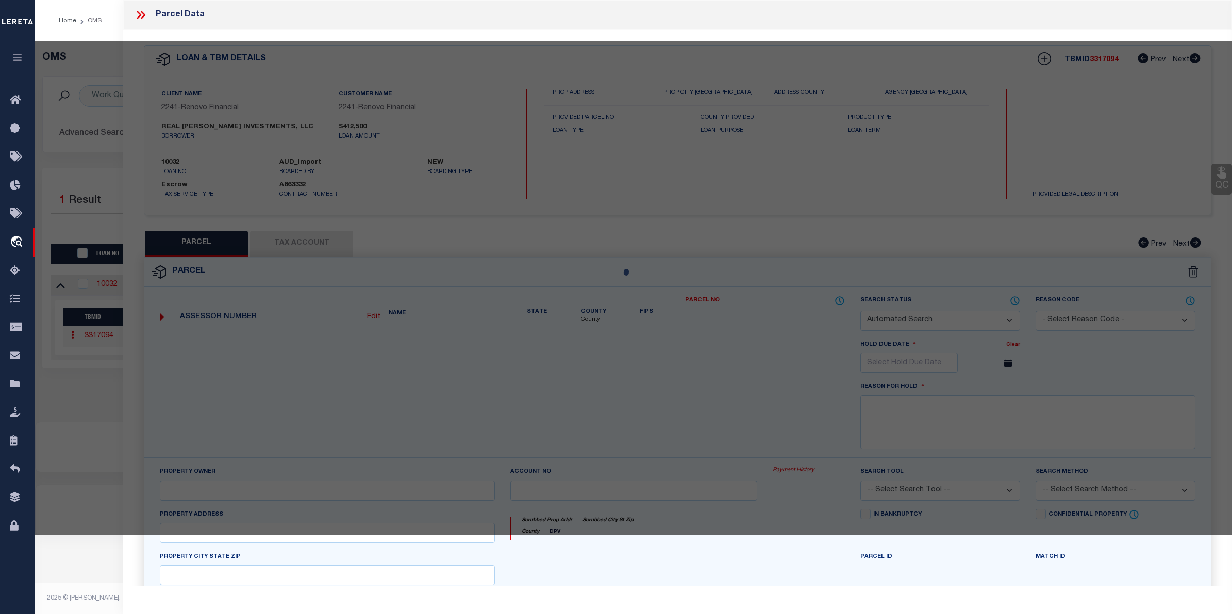
type textarea "Tax ID Special Project"
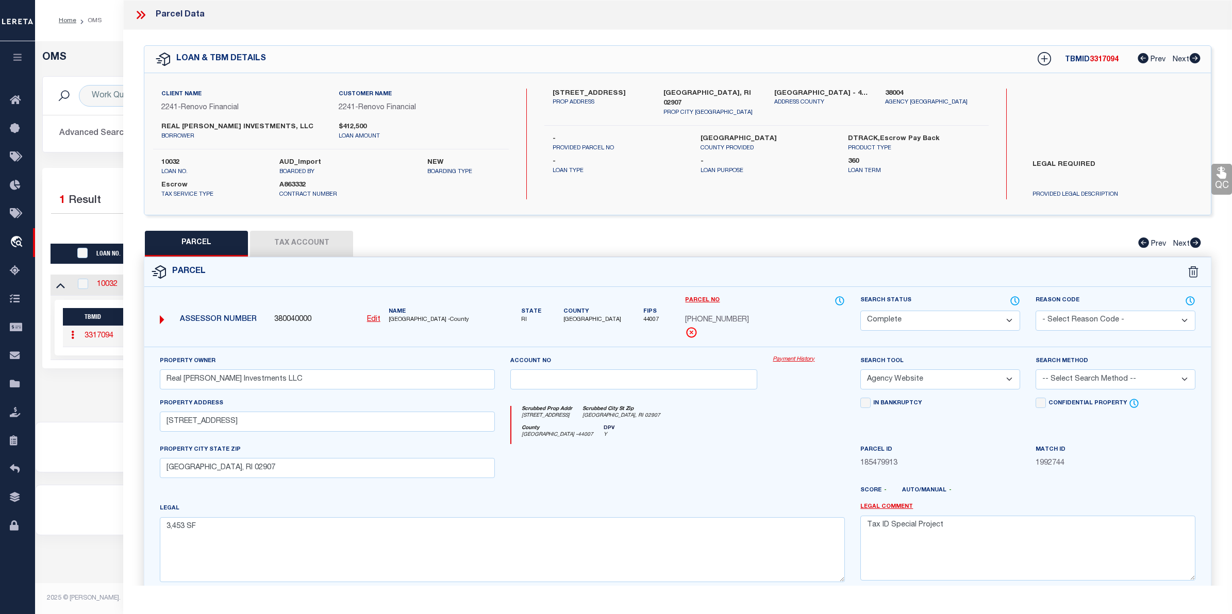
click at [809, 363] on link "Payment History" at bounding box center [809, 360] width 72 height 9
